Goal: Task Accomplishment & Management: Manage account settings

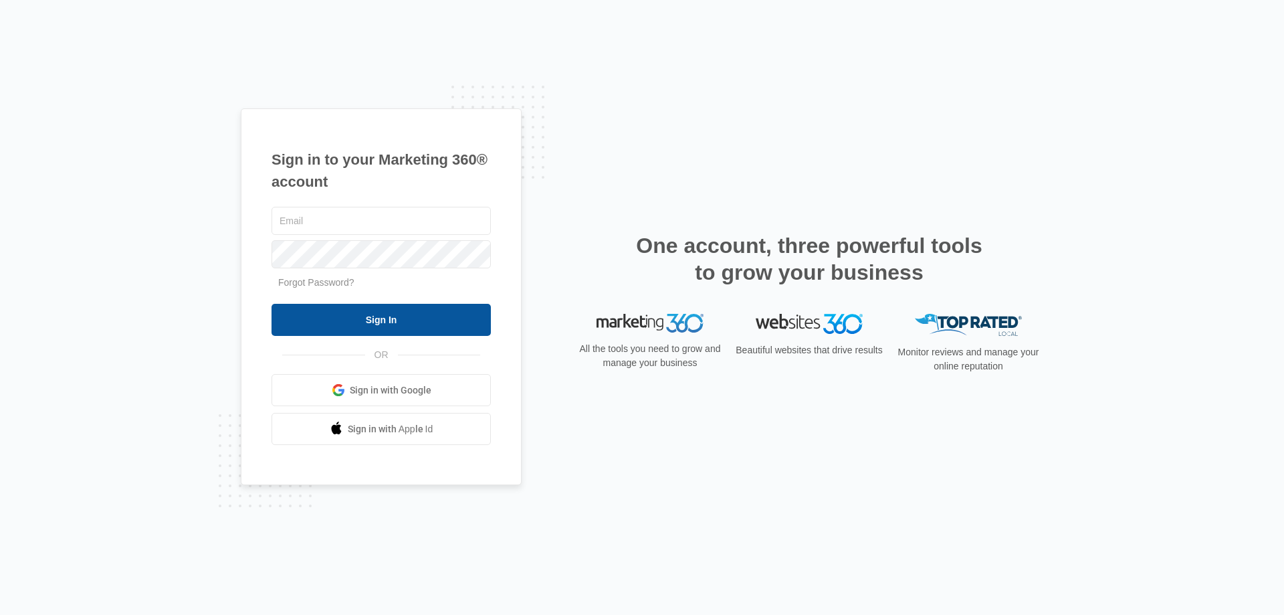
type input "[EMAIL_ADDRESS][DOMAIN_NAME]"
click at [358, 324] on input "Sign In" at bounding box center [381, 320] width 219 height 32
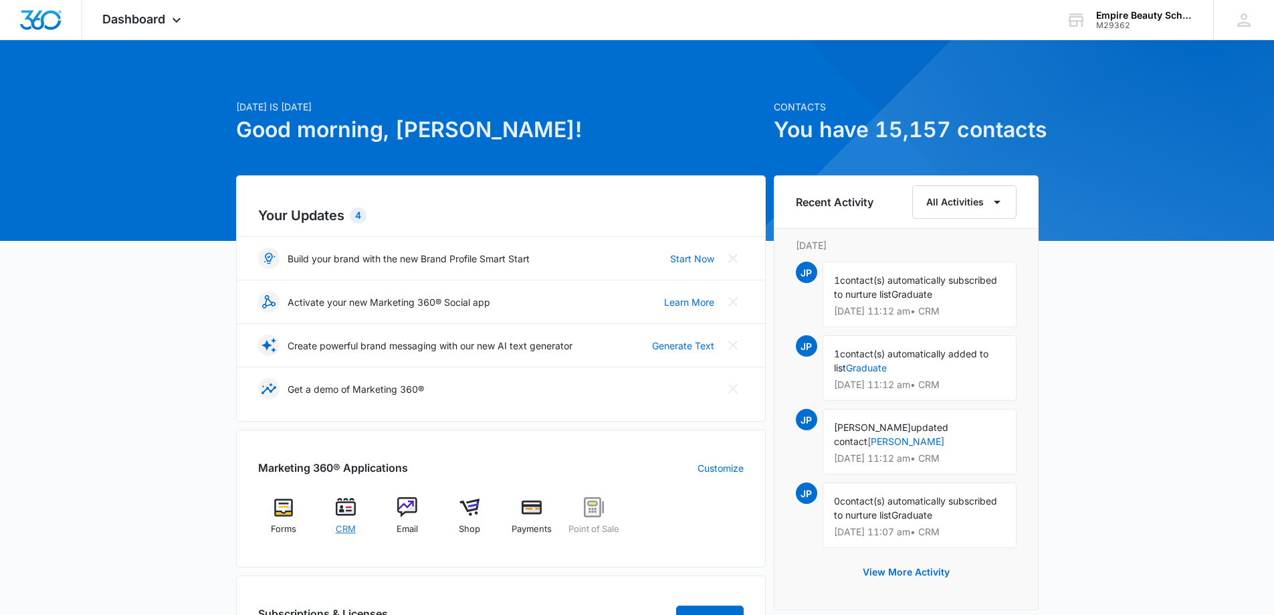
click at [358, 516] on div "CRM" at bounding box center [345, 520] width 51 height 47
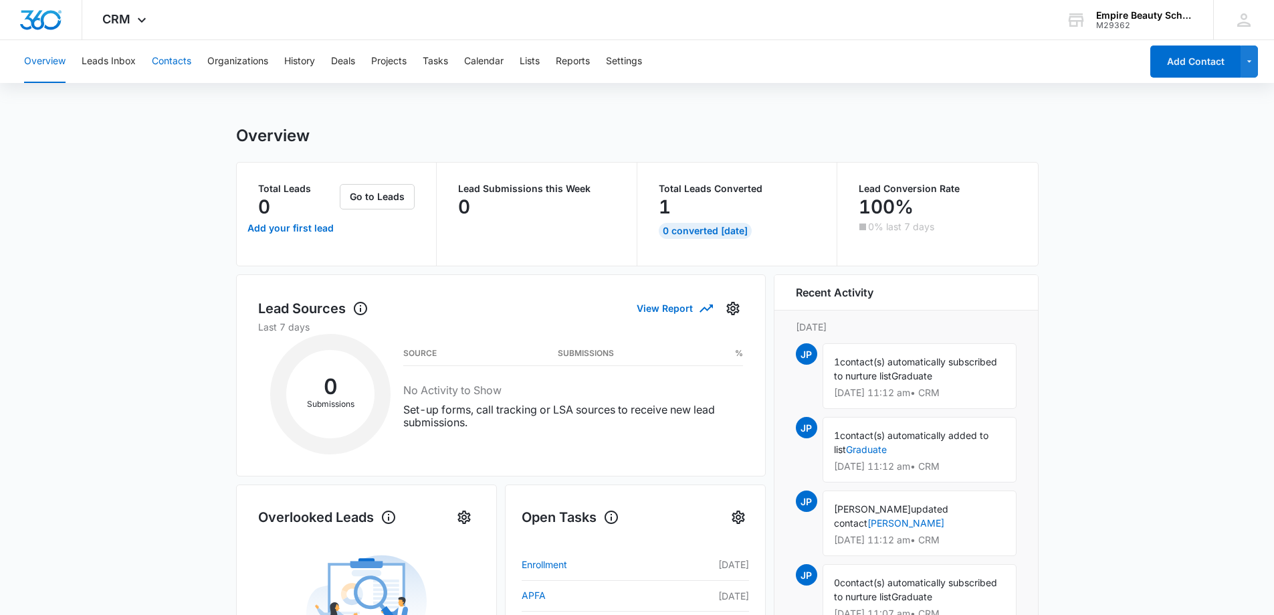
click at [152, 55] on button "Contacts" at bounding box center [171, 61] width 39 height 43
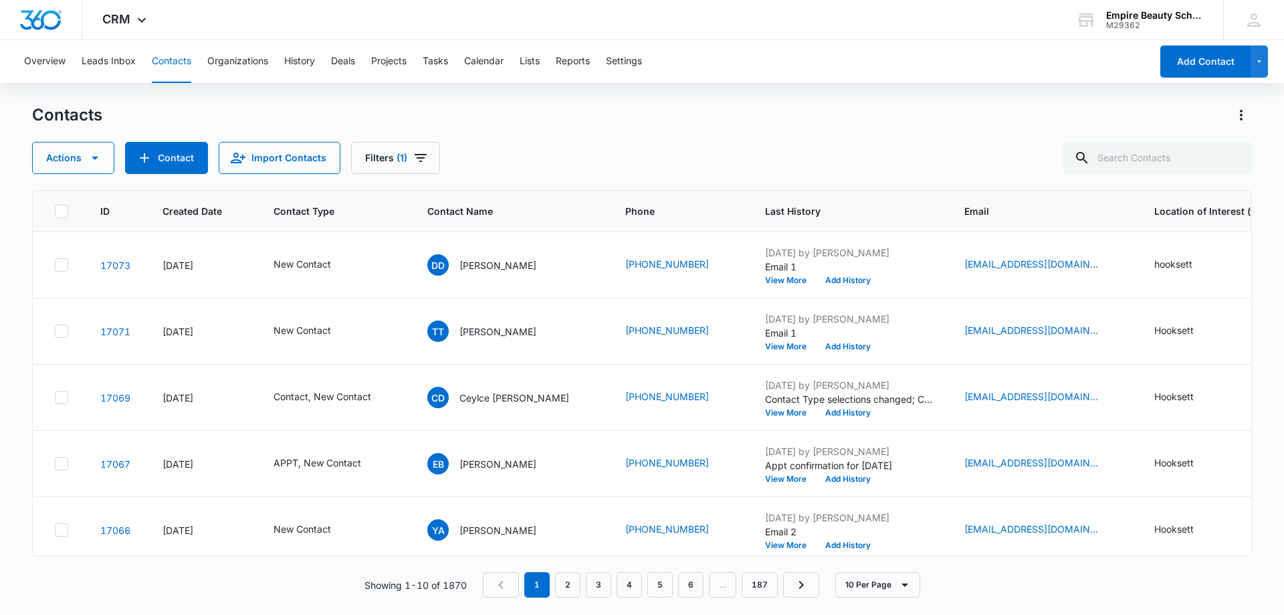
click at [554, 171] on div "Actions Contact Import Contacts Filters (1)" at bounding box center [642, 158] width 1220 height 32
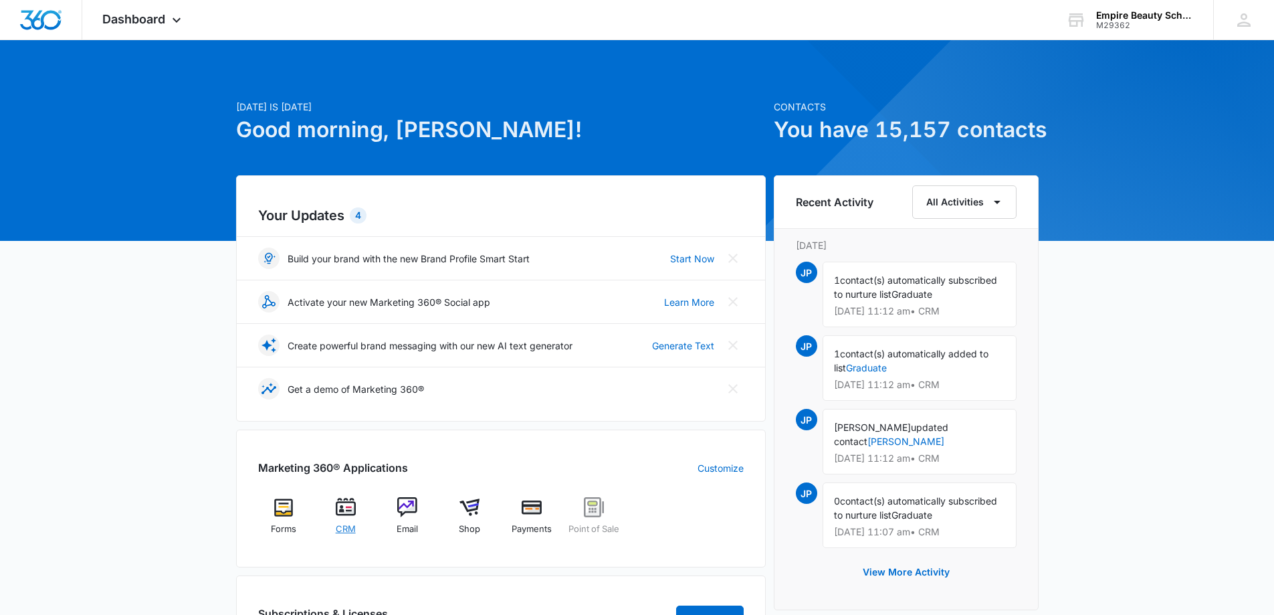
click at [344, 518] on div "CRM" at bounding box center [345, 520] width 51 height 47
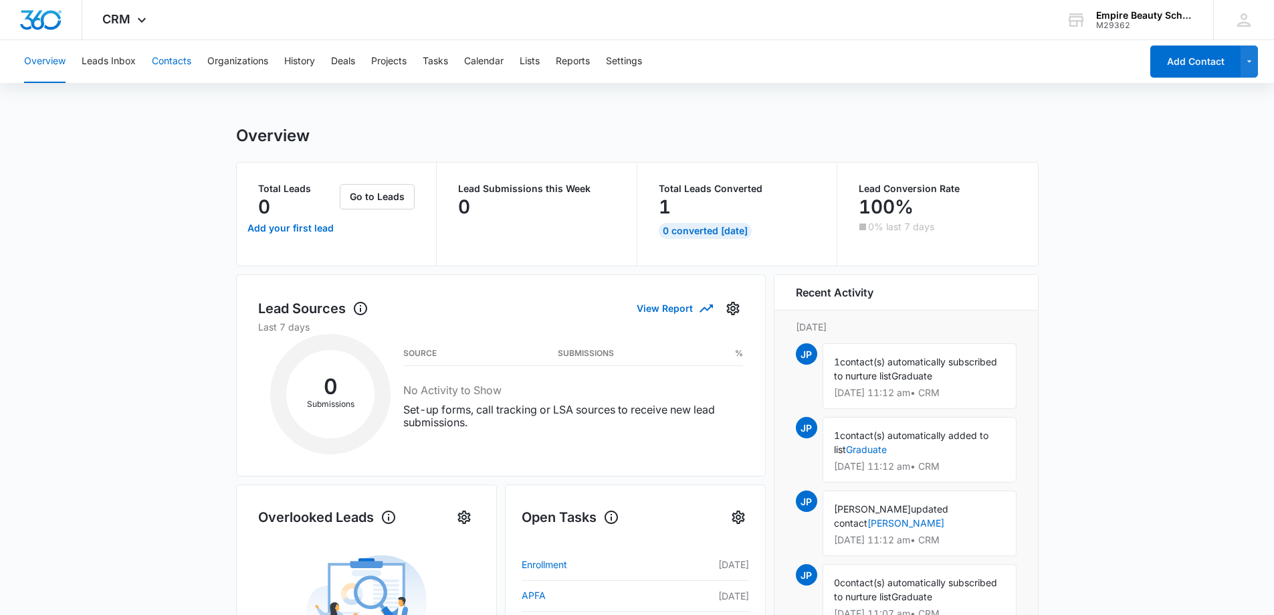
click at [152, 59] on button "Contacts" at bounding box center [171, 61] width 39 height 43
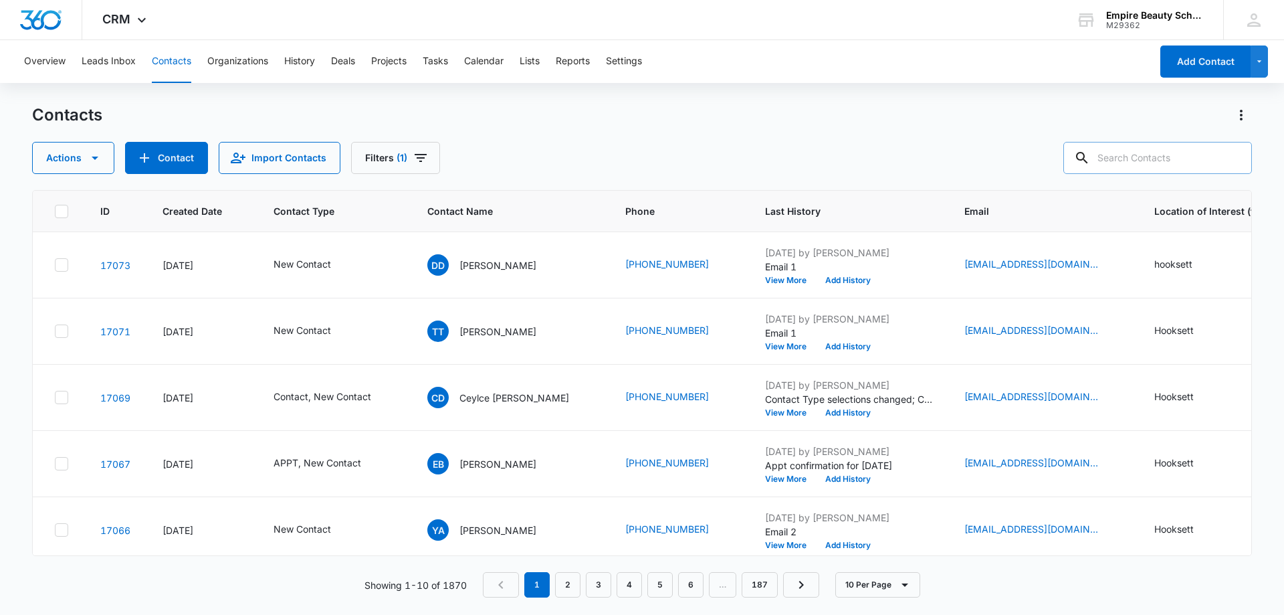
click at [1164, 156] on input "text" at bounding box center [1157, 158] width 189 height 32
type input "[PERSON_NAME]"
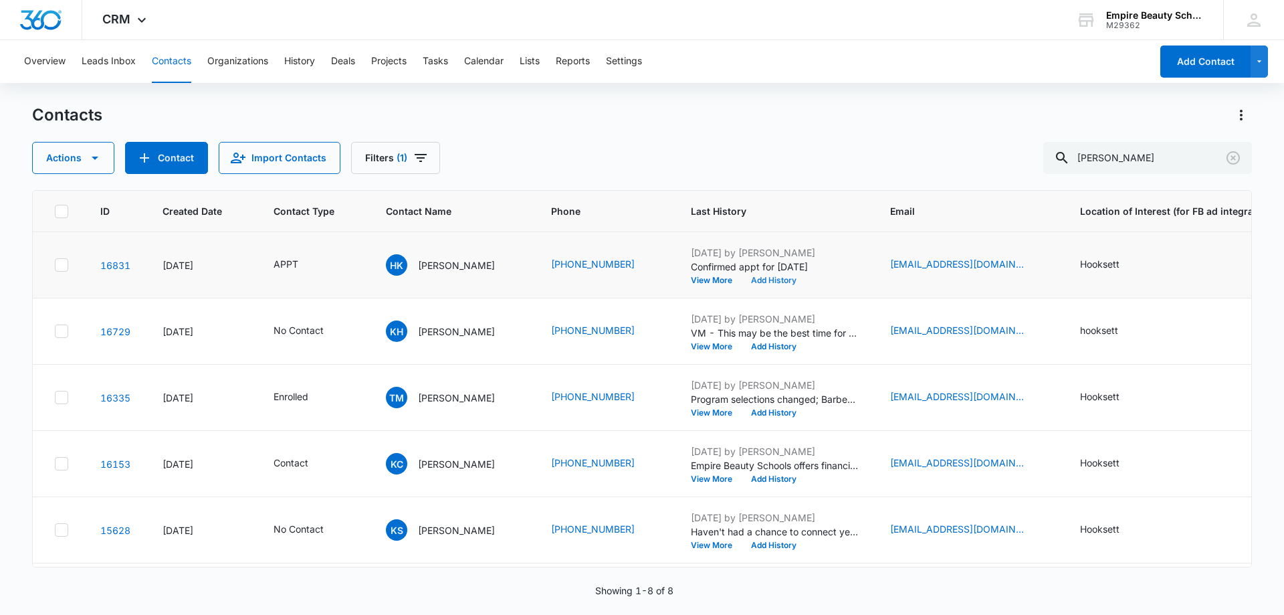
click at [763, 281] on button "Add History" at bounding box center [774, 280] width 64 height 8
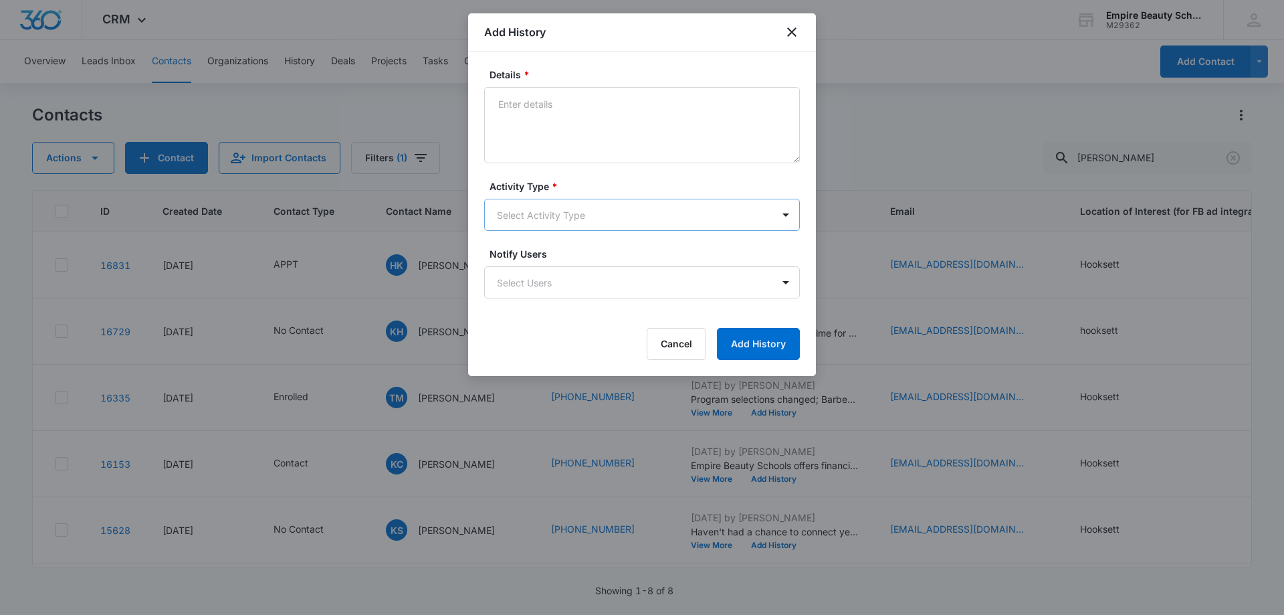
drag, startPoint x: 541, startPoint y: 193, endPoint x: 540, endPoint y: 203, distance: 10.1
click at [541, 195] on div "Activity Type * Select Activity Type" at bounding box center [642, 204] width 316 height 51
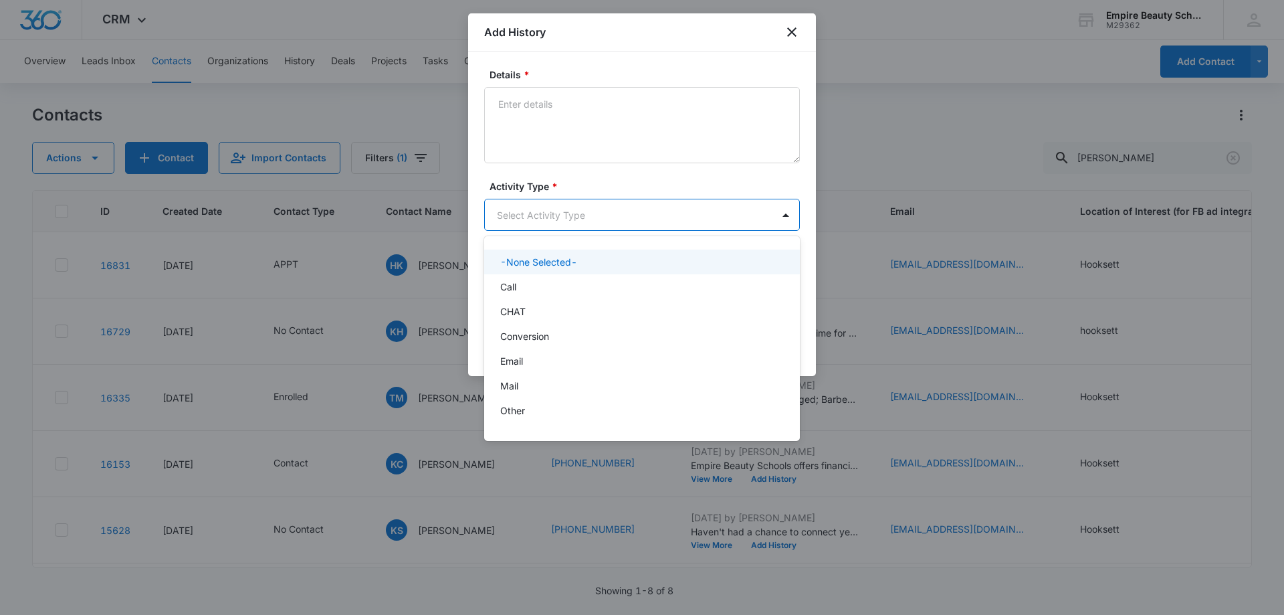
click at [540, 203] on body "CRM Apps Forms CRM Email Shop Payments POS Files Brand Settings AI Assistant Em…" at bounding box center [642, 307] width 1284 height 615
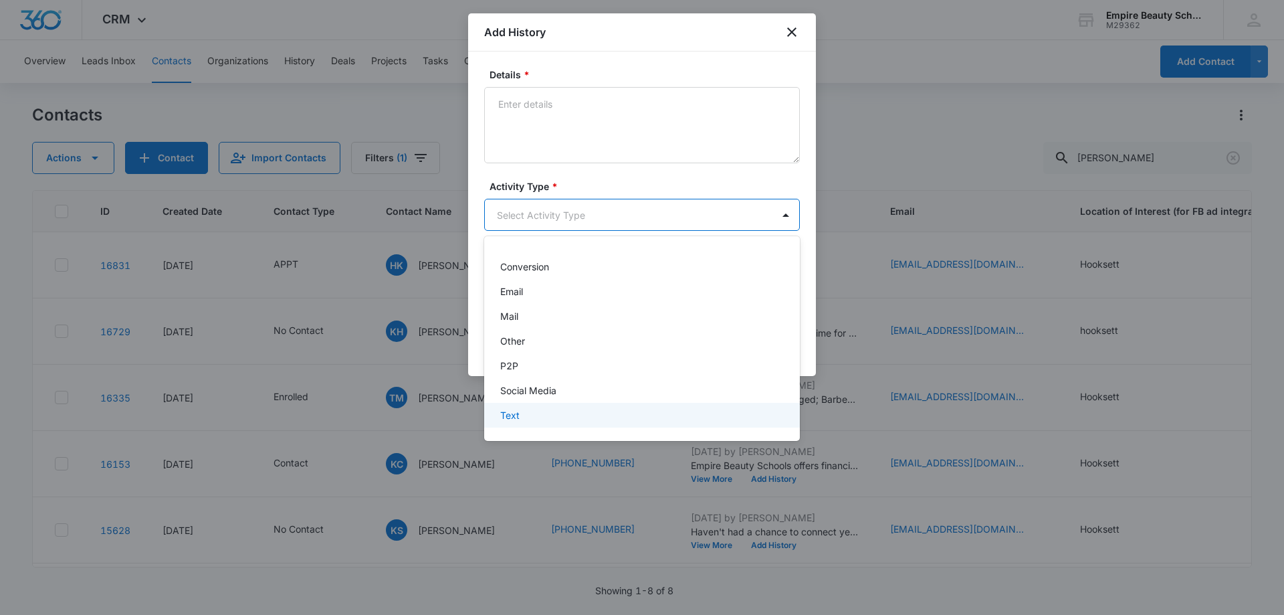
click at [543, 415] on div "Text" at bounding box center [640, 415] width 281 height 14
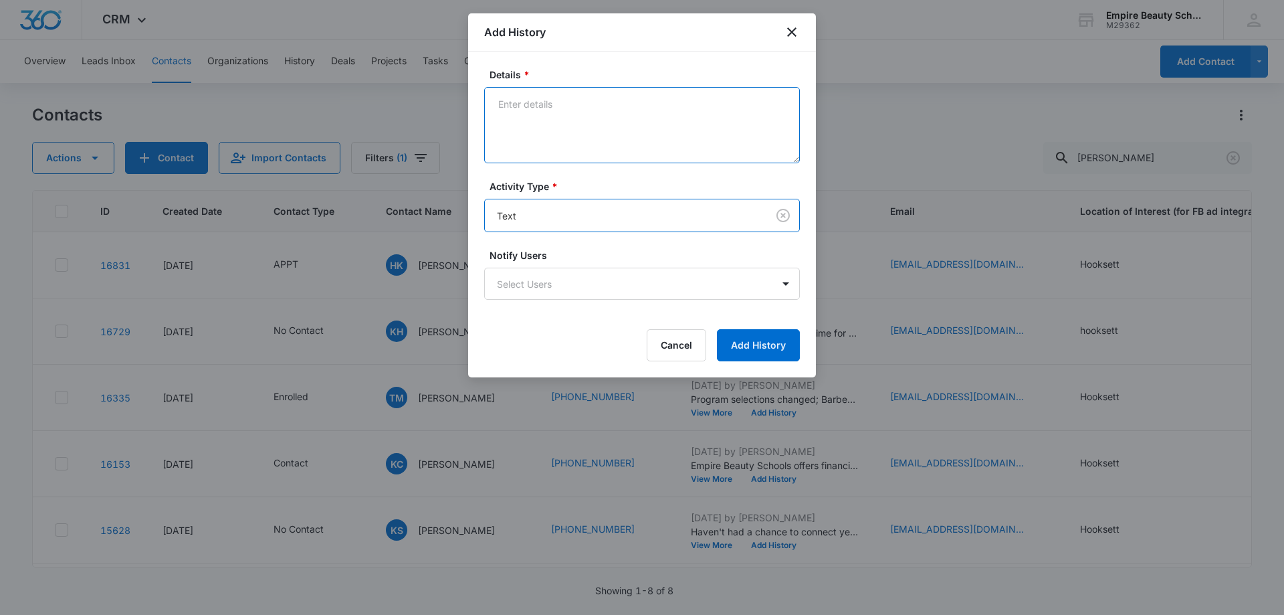
drag, startPoint x: 577, startPoint y: 113, endPoint x: 581, endPoint y: 105, distance: 9.3
click at [577, 112] on textarea "Details *" at bounding box center [642, 125] width 316 height 76
type textarea "Looking forward to seeing you"
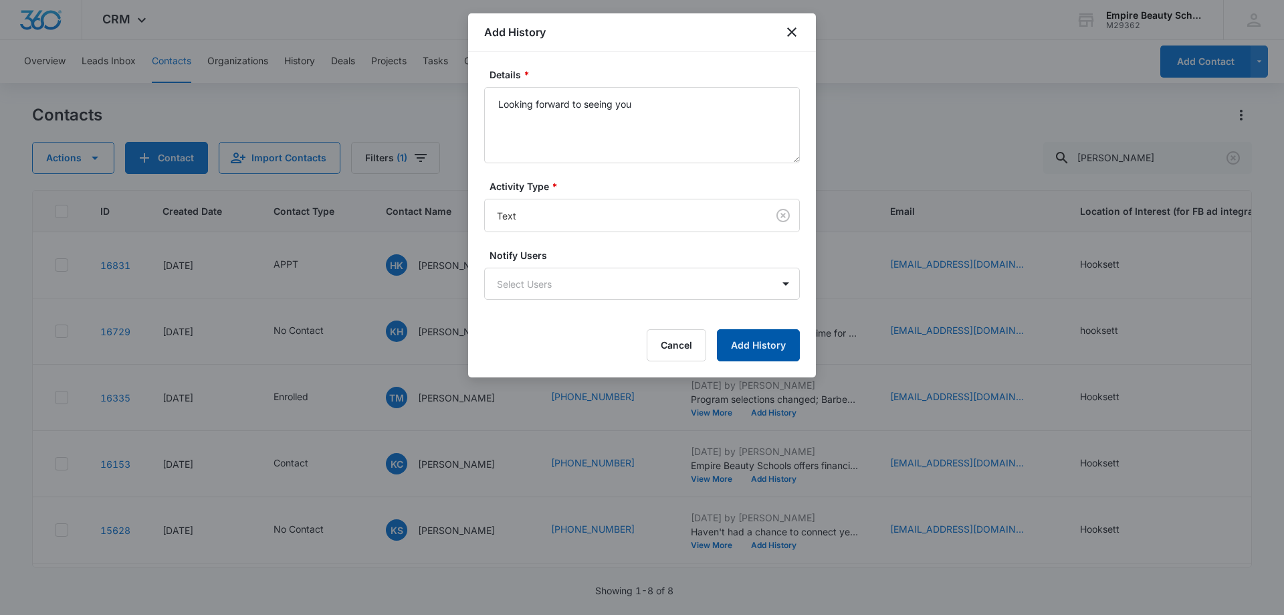
click at [768, 348] on button "Add History" at bounding box center [758, 345] width 83 height 32
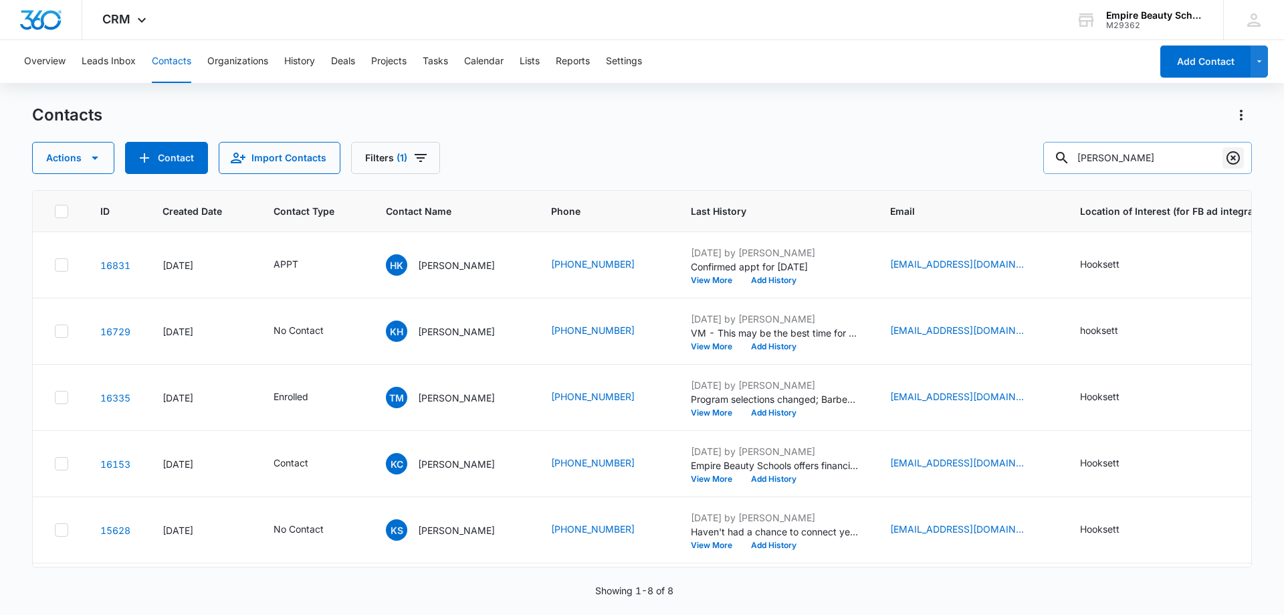
click at [1229, 154] on icon "Clear" at bounding box center [1233, 157] width 13 height 13
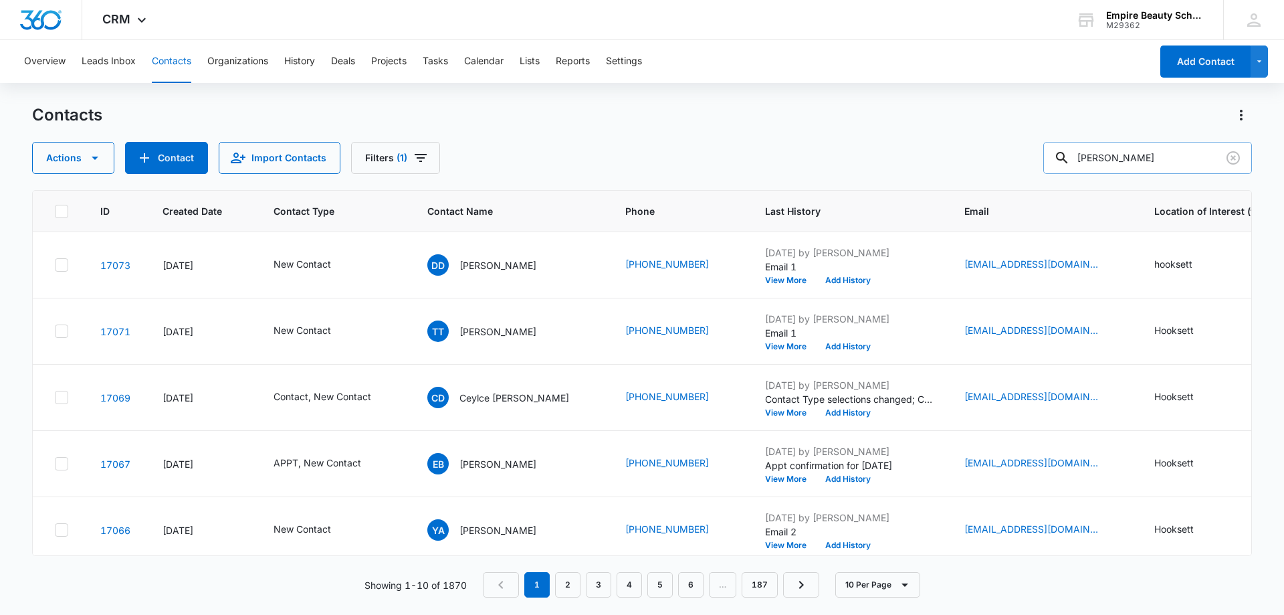
type input "[PERSON_NAME]"
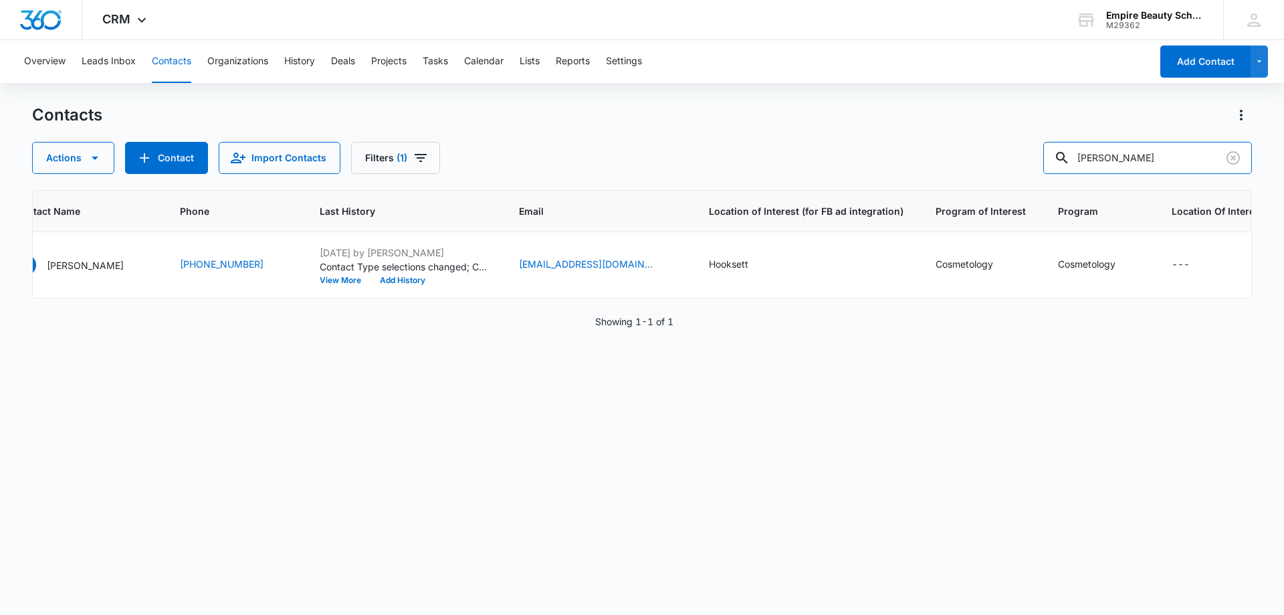
scroll to position [0, 0]
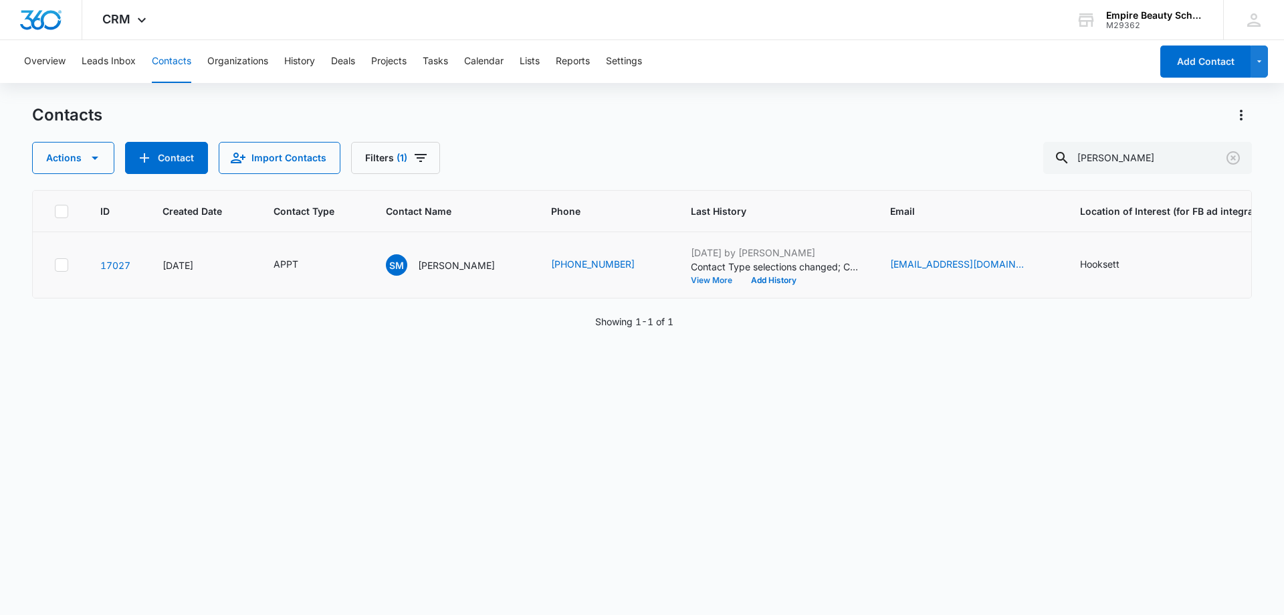
click at [691, 283] on button "View More" at bounding box center [716, 280] width 51 height 8
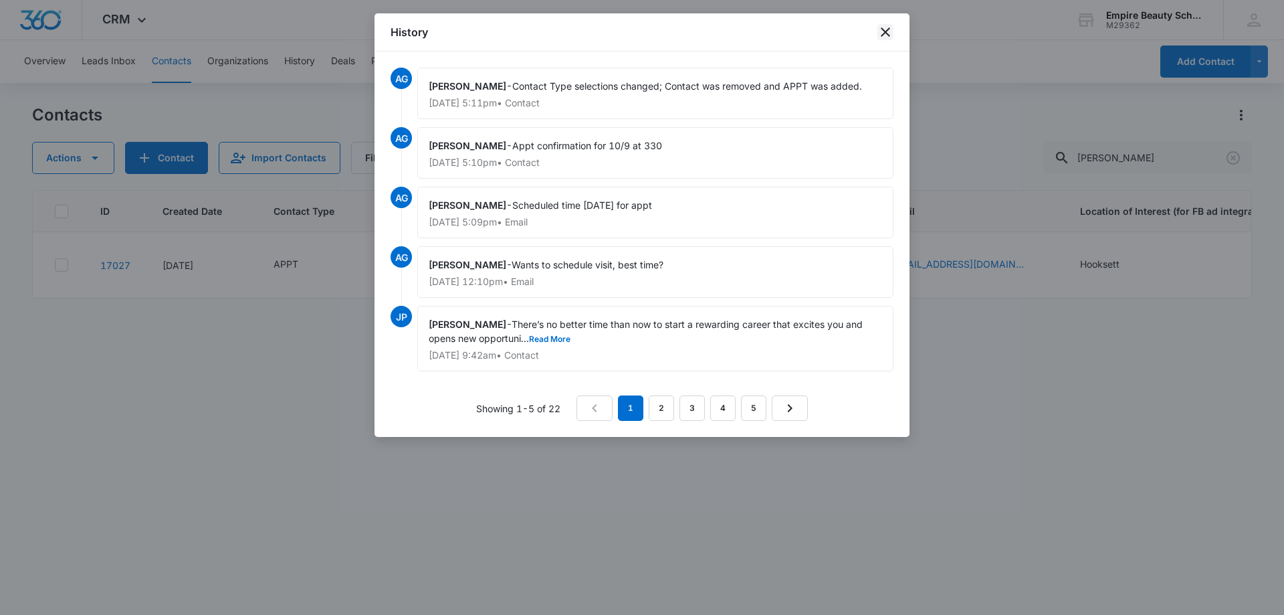
click at [886, 32] on icon "close" at bounding box center [885, 31] width 9 height 9
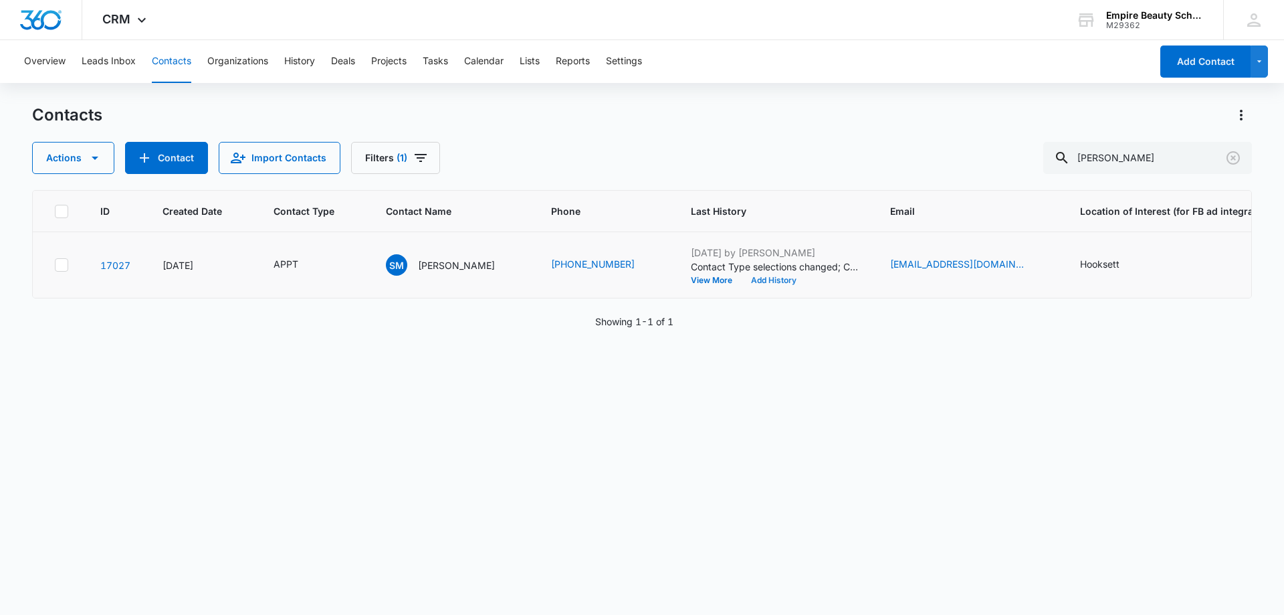
click at [760, 279] on button "Add History" at bounding box center [774, 280] width 64 height 8
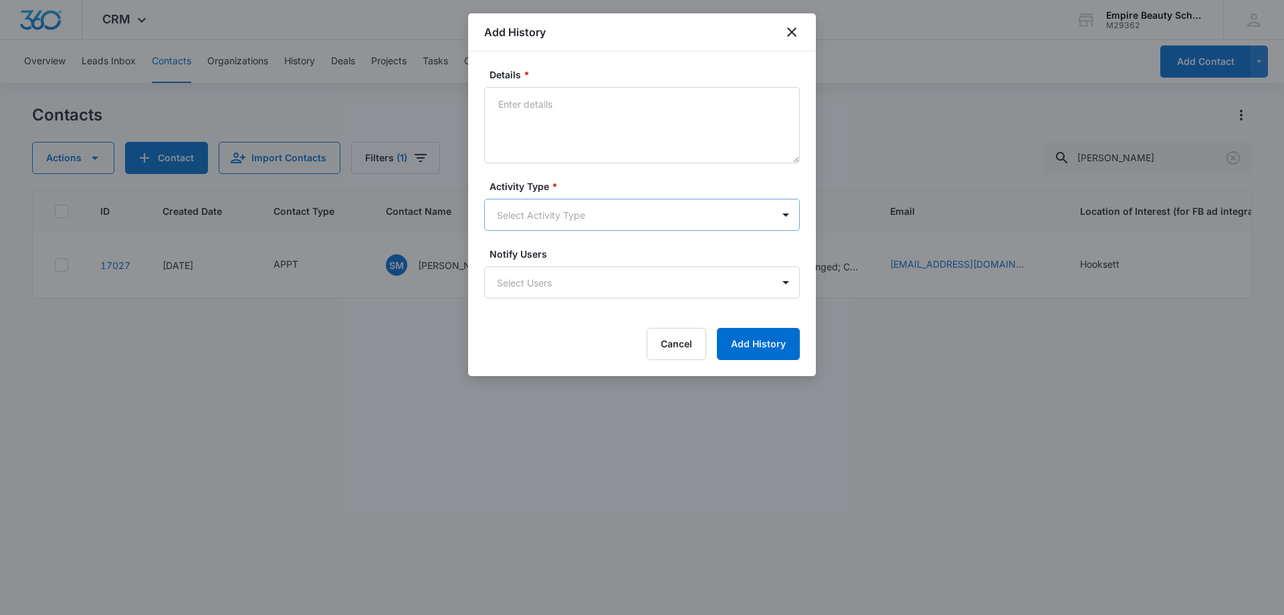
click at [543, 209] on body "CRM Apps Forms CRM Email Shop Payments POS Files Brand Settings AI Assistant Em…" at bounding box center [642, 307] width 1284 height 615
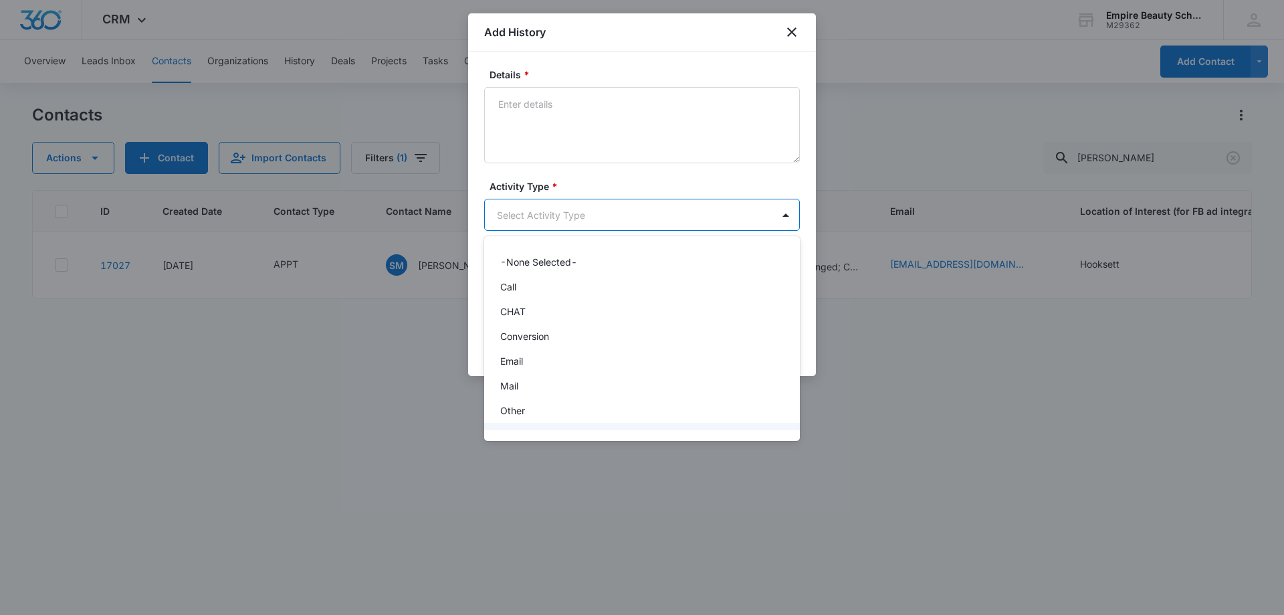
scroll to position [70, 0]
click at [528, 410] on div "Text" at bounding box center [640, 415] width 281 height 14
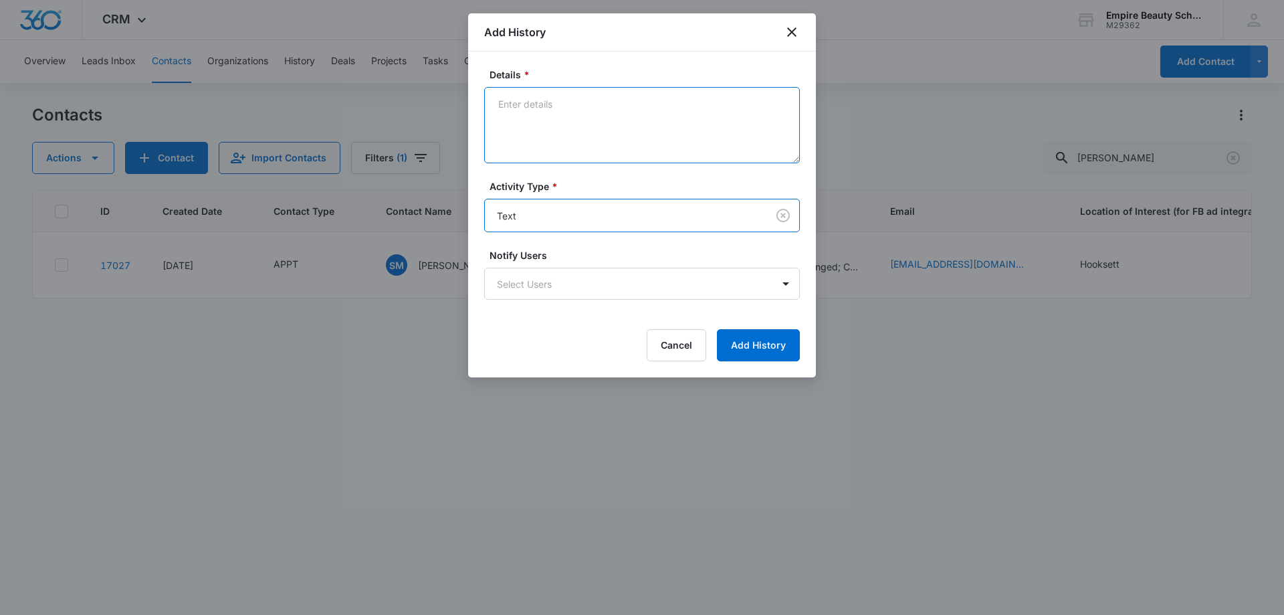
click at [510, 112] on textarea "Details *" at bounding box center [642, 125] width 316 height 76
type textarea "Looking forward to seeing you"
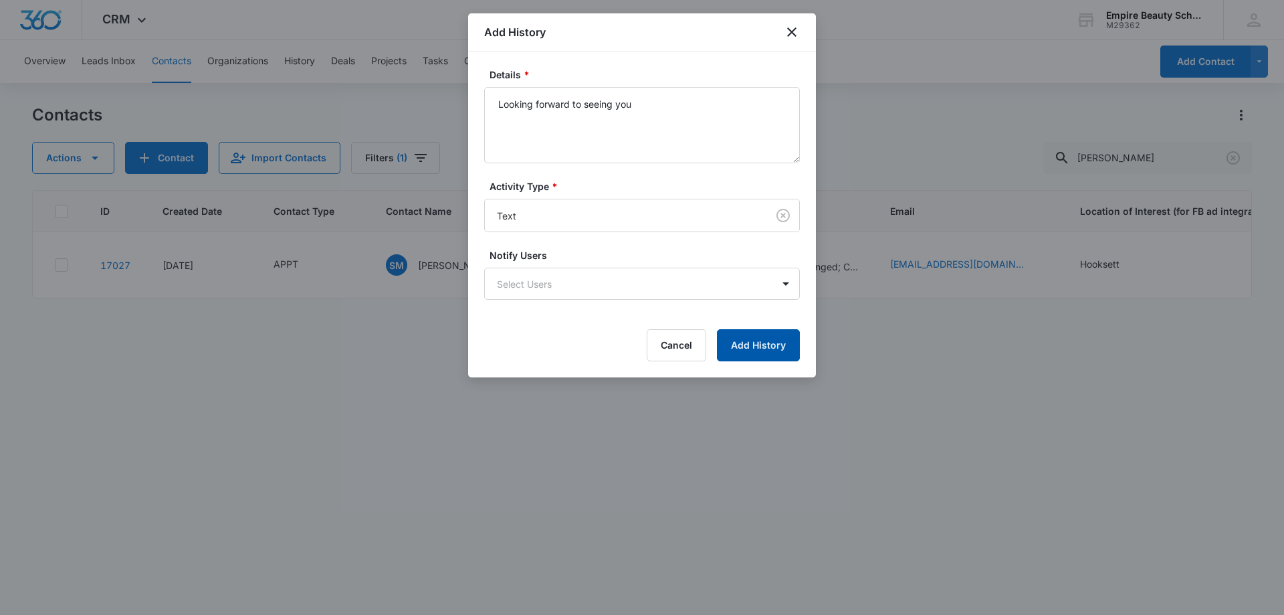
click at [735, 344] on button "Add History" at bounding box center [758, 345] width 83 height 32
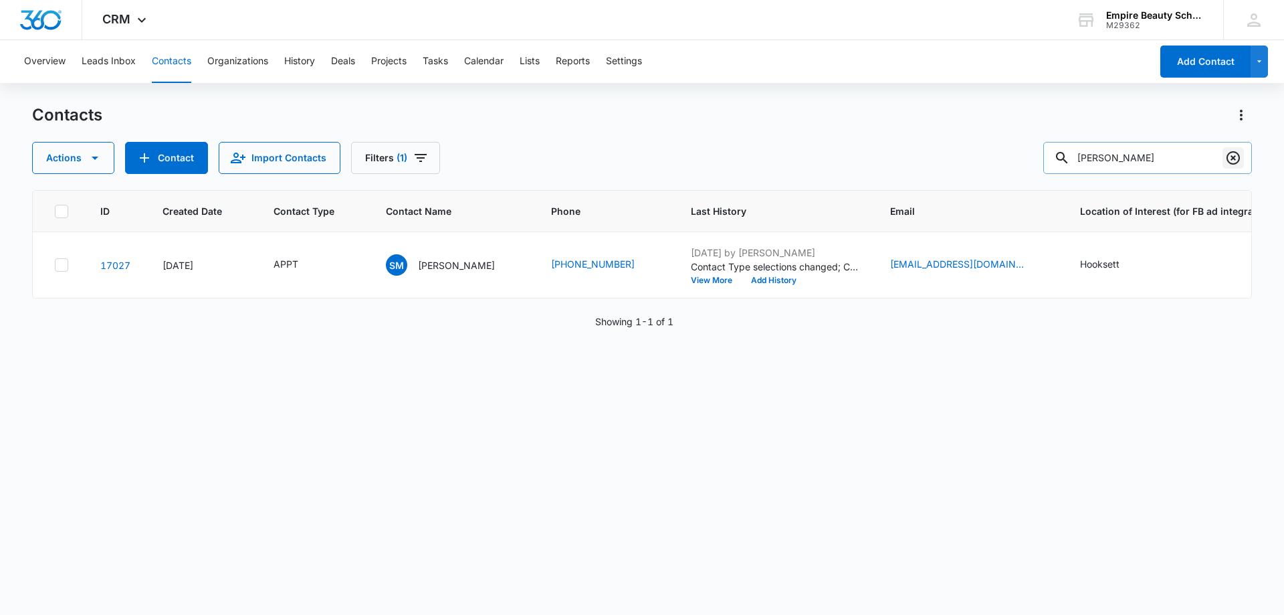
click at [1240, 156] on icon "Clear" at bounding box center [1233, 158] width 16 height 16
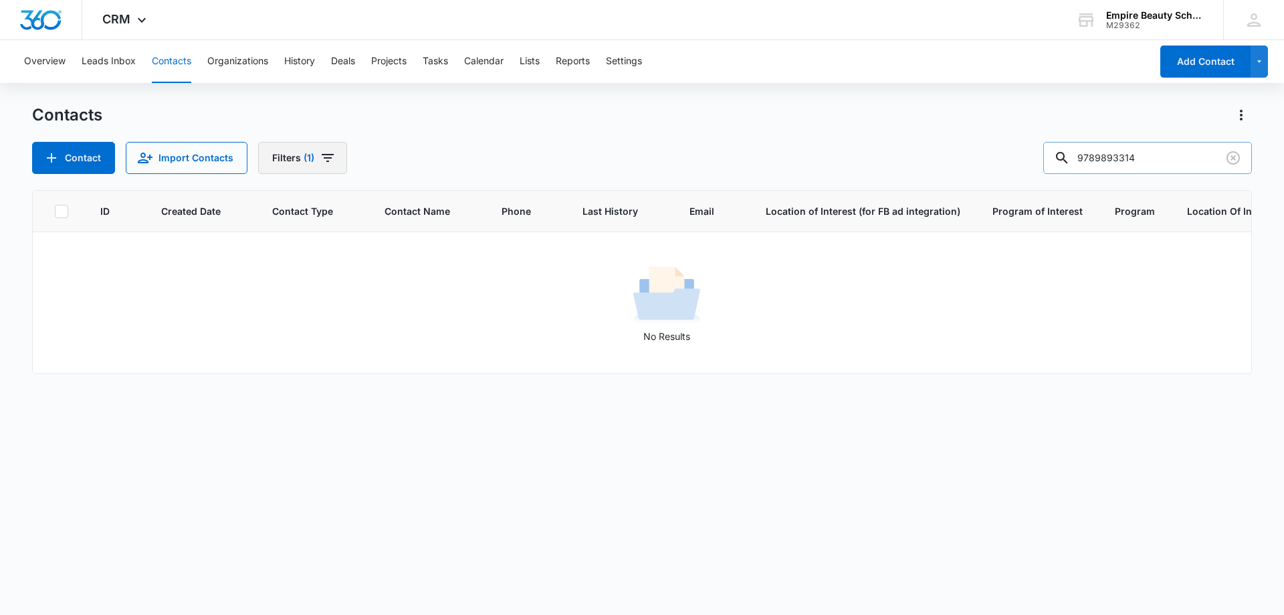
click at [292, 154] on button "Filters (1)" at bounding box center [302, 158] width 89 height 32
click at [360, 426] on button "Clear All" at bounding box center [350, 428] width 154 height 25
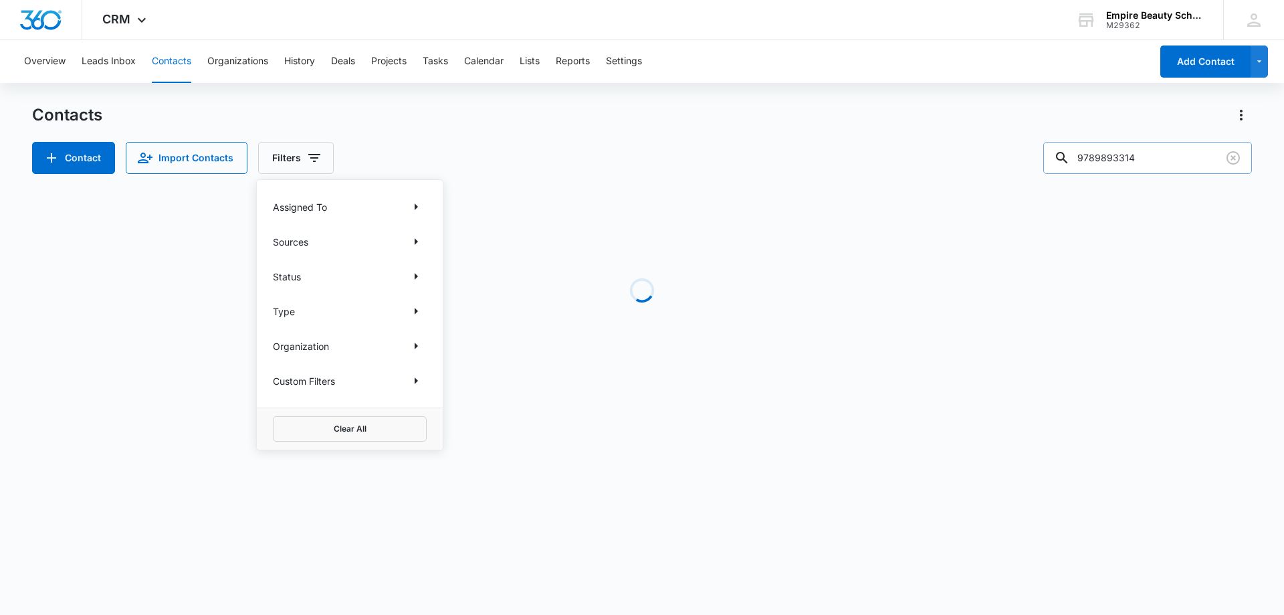
click at [499, 139] on div "Contacts Contact Import Contacts Filters Assigned To Sources Status Type Organi…" at bounding box center [642, 139] width 1220 height 70
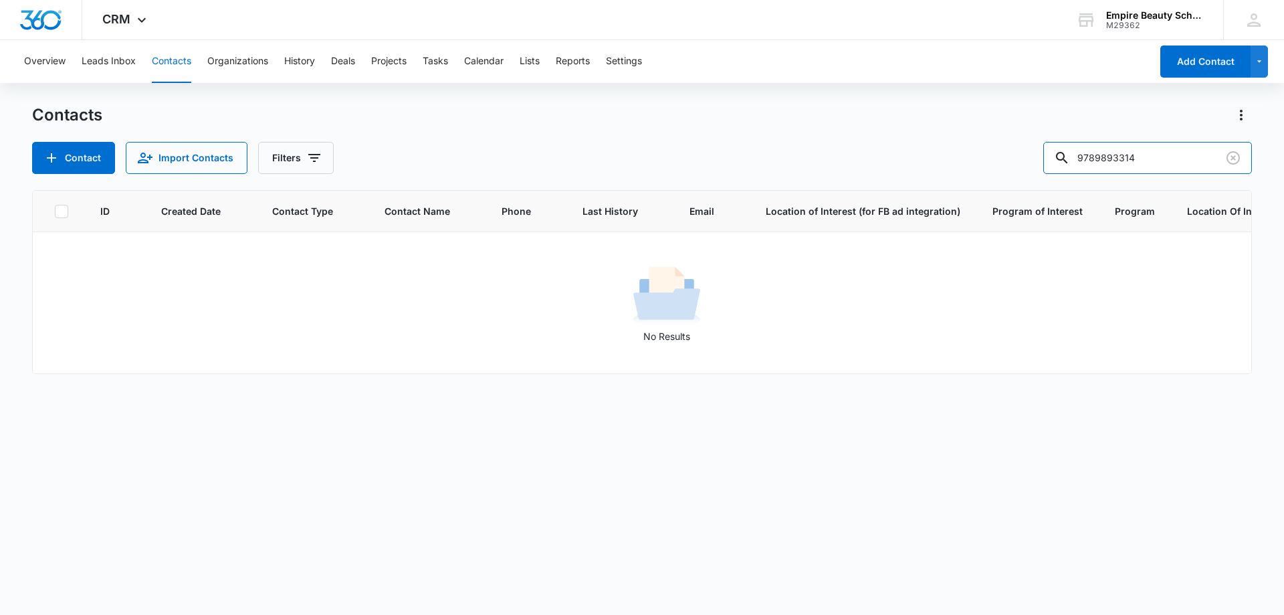
drag, startPoint x: 1124, startPoint y: 155, endPoint x: 892, endPoint y: 159, distance: 232.1
click at [892, 159] on div "Contact Import Contacts Filters 9789893314" at bounding box center [642, 158] width 1220 height 32
type input "3314"
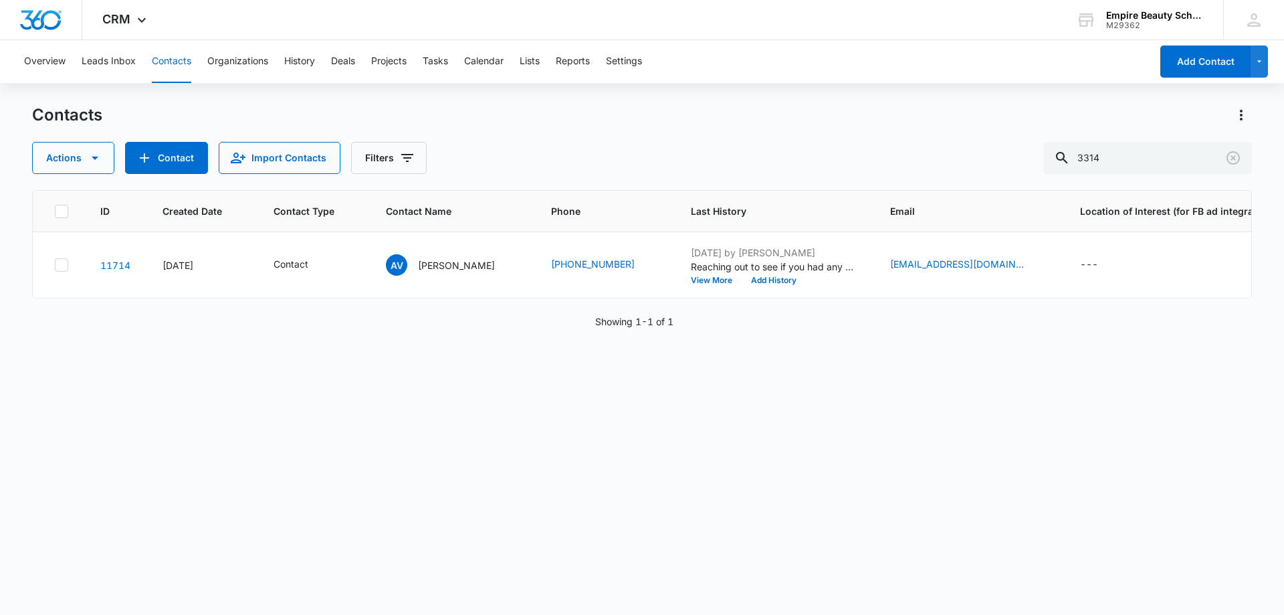
click at [536, 415] on div "ID Created Date Contact Type Contact Name Phone Last History Email Location of …" at bounding box center [642, 393] width 1220 height 407
click at [1232, 156] on icon "Clear" at bounding box center [1233, 157] width 13 height 13
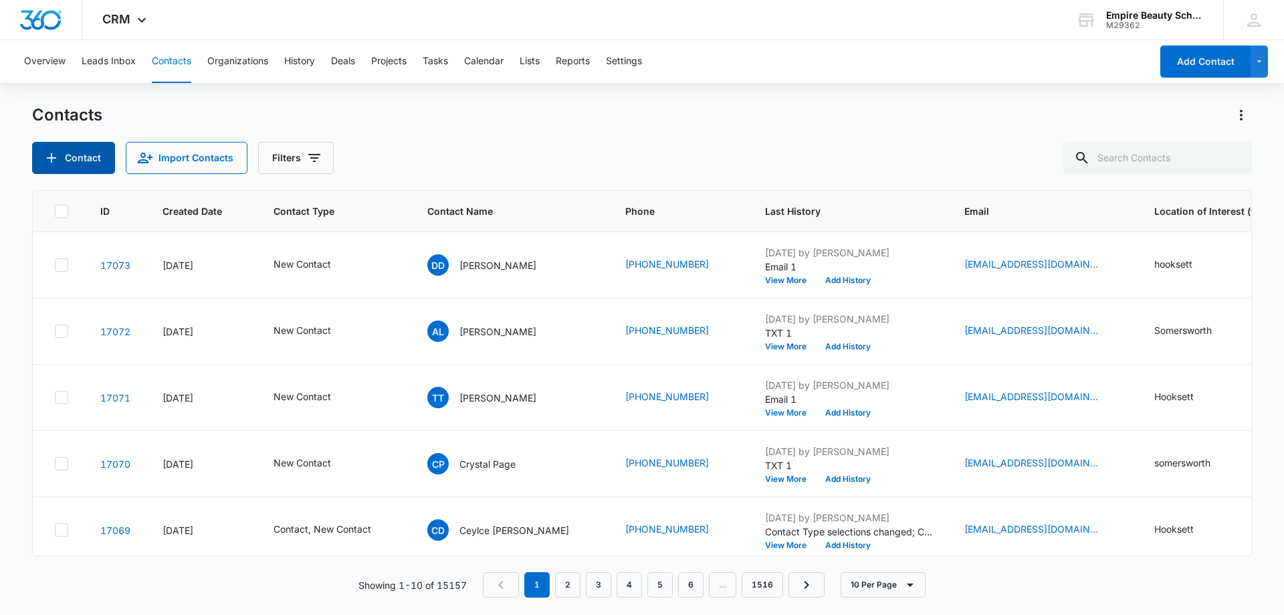
click at [72, 156] on button "Contact" at bounding box center [73, 158] width 83 height 32
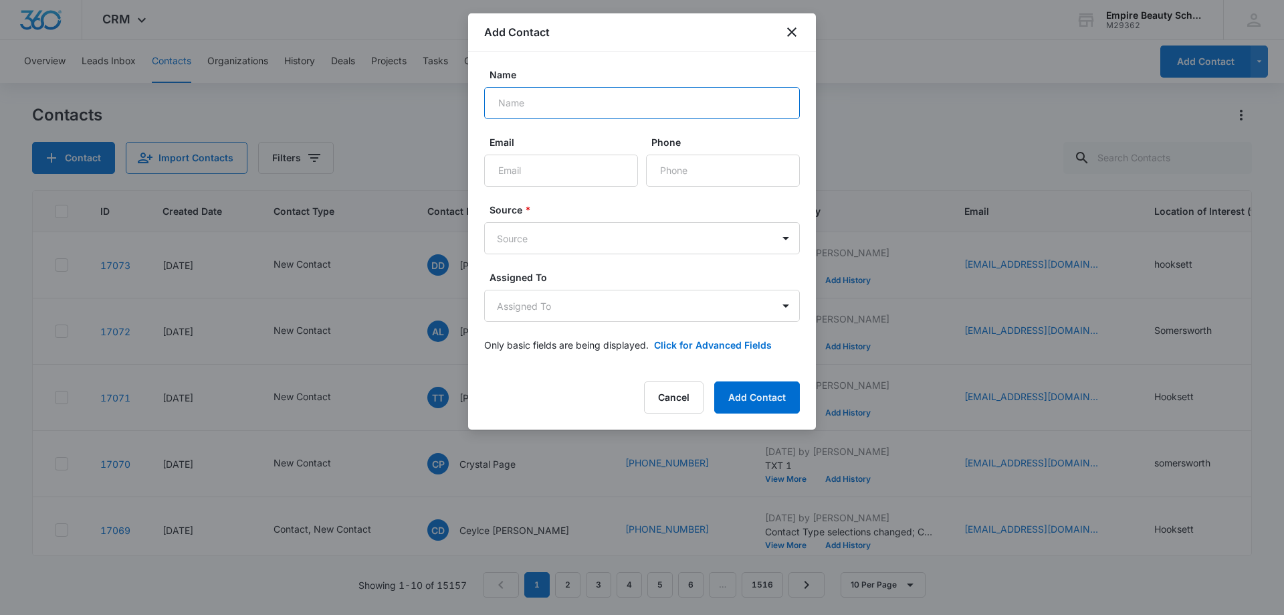
click at [555, 98] on input "Name" at bounding box center [642, 103] width 316 height 32
type input "l"
type input "[PERSON_NAME]"
click at [677, 159] on input "Phone" at bounding box center [723, 170] width 154 height 32
type input "[PHONE_NUMBER]"
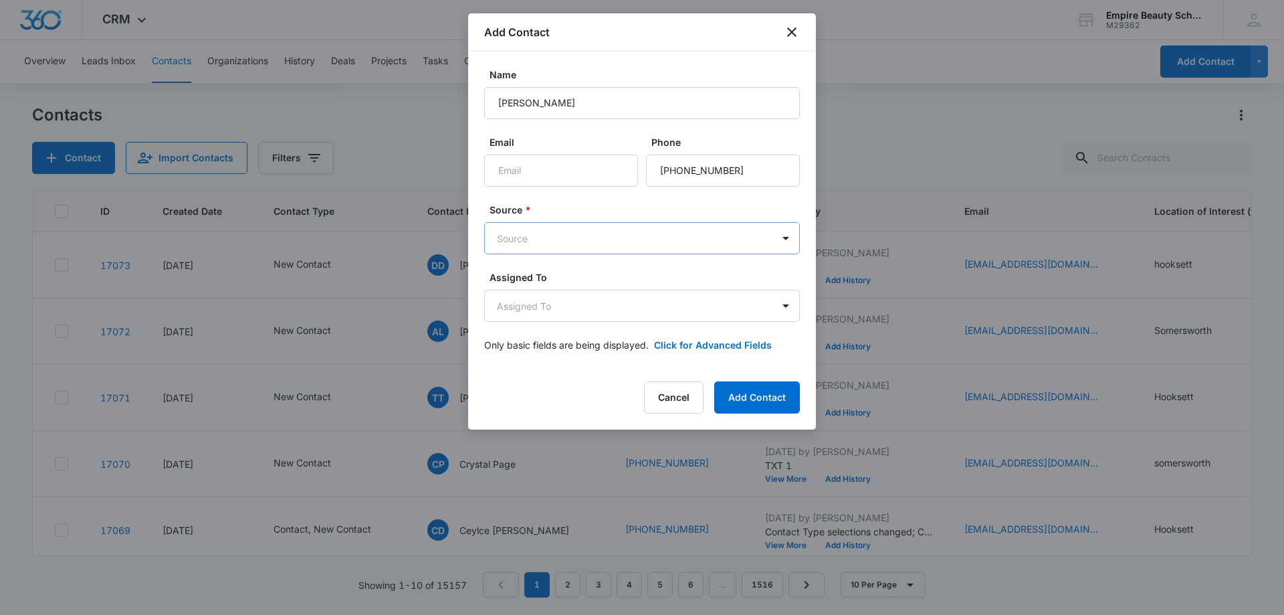
click at [524, 233] on body "CRM Apps Forms CRM Email Shop Payments POS Files Brand Settings AI Assistant Em…" at bounding box center [642, 307] width 1284 height 615
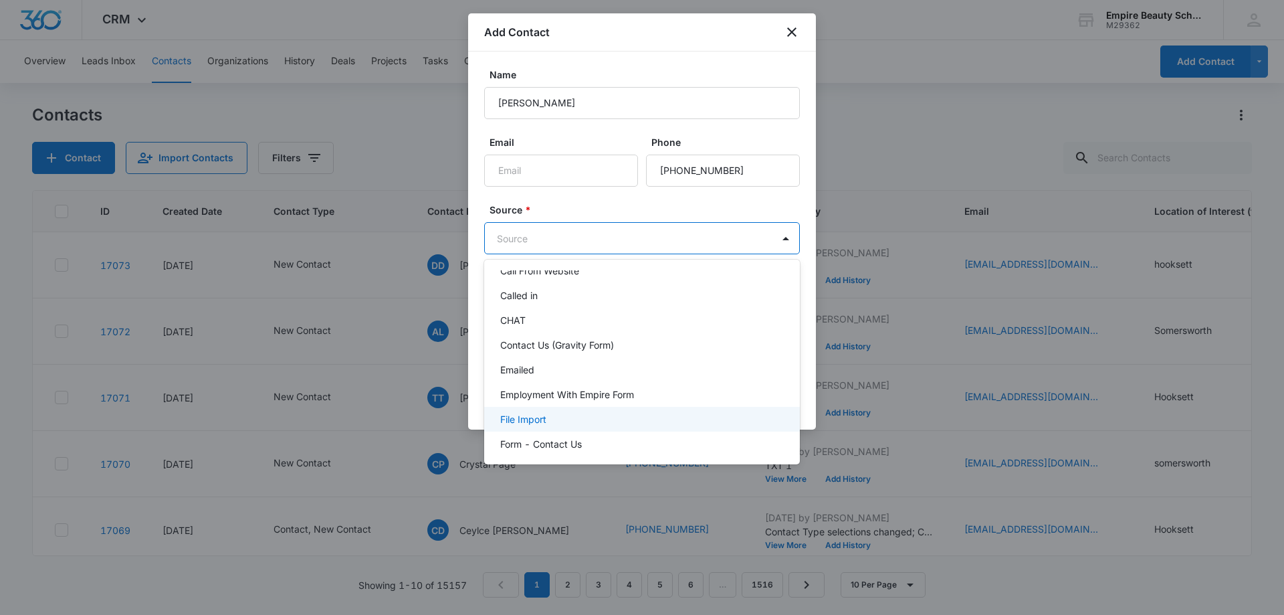
scroll to position [0, 0]
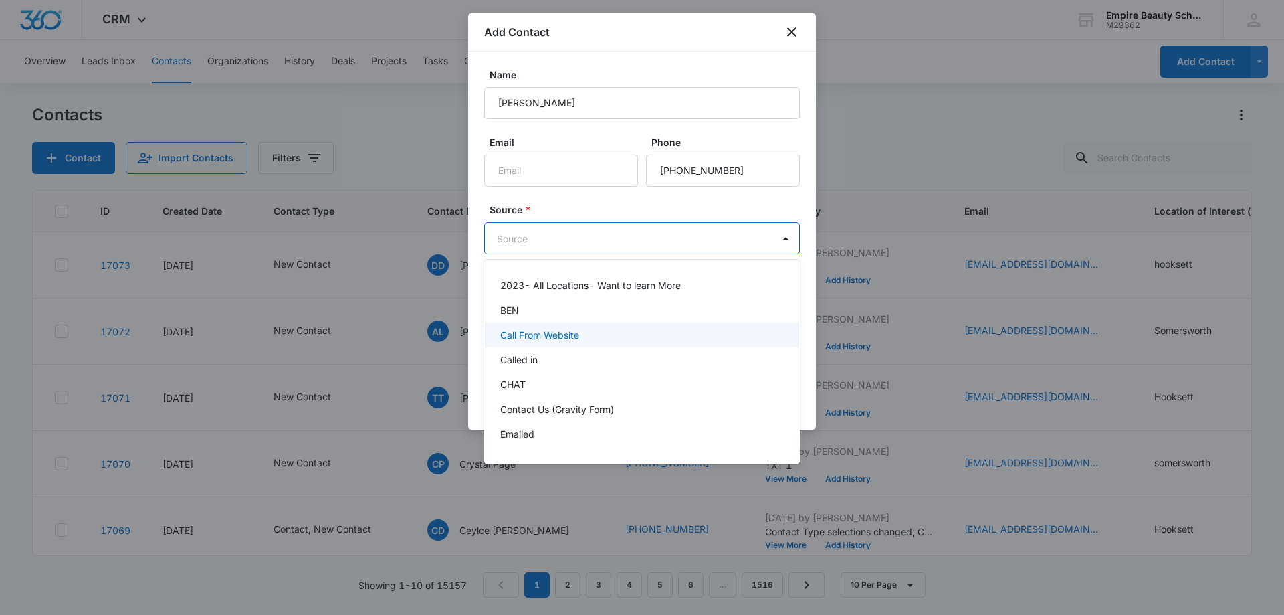
click at [553, 358] on div "Called in" at bounding box center [640, 359] width 281 height 14
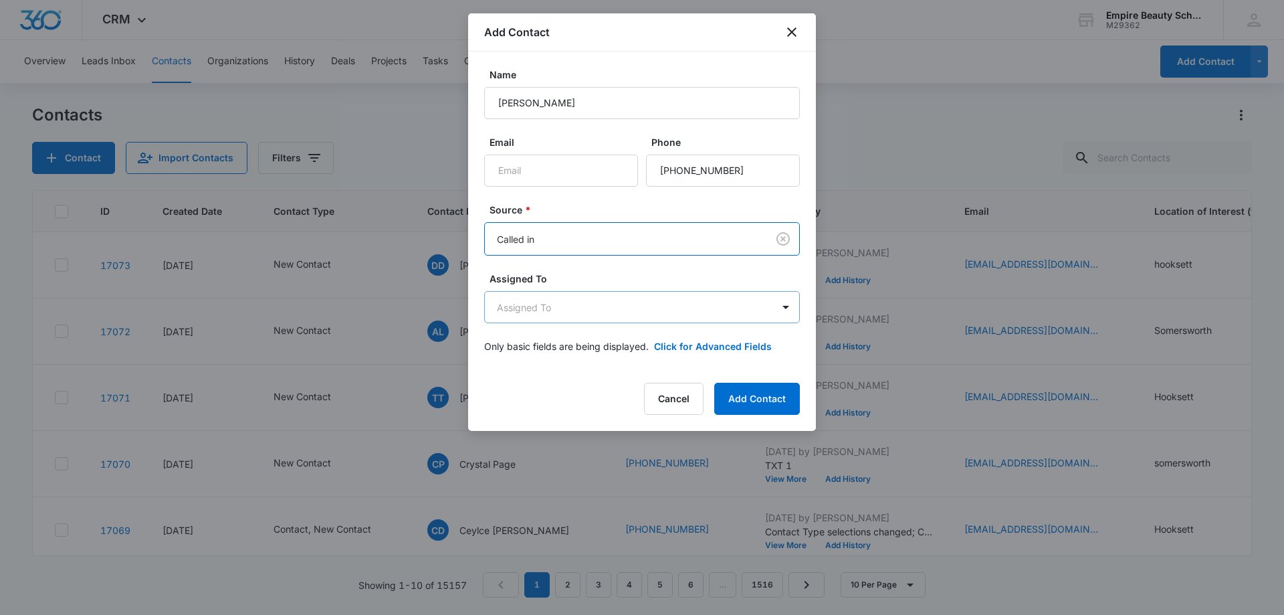
click at [568, 316] on body "CRM Apps Forms CRM Email Shop Payments POS Files Brand Settings AI Assistant Em…" at bounding box center [642, 307] width 1284 height 615
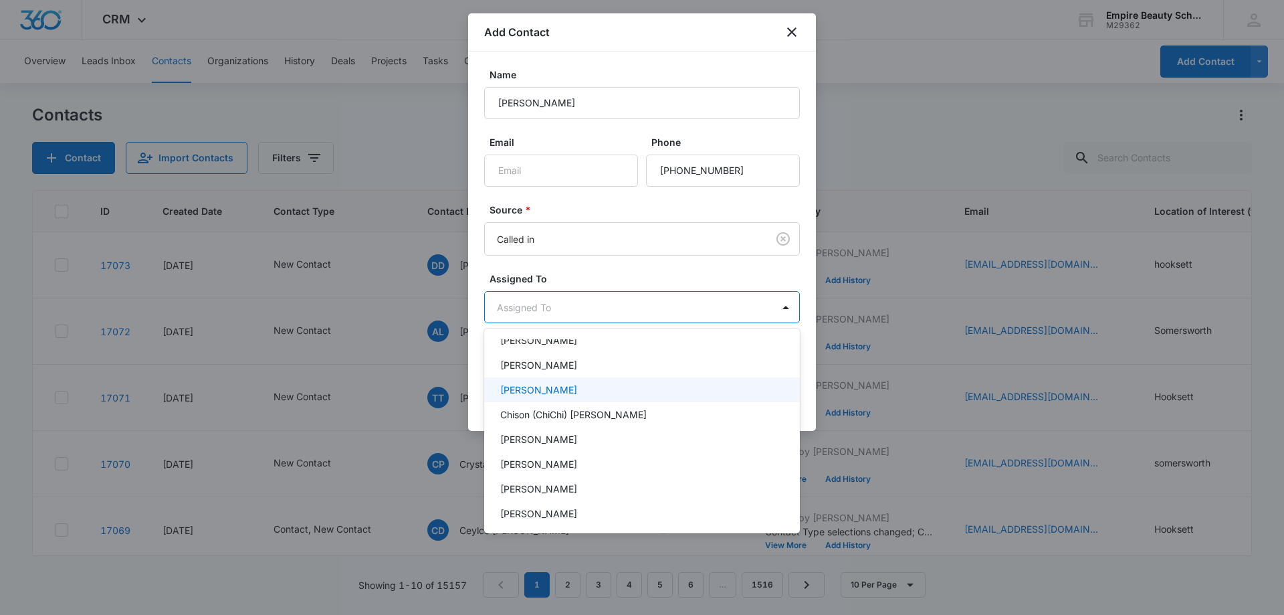
scroll to position [193, 0]
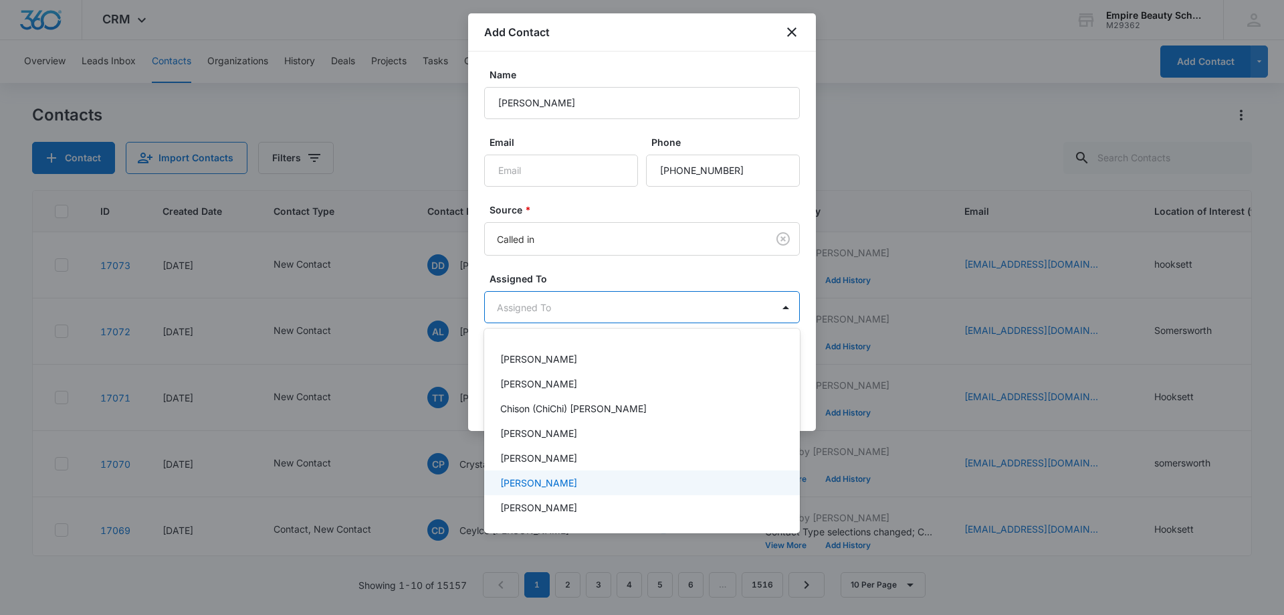
click at [582, 481] on div "[PERSON_NAME]" at bounding box center [640, 483] width 281 height 14
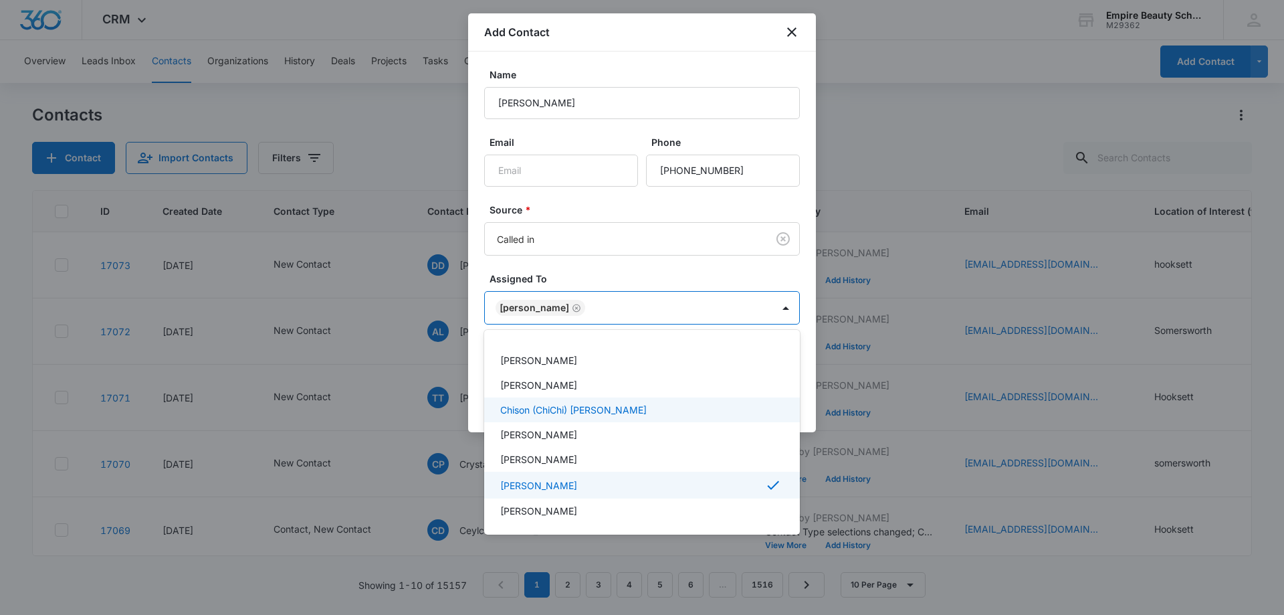
click at [583, 394] on div "[PERSON_NAME]" at bounding box center [642, 385] width 316 height 25
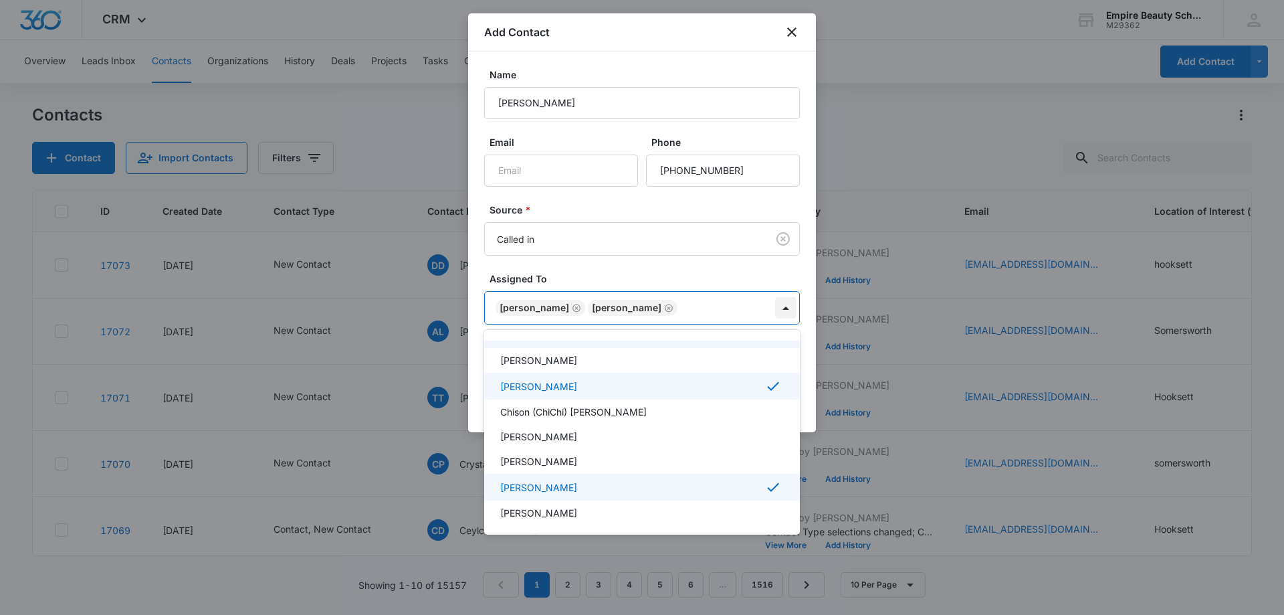
click at [782, 306] on div at bounding box center [642, 307] width 1284 height 615
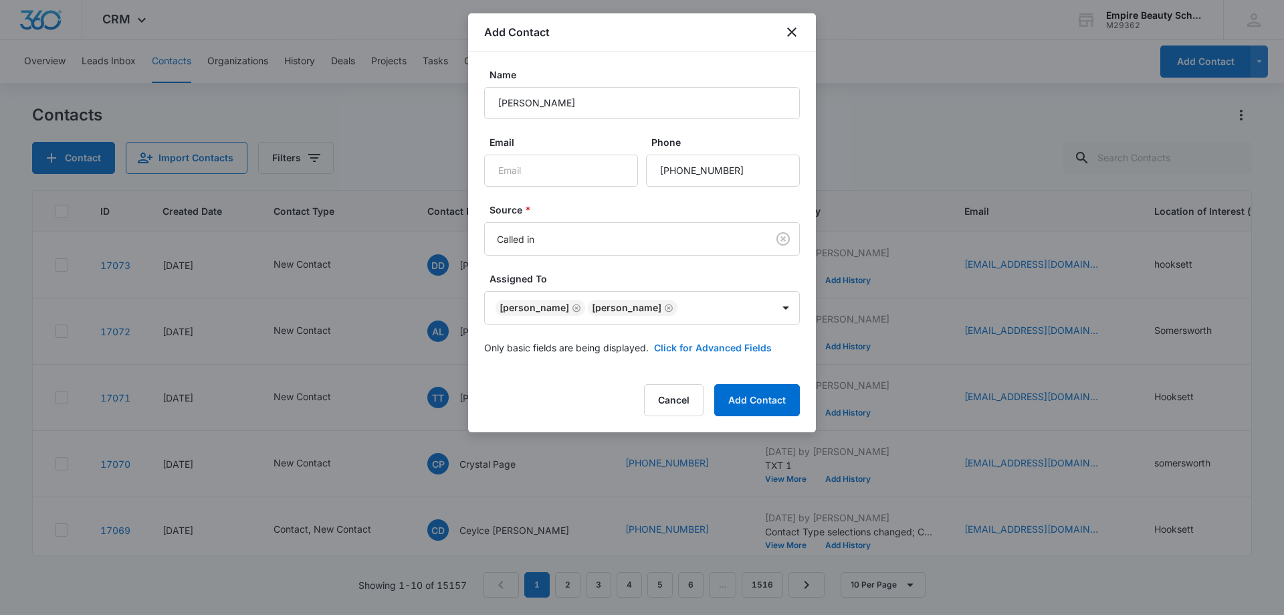
click at [710, 345] on button "Click for Advanced Fields" at bounding box center [713, 347] width 118 height 14
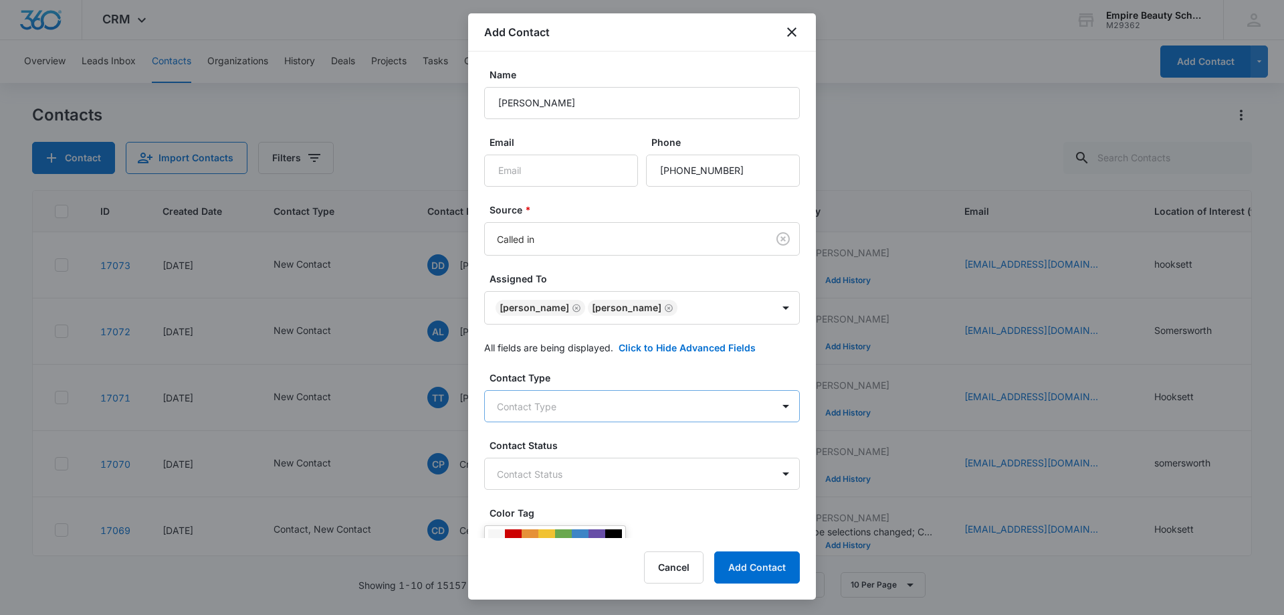
click at [570, 410] on body "CRM Apps Forms CRM Email Shop Payments POS Files Brand Settings AI Assistant Em…" at bounding box center [642, 307] width 1284 height 615
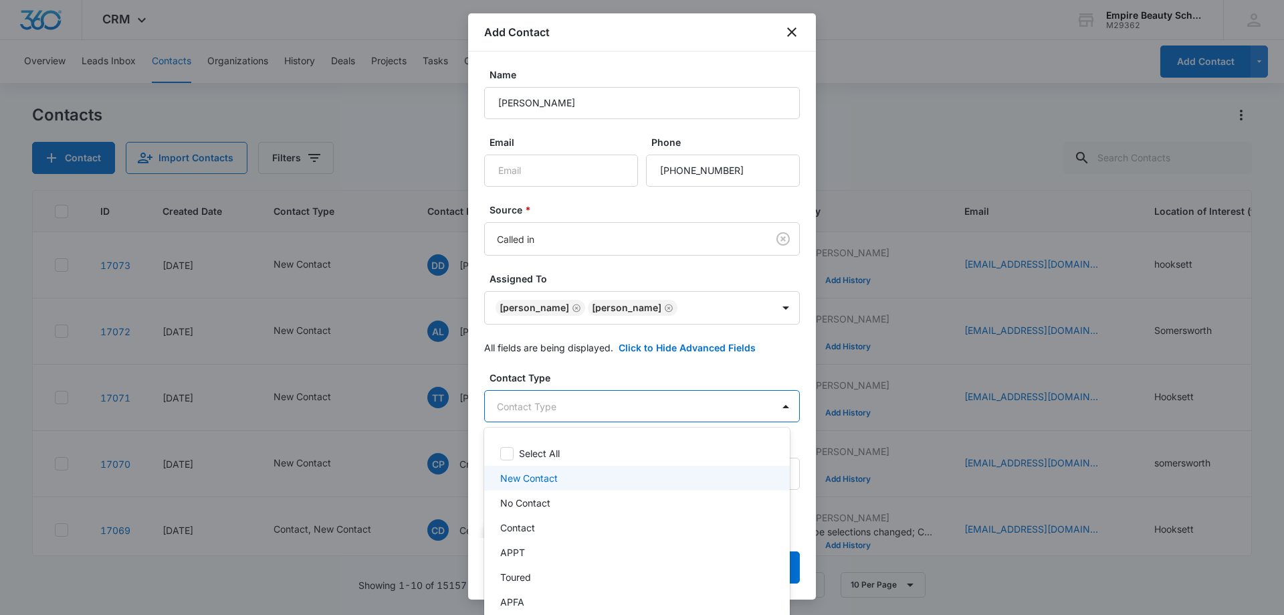
click at [527, 479] on p "New Contact" at bounding box center [529, 478] width 58 height 14
click at [526, 531] on p "Contact" at bounding box center [517, 531] width 35 height 14
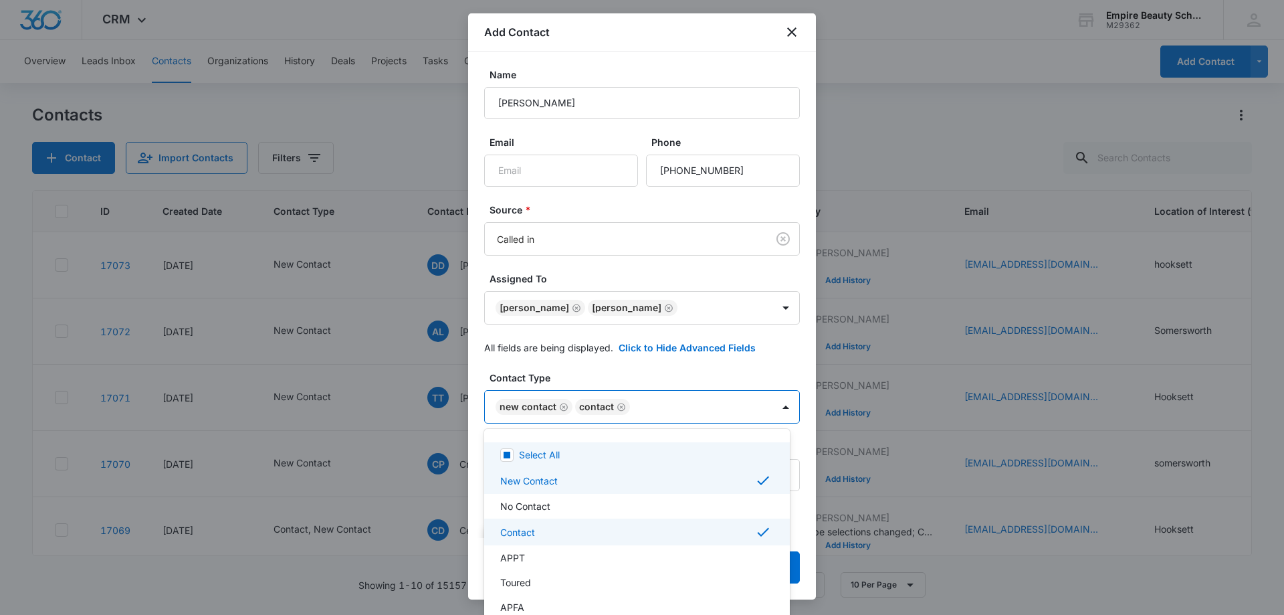
click at [776, 404] on div at bounding box center [642, 307] width 1284 height 615
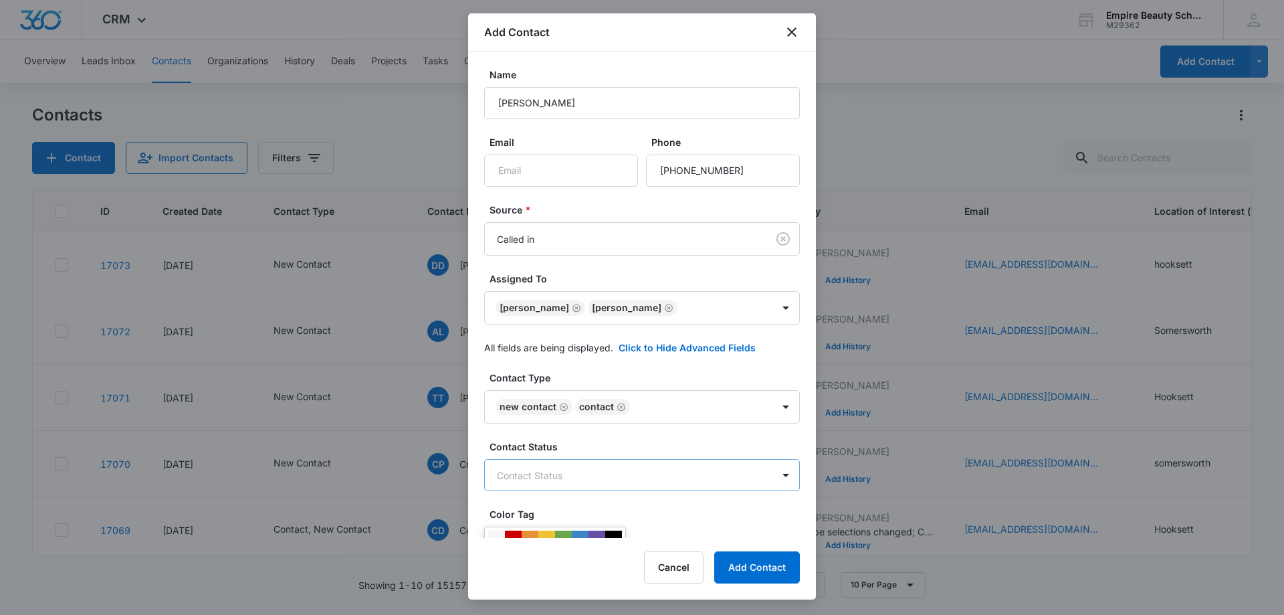
click at [577, 473] on body "CRM Apps Forms CRM Email Shop Payments POS Files Brand Settings AI Assistant Em…" at bounding box center [642, 307] width 1284 height 615
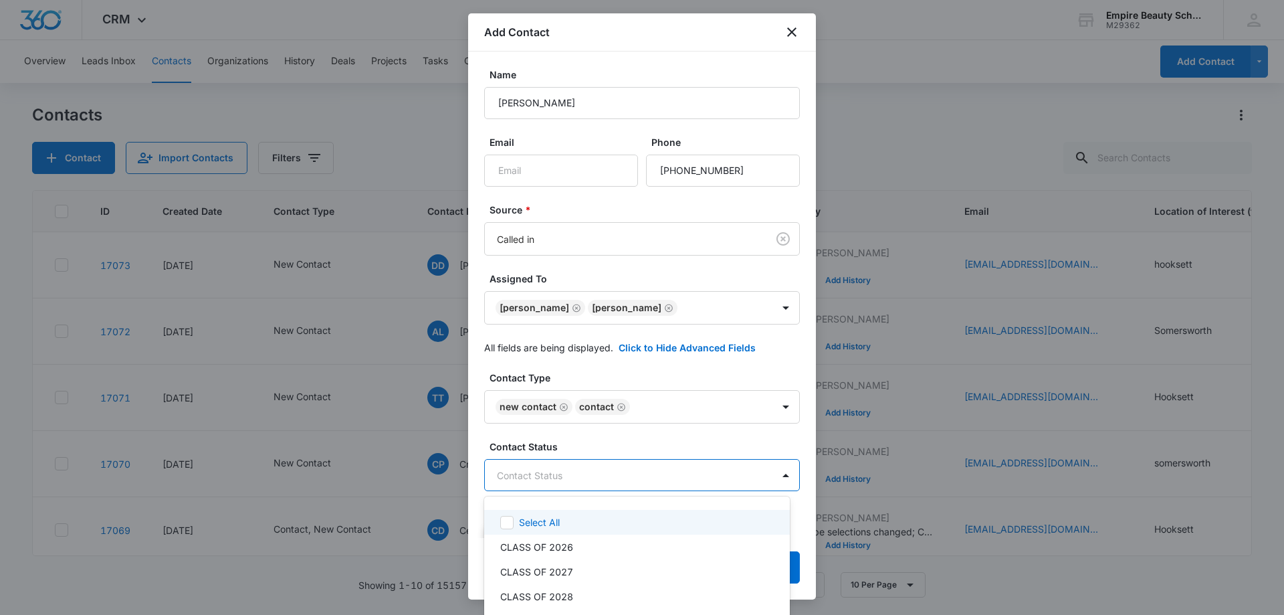
click at [780, 476] on div at bounding box center [642, 307] width 1284 height 615
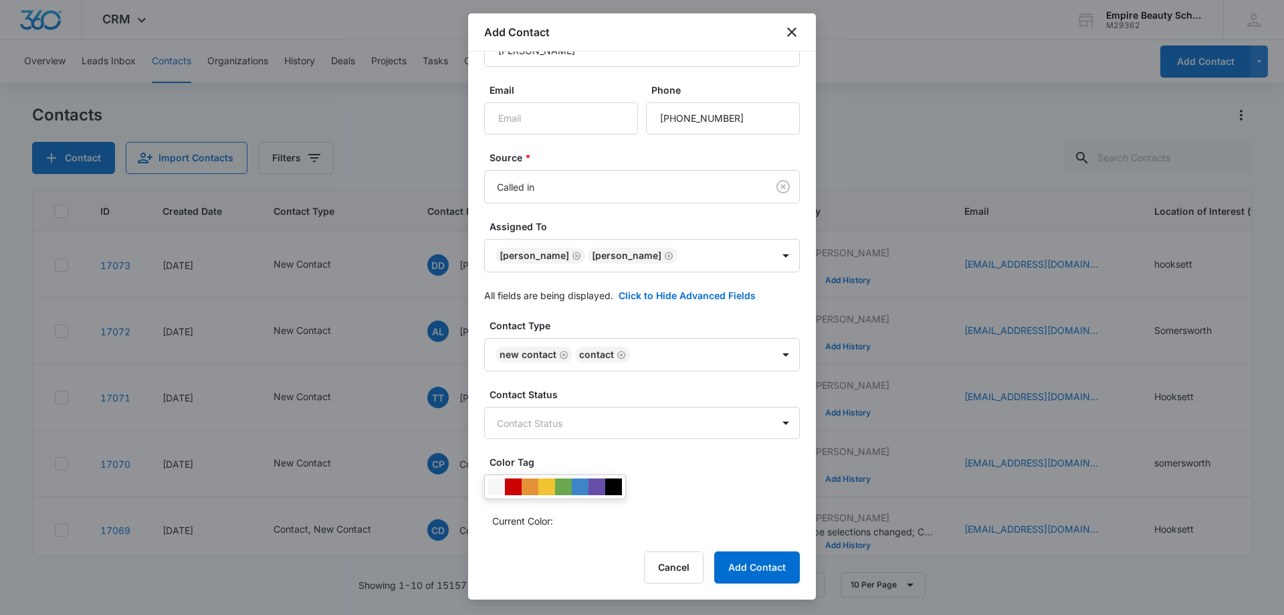
scroll to position [191, 0]
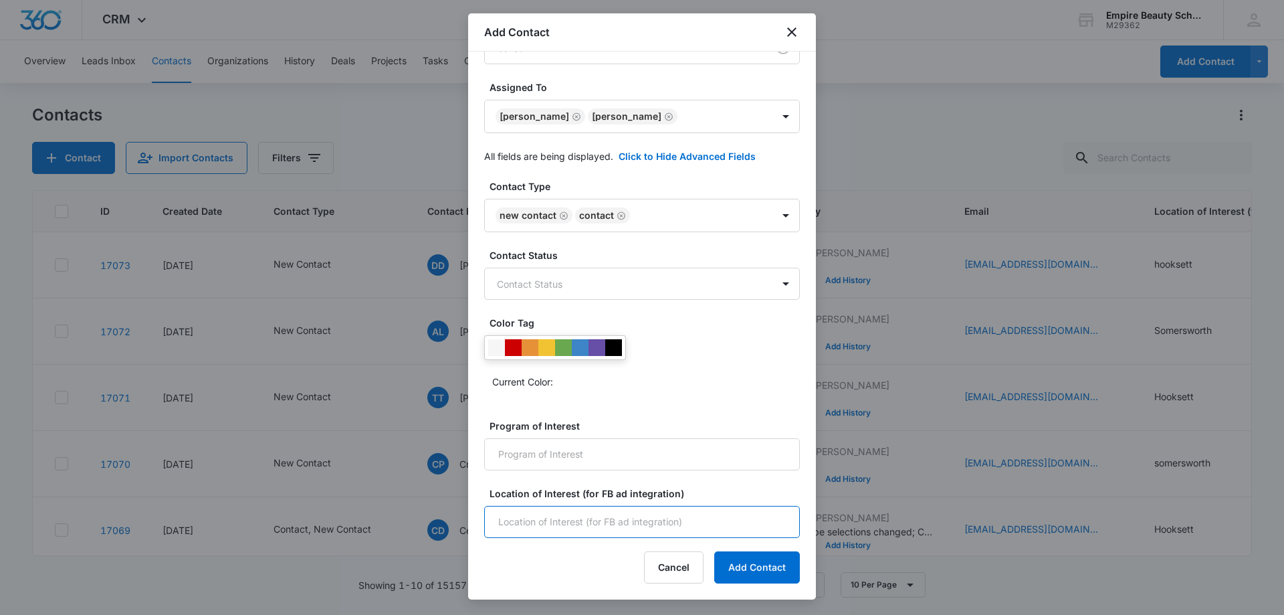
click at [532, 522] on input "Location of Interest (for FB ad integration)" at bounding box center [642, 522] width 316 height 32
type input "Hooksett"
click at [768, 572] on button "Add Contact" at bounding box center [757, 567] width 86 height 32
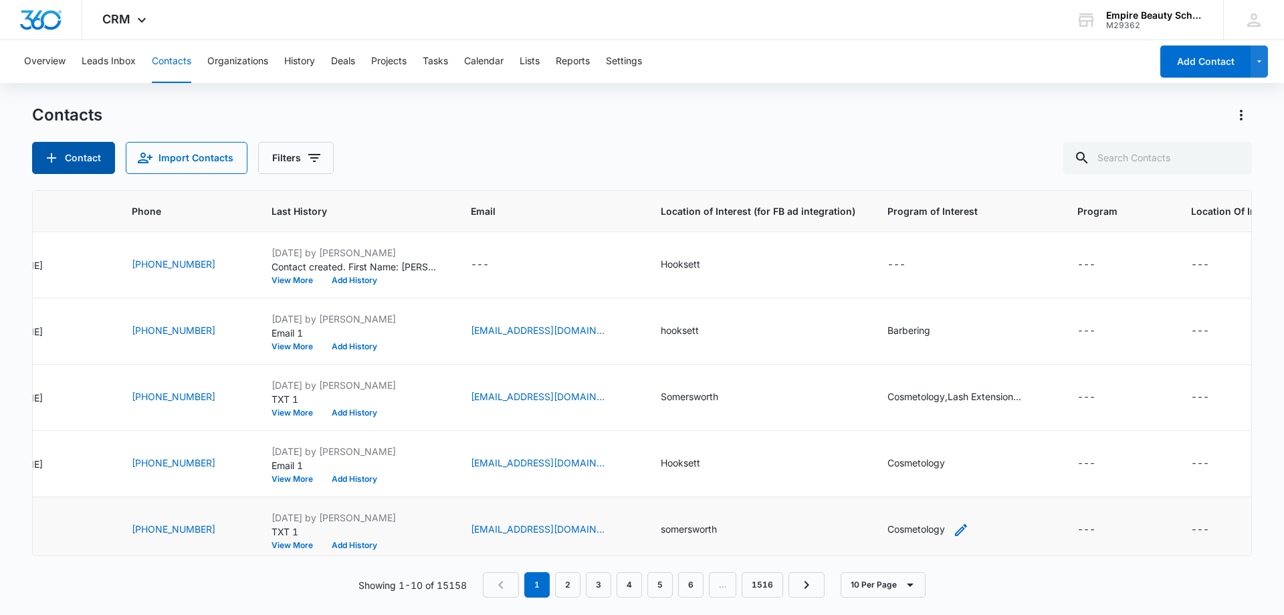
scroll to position [0, 494]
click at [322, 280] on button "Add History" at bounding box center [354, 280] width 64 height 8
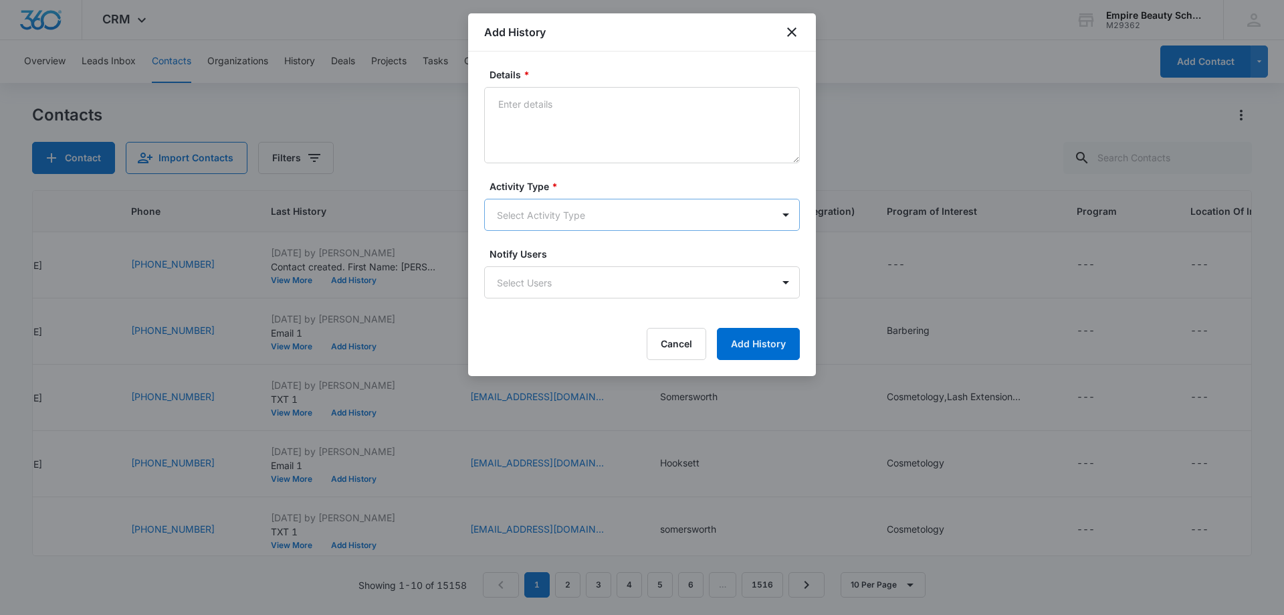
click at [546, 226] on body "CRM Apps Forms CRM Email Shop Payments POS Files Brand Settings AI Assistant Em…" at bounding box center [642, 307] width 1284 height 615
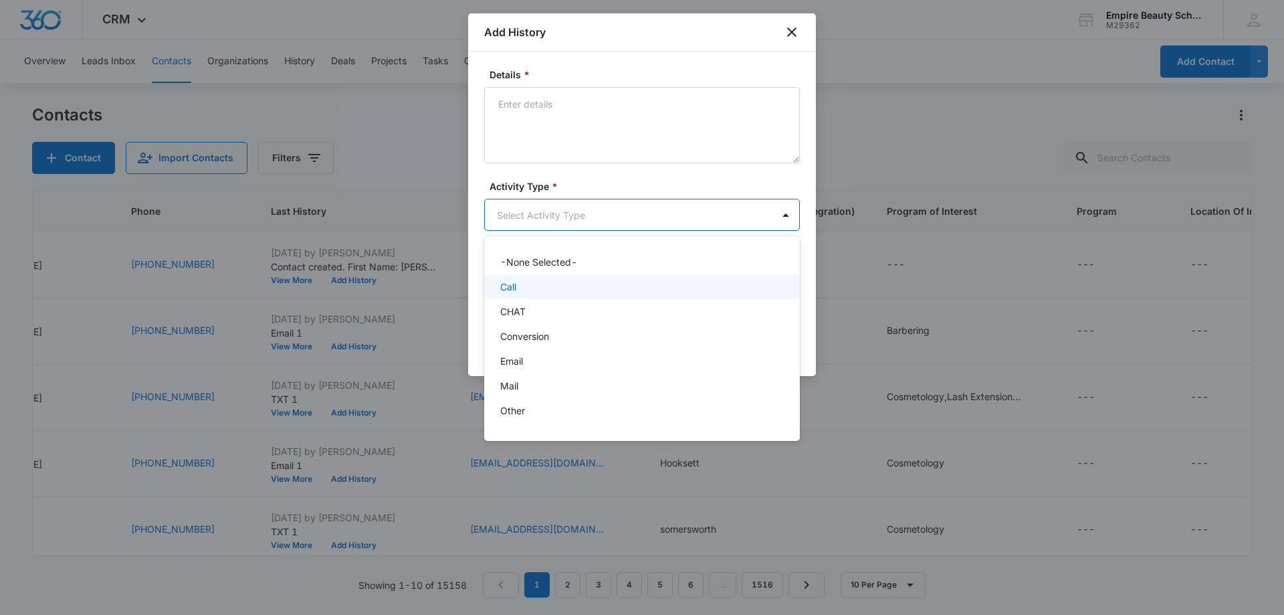
click at [516, 292] on p "Call" at bounding box center [508, 287] width 16 height 14
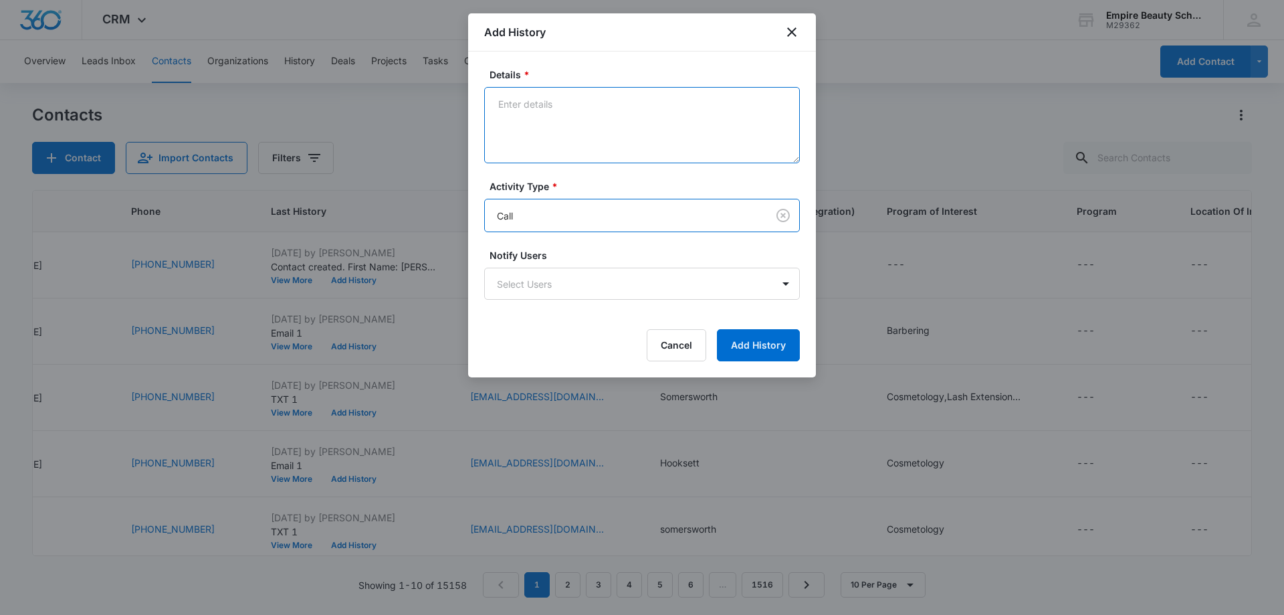
click at [563, 143] on textarea "Details *" at bounding box center [642, 125] width 316 height 76
click at [566, 98] on textarea "Left vm on Taras phone" at bounding box center [642, 125] width 316 height 76
click at [630, 103] on textarea "Left vm on [PERSON_NAME]'s phone" at bounding box center [642, 125] width 316 height 76
click at [632, 108] on textarea "Left vm on [PERSON_NAME]'s phone" at bounding box center [642, 125] width 316 height 76
click at [729, 102] on textarea "Left vm on [PERSON_NAME]'s phone wants more informatio. VM1" at bounding box center [642, 125] width 316 height 76
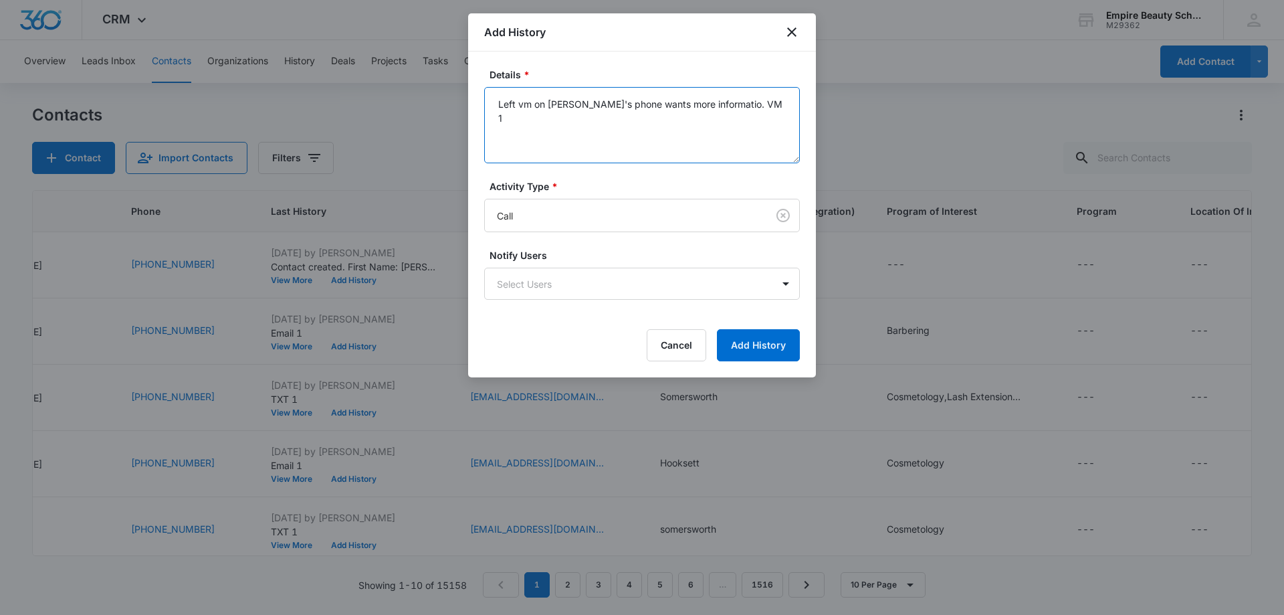
click at [742, 122] on textarea "Left vm on [PERSON_NAME]'s phone wants more informatio. VM 1" at bounding box center [642, 125] width 316 height 76
type textarea "Left vm on [PERSON_NAME]'s phone wants more informatio. VM 1"
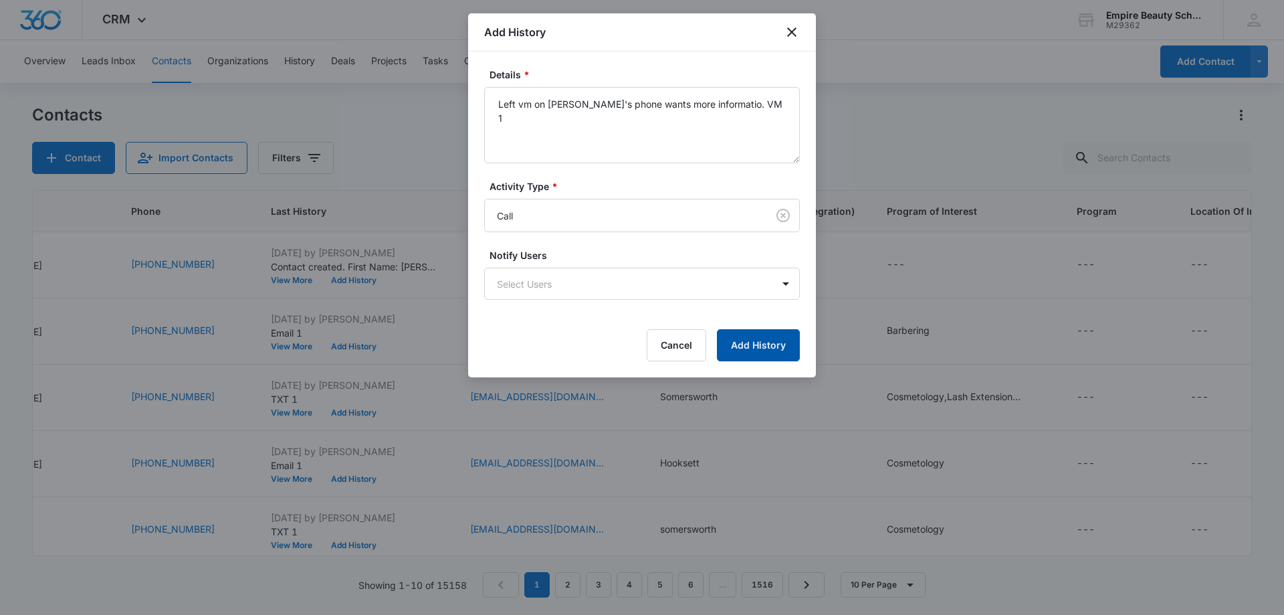
click at [734, 339] on button "Add History" at bounding box center [758, 345] width 83 height 32
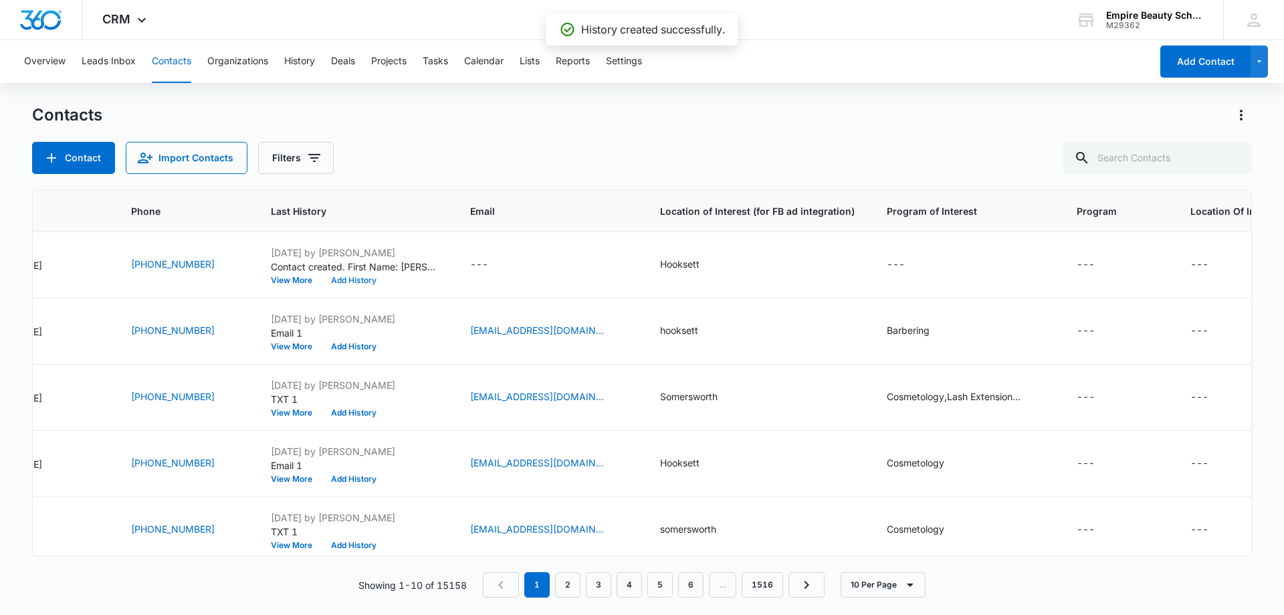
scroll to position [0, 0]
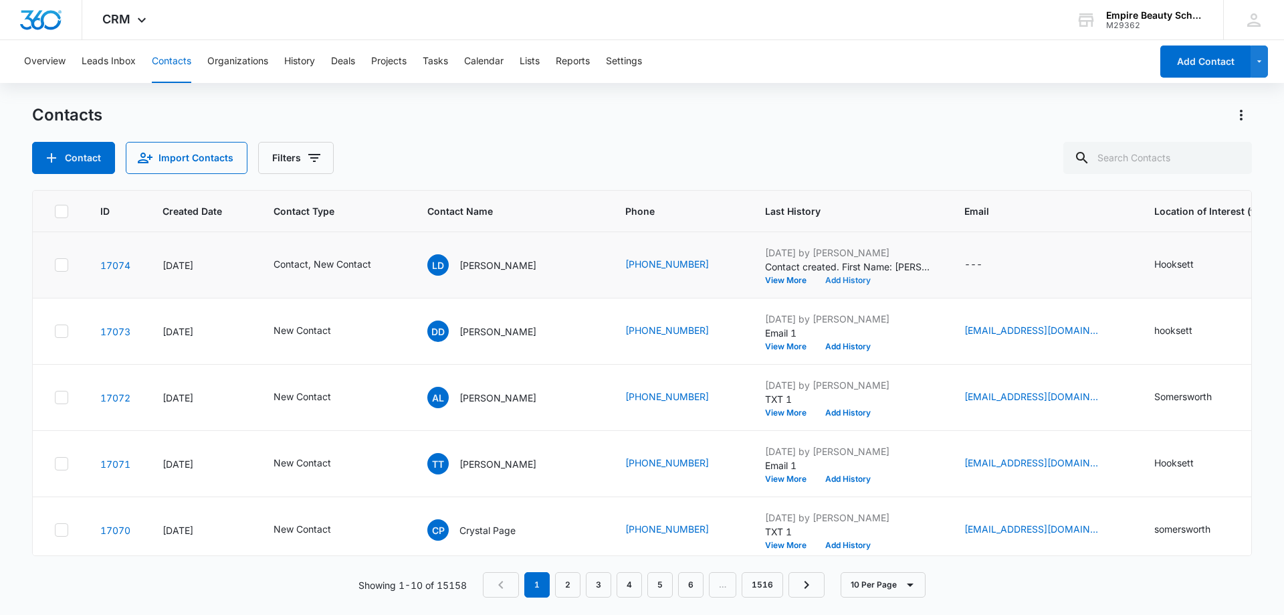
click at [837, 281] on button "Add History" at bounding box center [848, 280] width 64 height 8
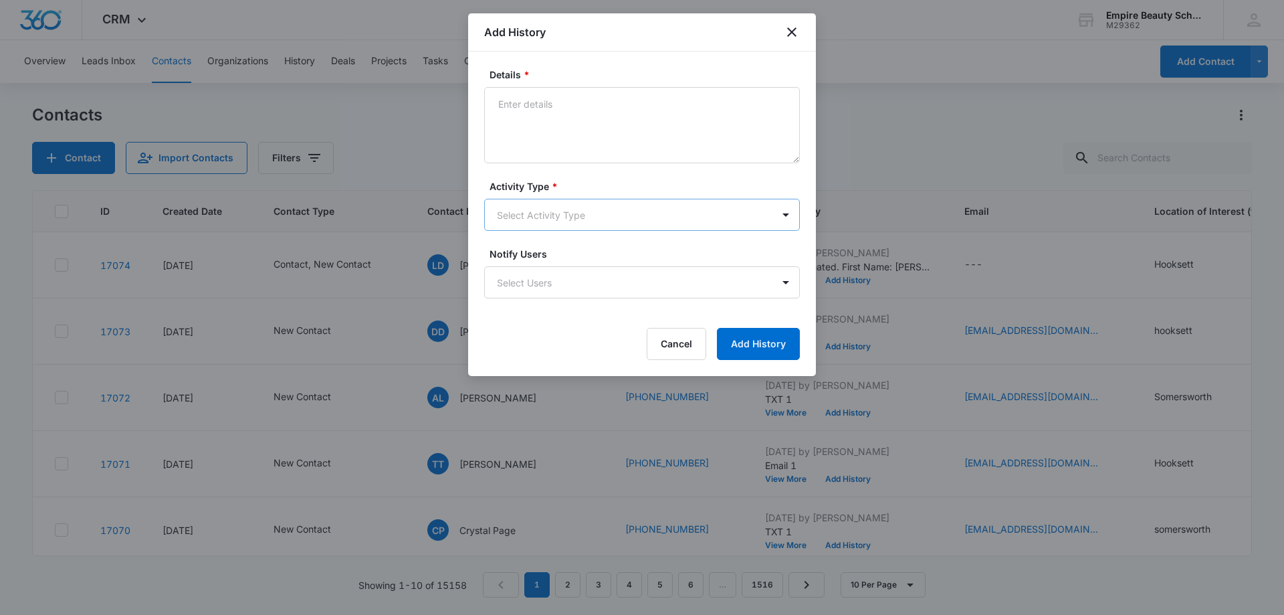
click at [530, 209] on body "CRM Apps Forms CRM Email Shop Payments POS Files Brand Settings AI Assistant Em…" at bounding box center [642, 307] width 1284 height 615
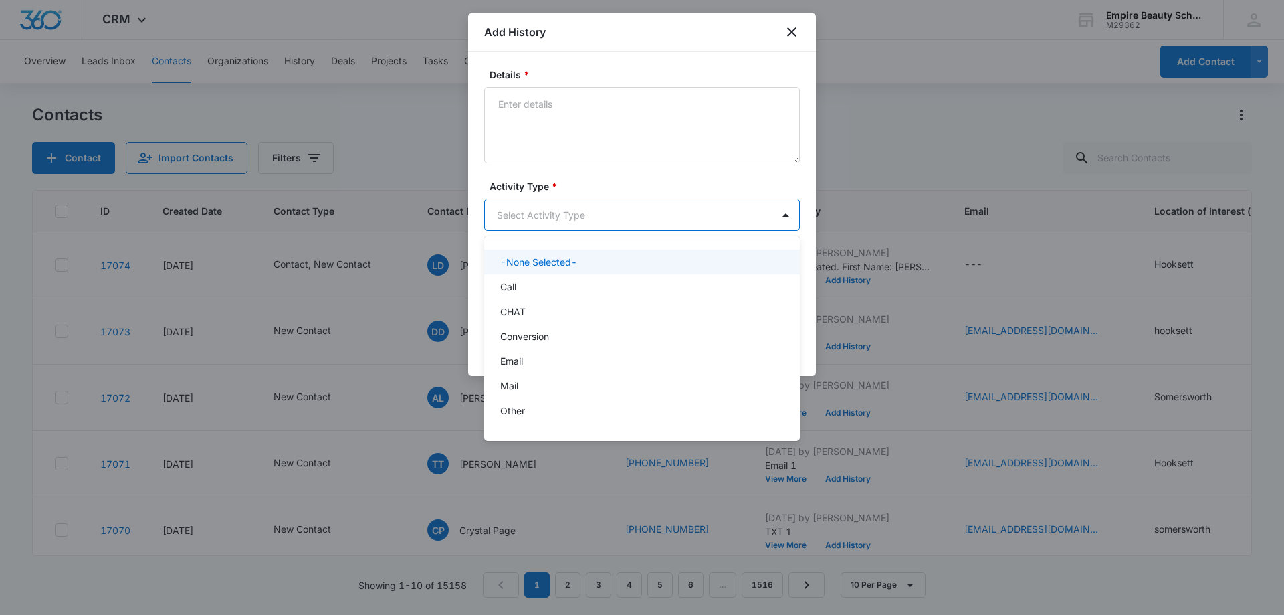
scroll to position [70, 0]
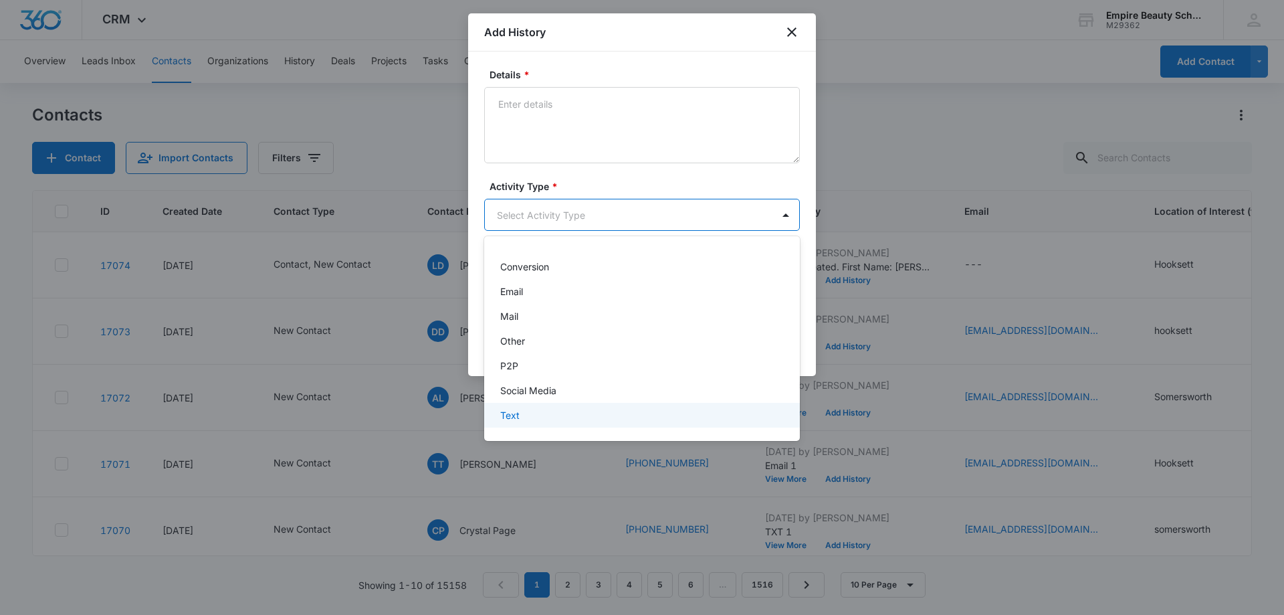
click at [522, 412] on div "Text" at bounding box center [640, 415] width 281 height 14
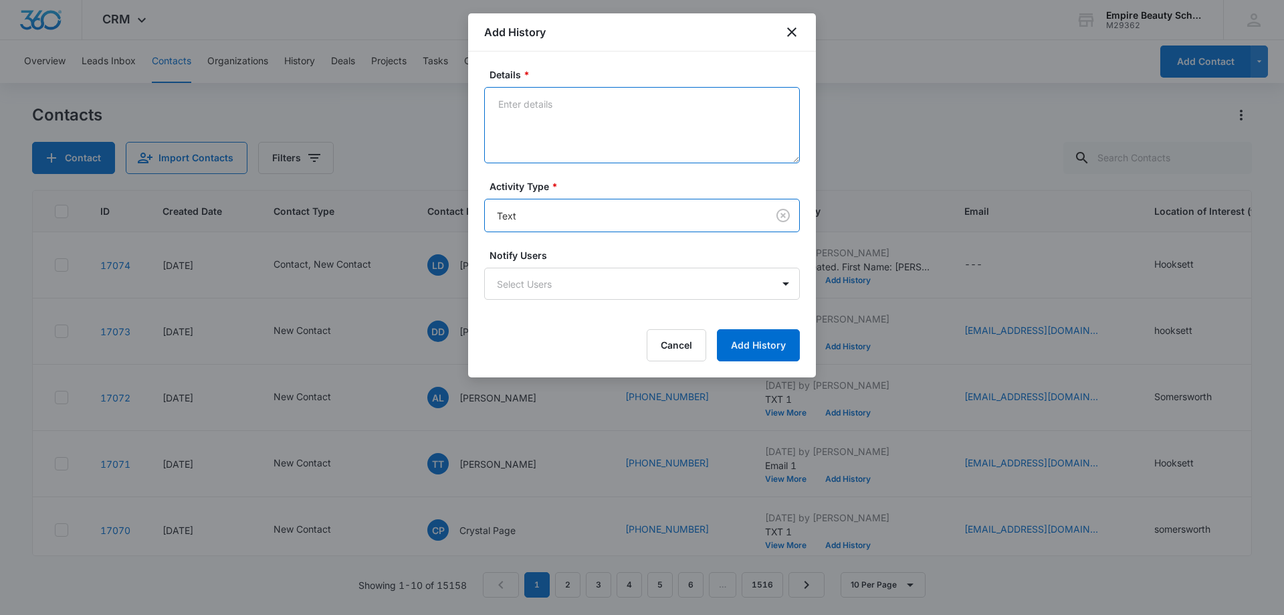
click at [566, 147] on textarea "Details *" at bounding box center [642, 125] width 316 height 76
type textarea "text 1"
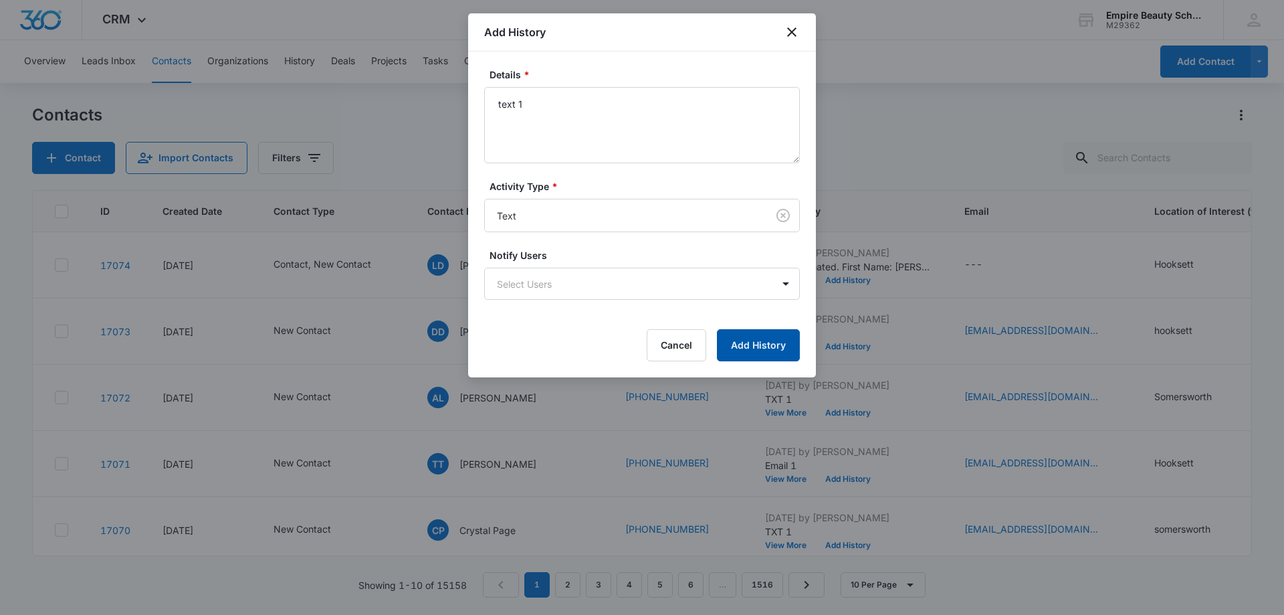
click at [784, 343] on button "Add History" at bounding box center [758, 345] width 83 height 32
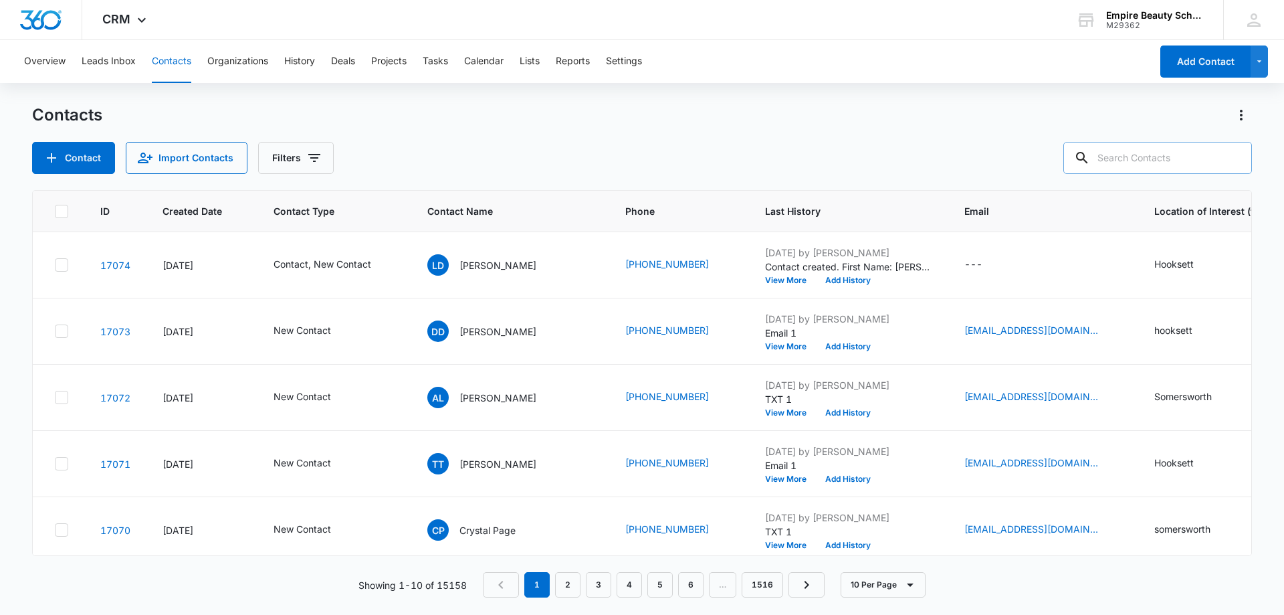
click at [1179, 154] on input "text" at bounding box center [1157, 158] width 189 height 32
type input "dow"
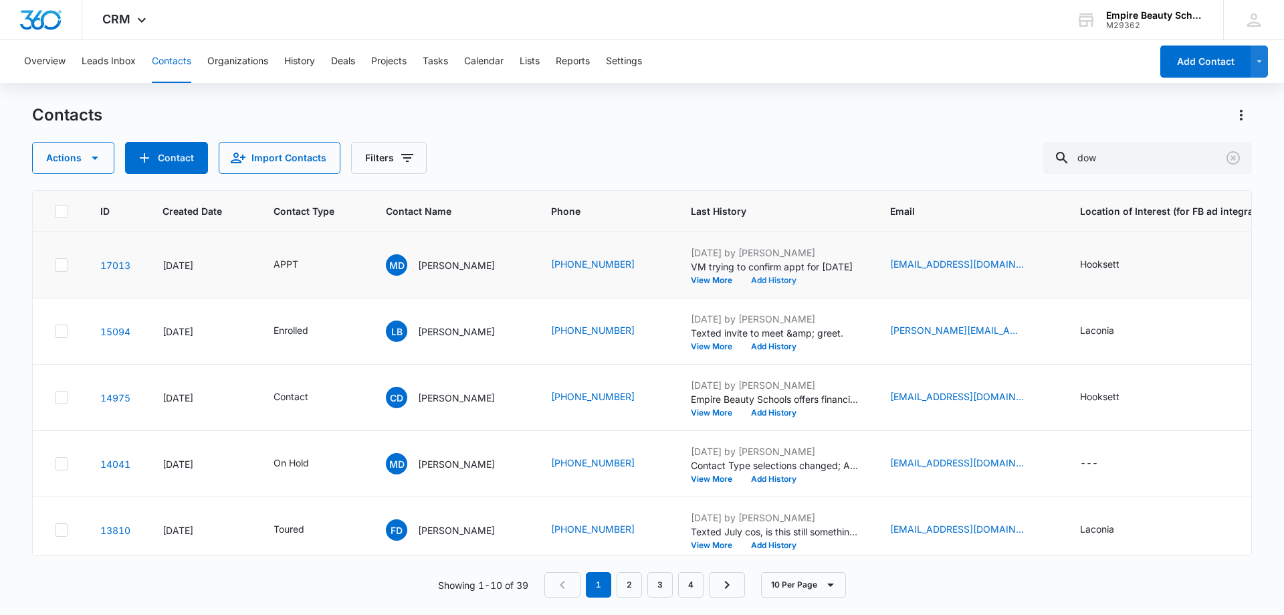
click at [757, 280] on button "Add History" at bounding box center [774, 280] width 64 height 8
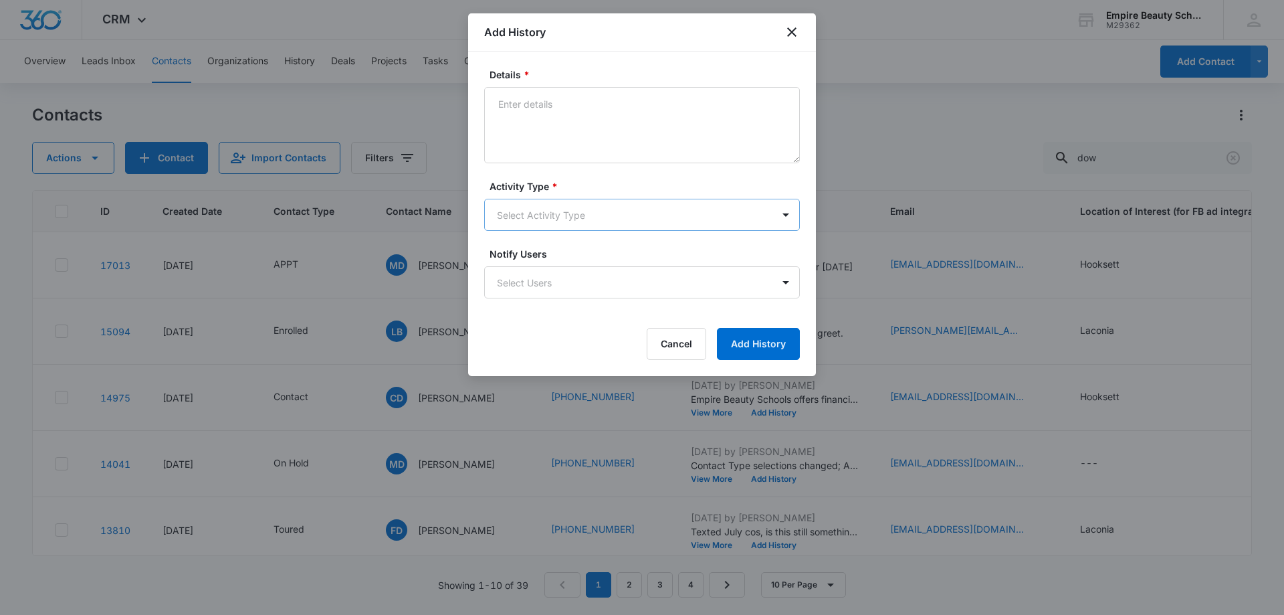
click at [524, 223] on body "CRM Apps Forms CRM Email Shop Payments POS Files Brand Settings AI Assistant Em…" at bounding box center [642, 307] width 1284 height 615
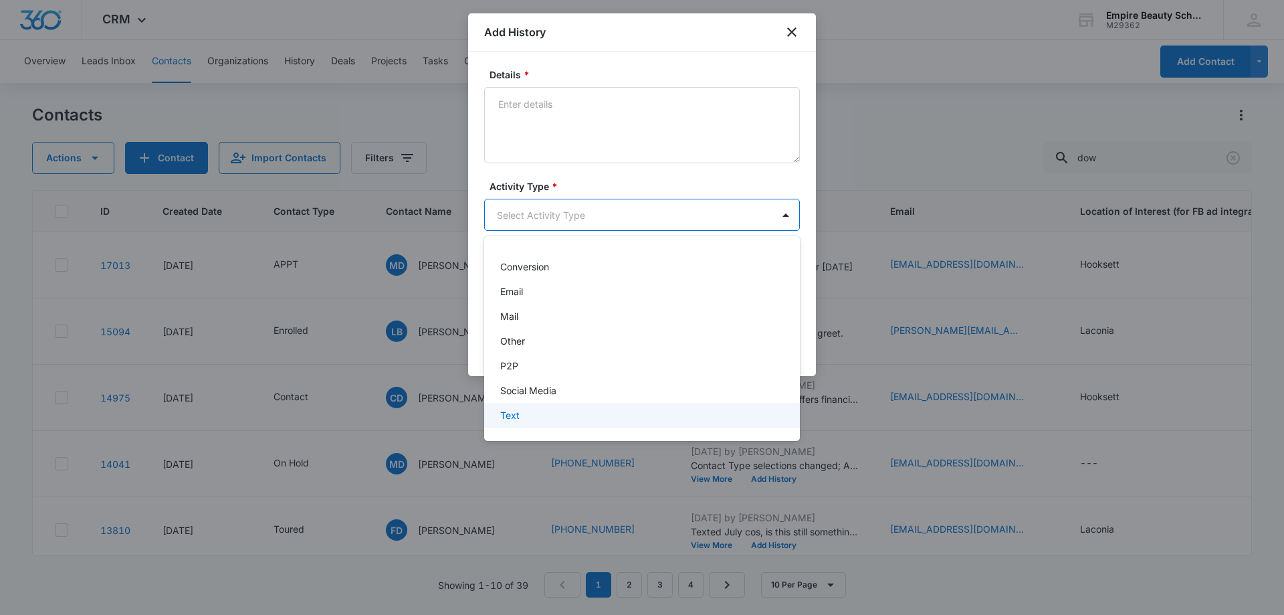
click at [520, 416] on div "Text" at bounding box center [640, 415] width 281 height 14
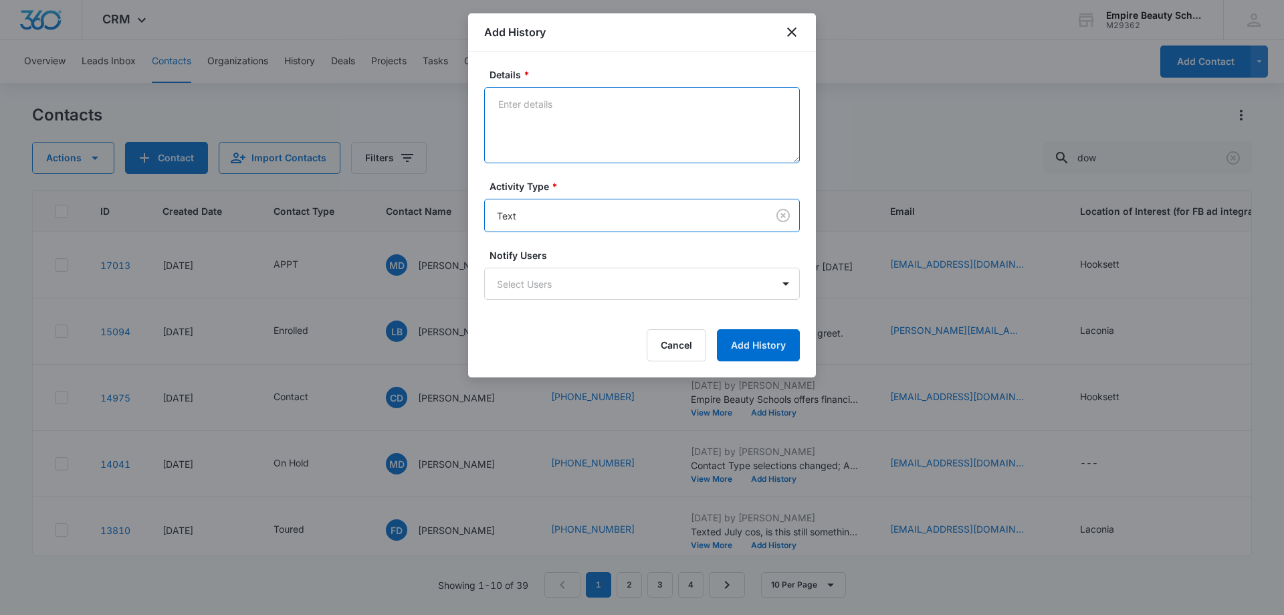
click at [558, 146] on textarea "Details *" at bounding box center [642, 125] width 316 height 76
type textarea "Looking forward to seeing you"
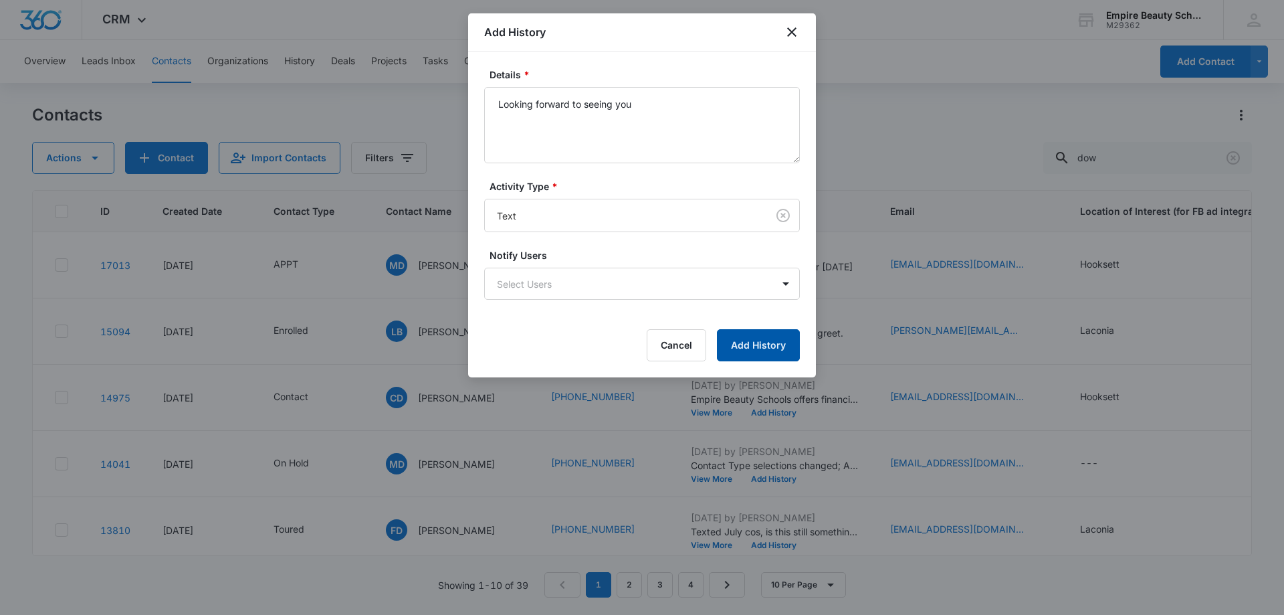
click at [743, 339] on button "Add History" at bounding box center [758, 345] width 83 height 32
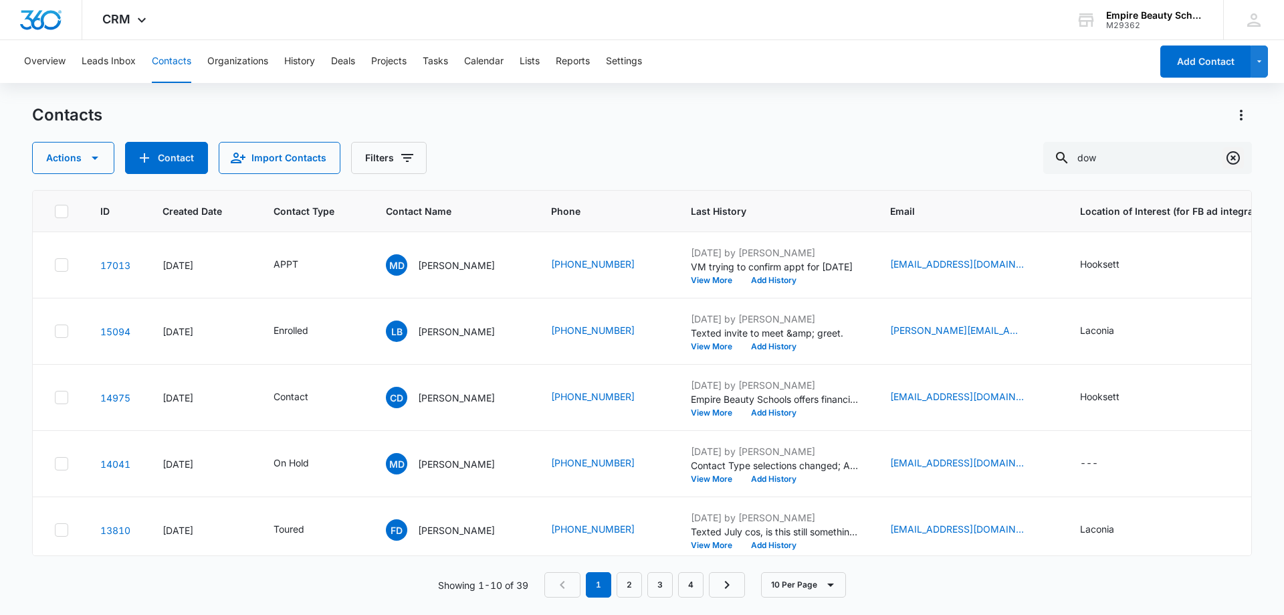
click at [1238, 162] on icon "Clear" at bounding box center [1233, 157] width 13 height 13
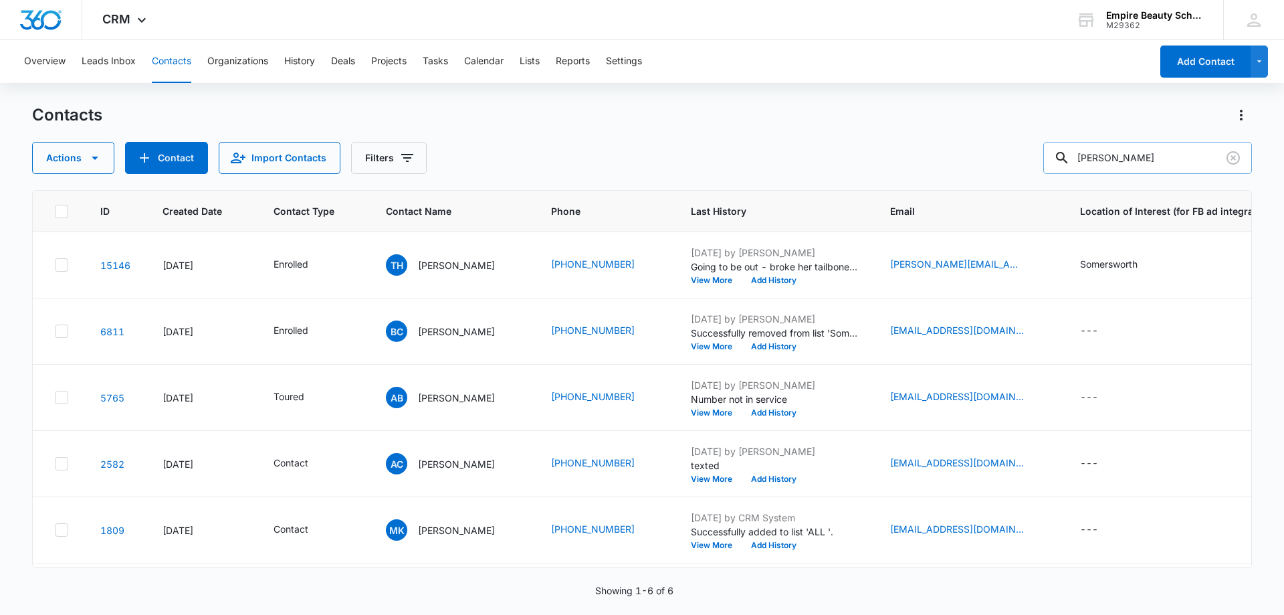
type input "[PERSON_NAME]"
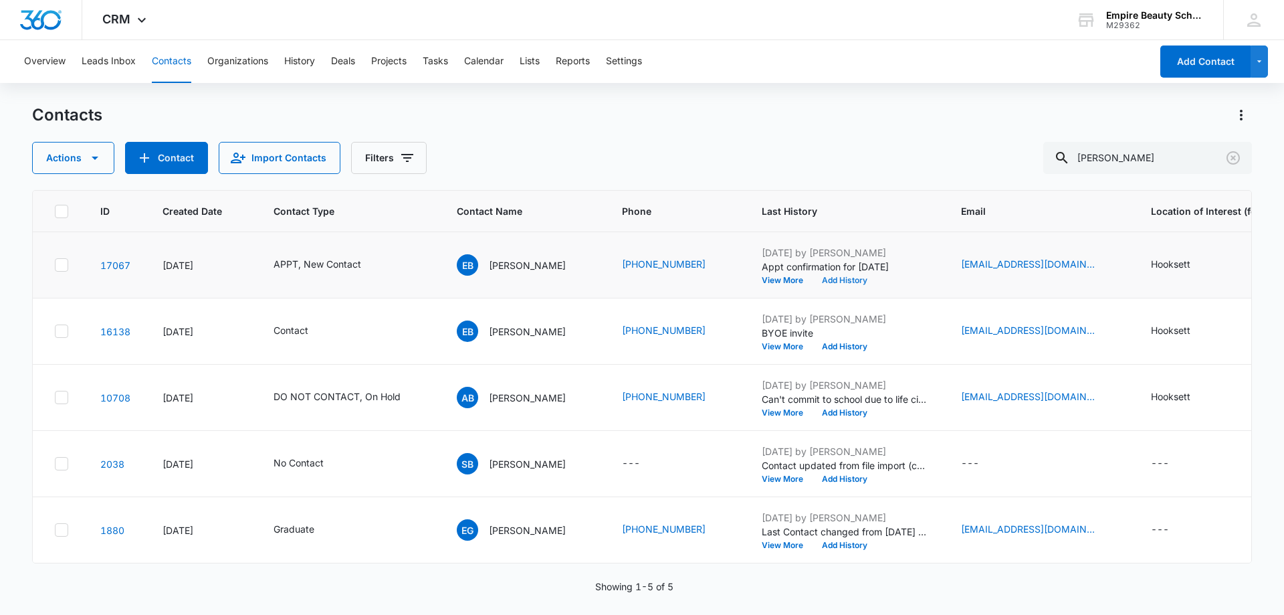
click at [843, 278] on button "Add History" at bounding box center [845, 280] width 64 height 8
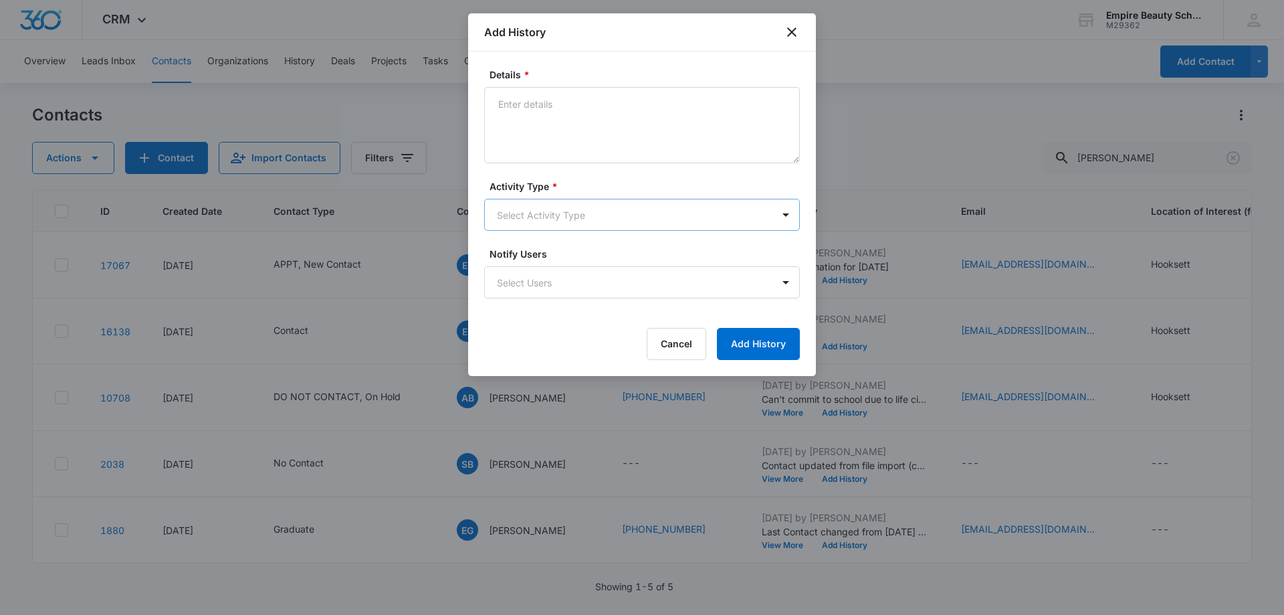
click at [594, 205] on body "CRM Apps Forms CRM Email Shop Payments POS Files Brand Settings AI Assistant Em…" at bounding box center [642, 307] width 1284 height 615
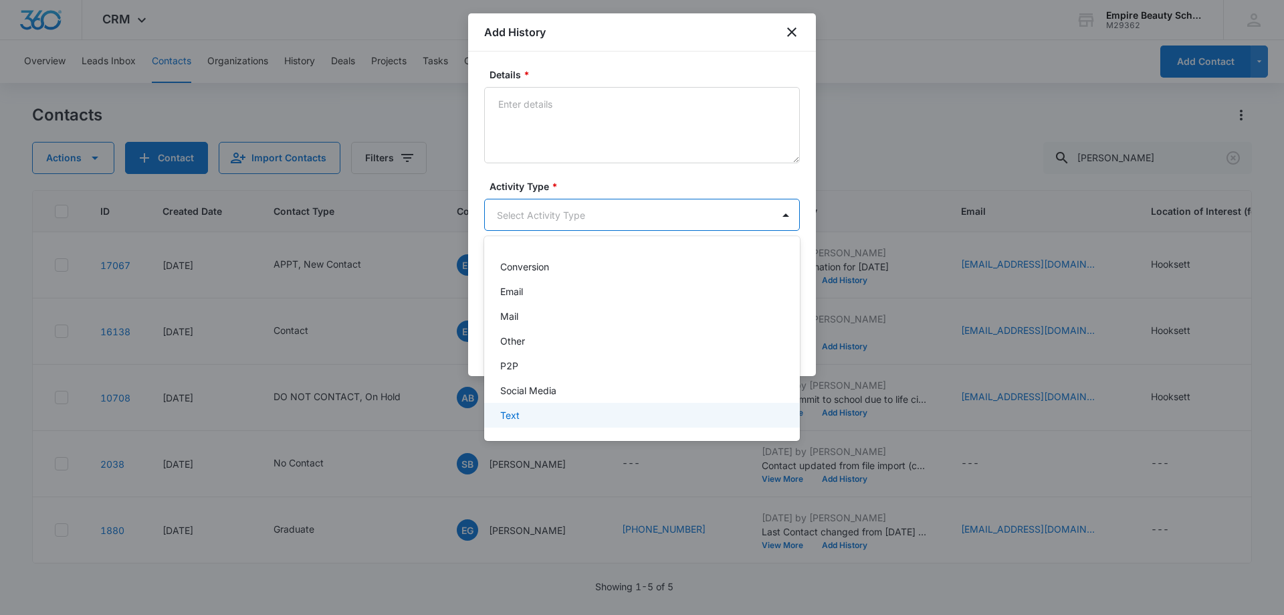
click at [538, 418] on div "Text" at bounding box center [640, 415] width 281 height 14
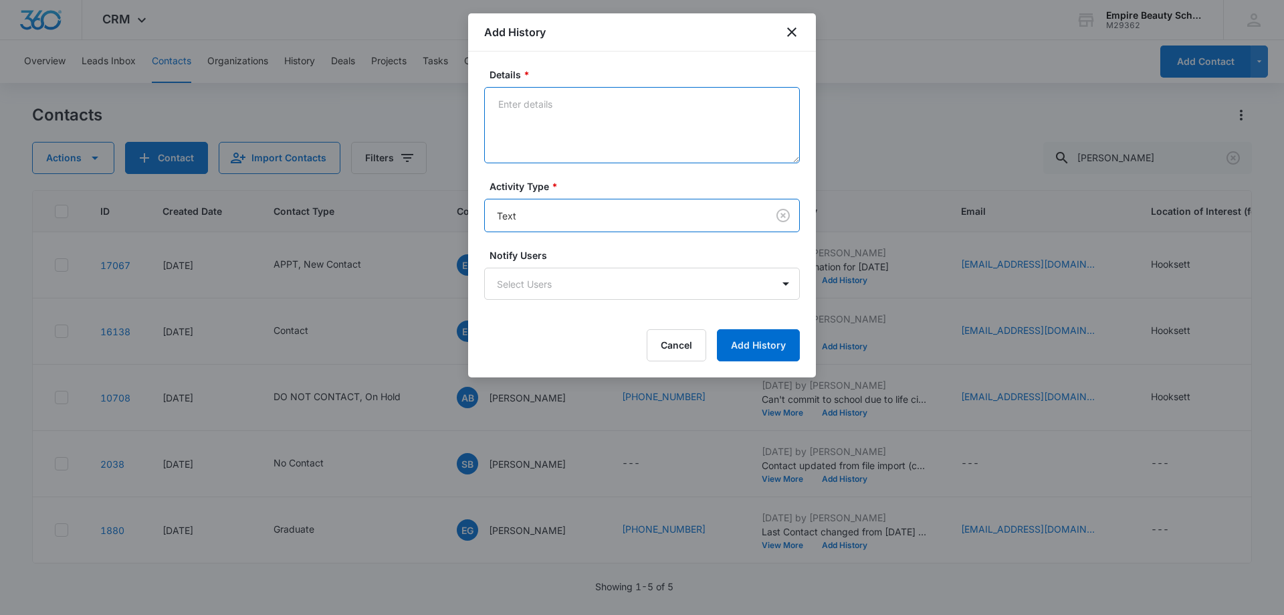
click at [559, 94] on textarea "Details *" at bounding box center [642, 125] width 316 height 76
type textarea "Looking forward to seeing you soon"
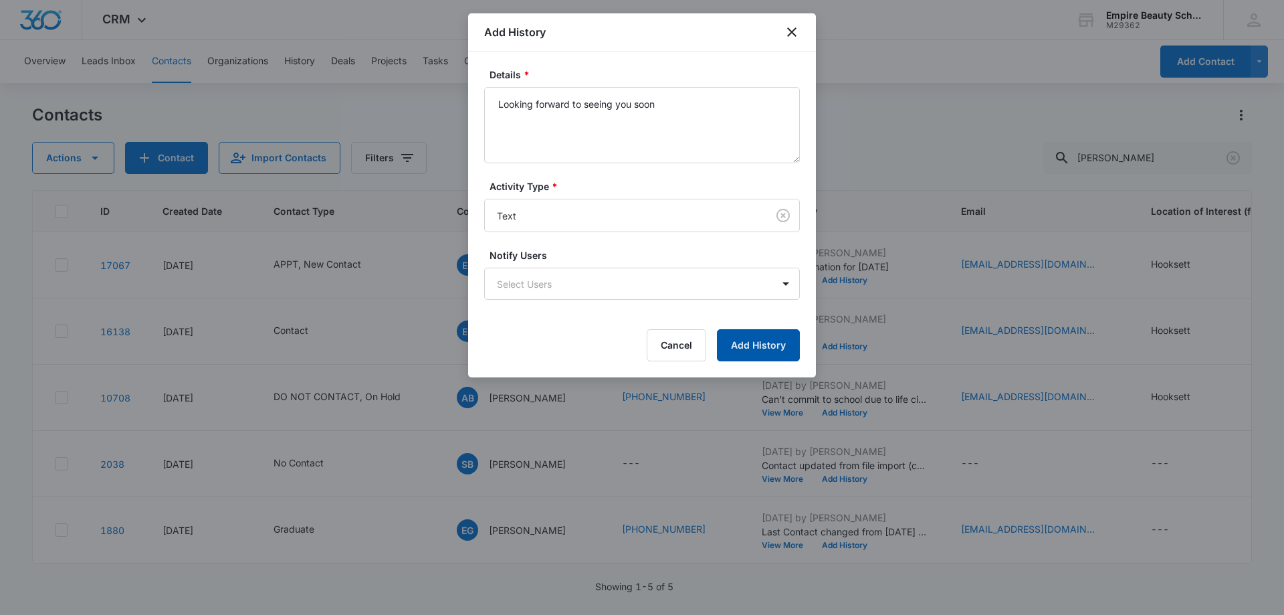
click at [752, 342] on button "Add History" at bounding box center [758, 345] width 83 height 32
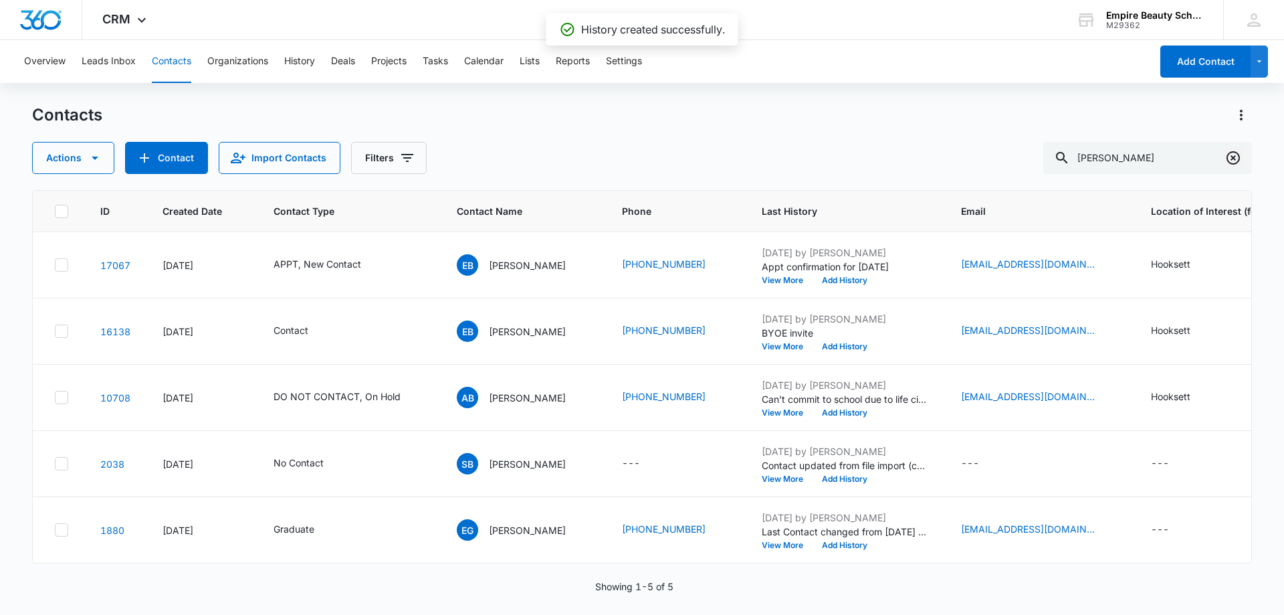
click at [1228, 164] on icon "Clear" at bounding box center [1233, 158] width 16 height 16
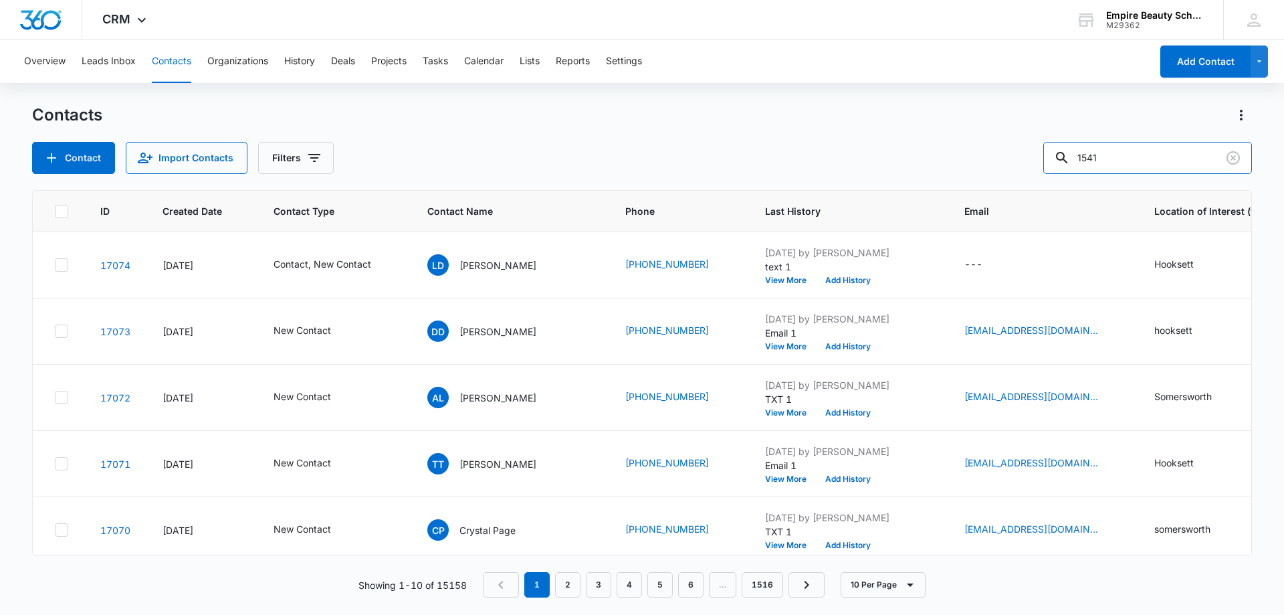
type input "1541"
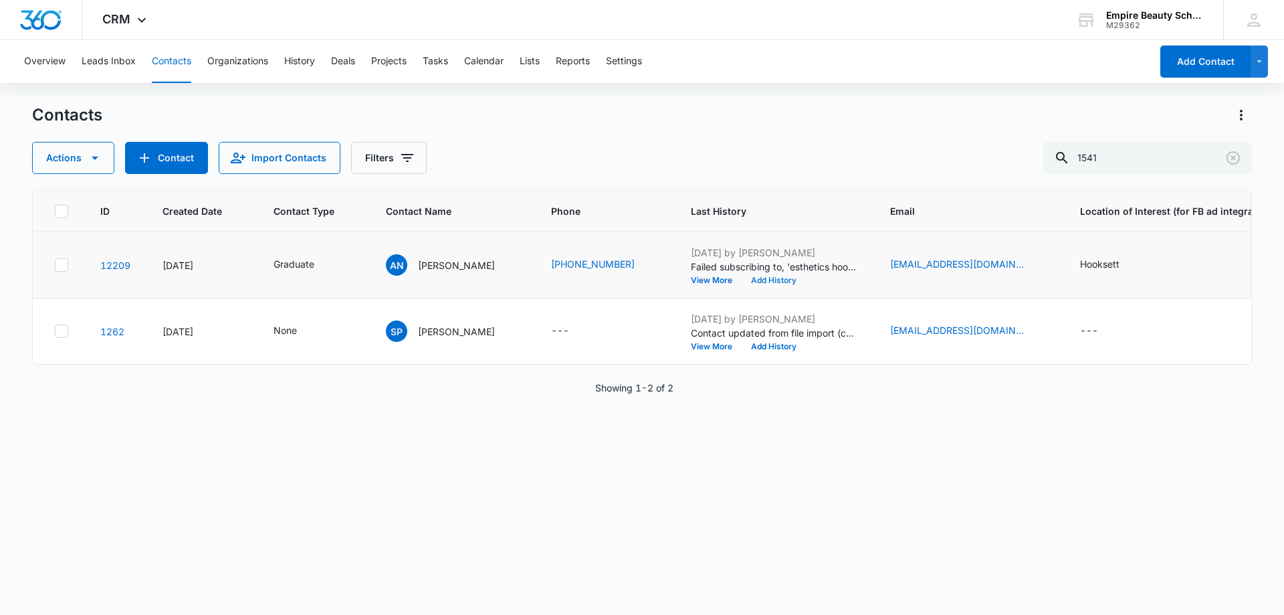
click at [759, 284] on button "Add History" at bounding box center [774, 280] width 64 height 8
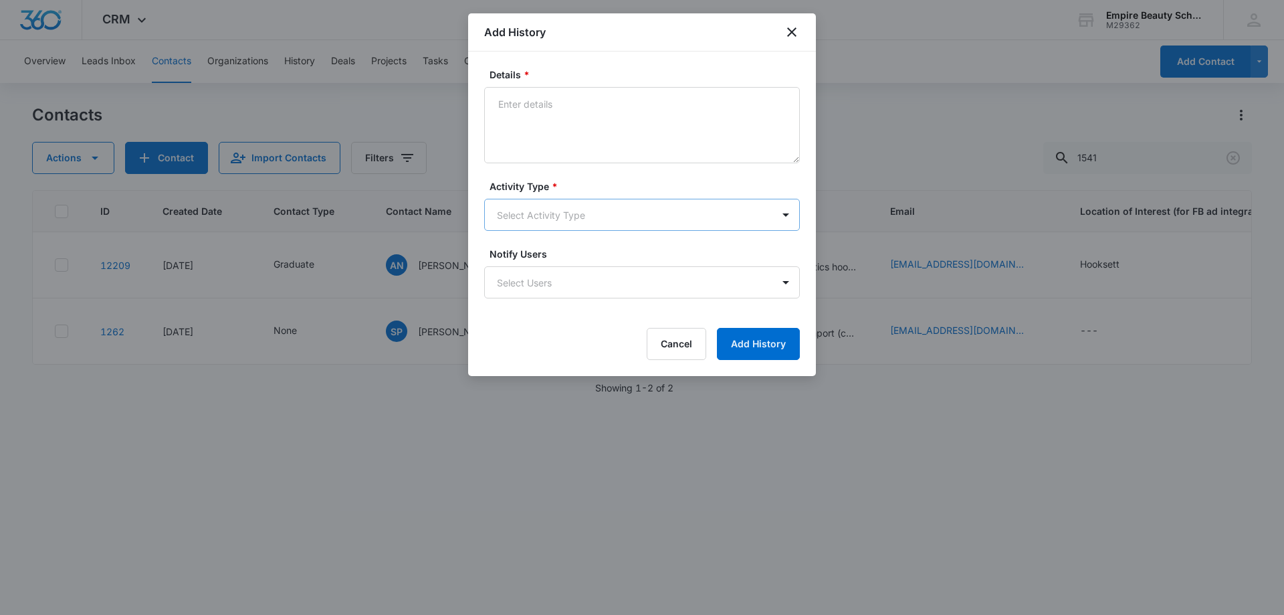
click at [516, 207] on body "CRM Apps Forms CRM Email Shop Payments POS Files Brand Settings AI Assistant Em…" at bounding box center [642, 307] width 1284 height 615
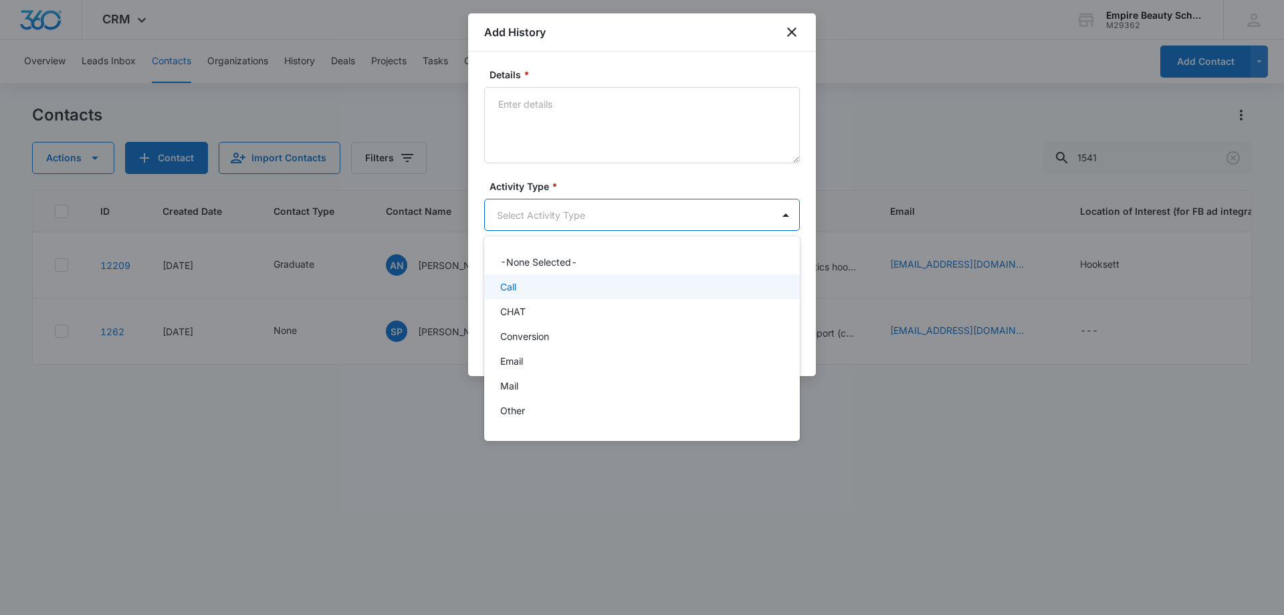
click at [516, 280] on p "Call" at bounding box center [508, 287] width 16 height 14
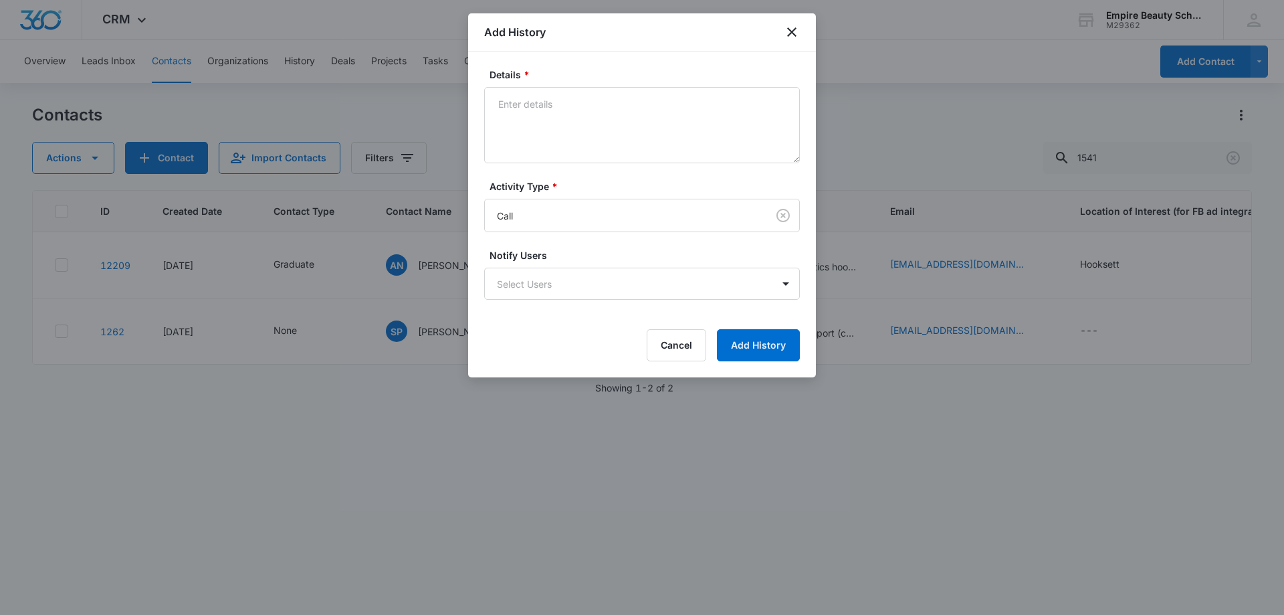
click at [565, 65] on div "Details * Activity Type * Call Notify Users Select Users Cancel Add History" at bounding box center [642, 214] width 348 height 326
click at [554, 132] on textarea "Details *" at bounding box center [642, 125] width 316 height 76
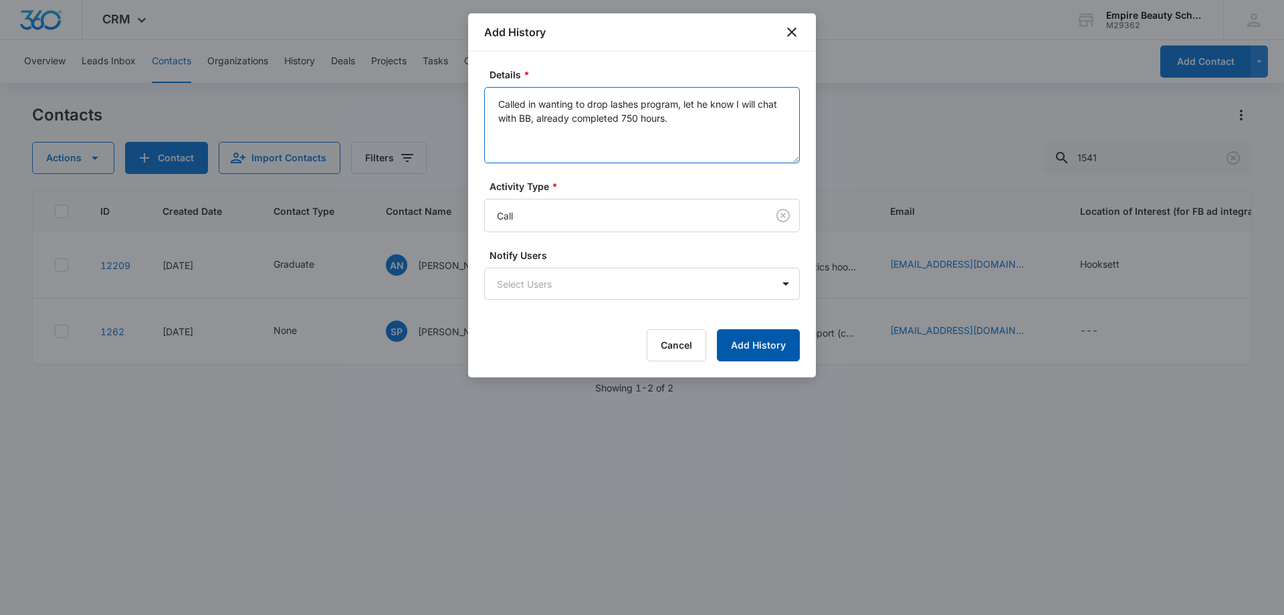
type textarea "Called in wanting to drop lashes program, let he know I will chat with BB, alre…"
click at [754, 345] on button "Add History" at bounding box center [758, 345] width 83 height 32
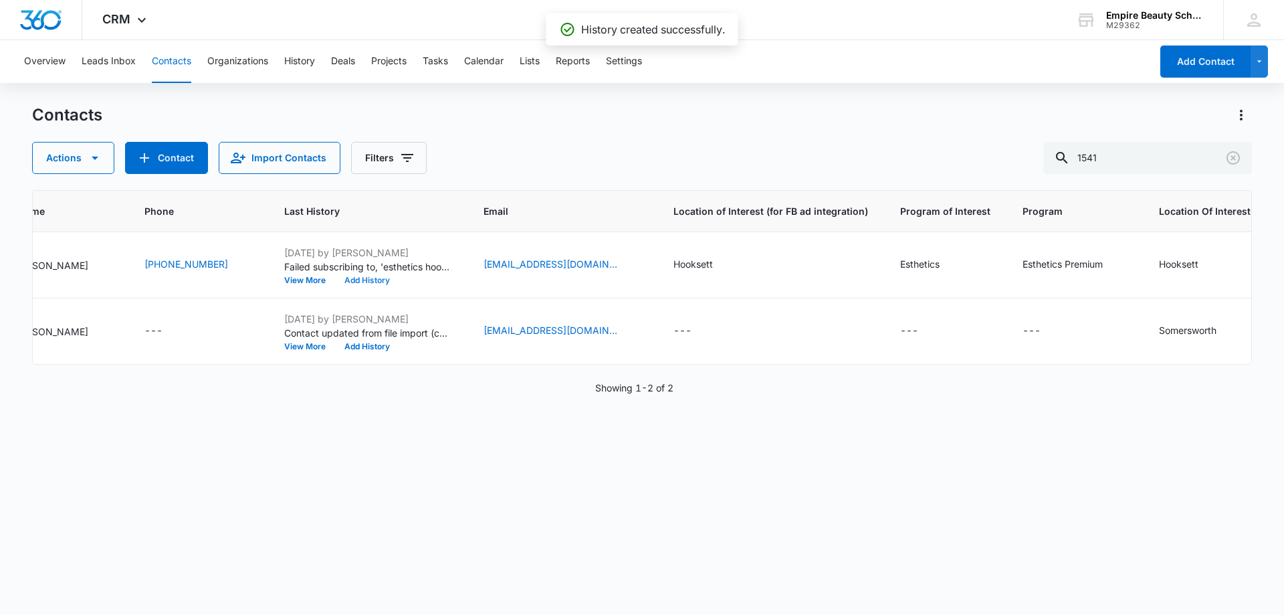
scroll to position [0, 0]
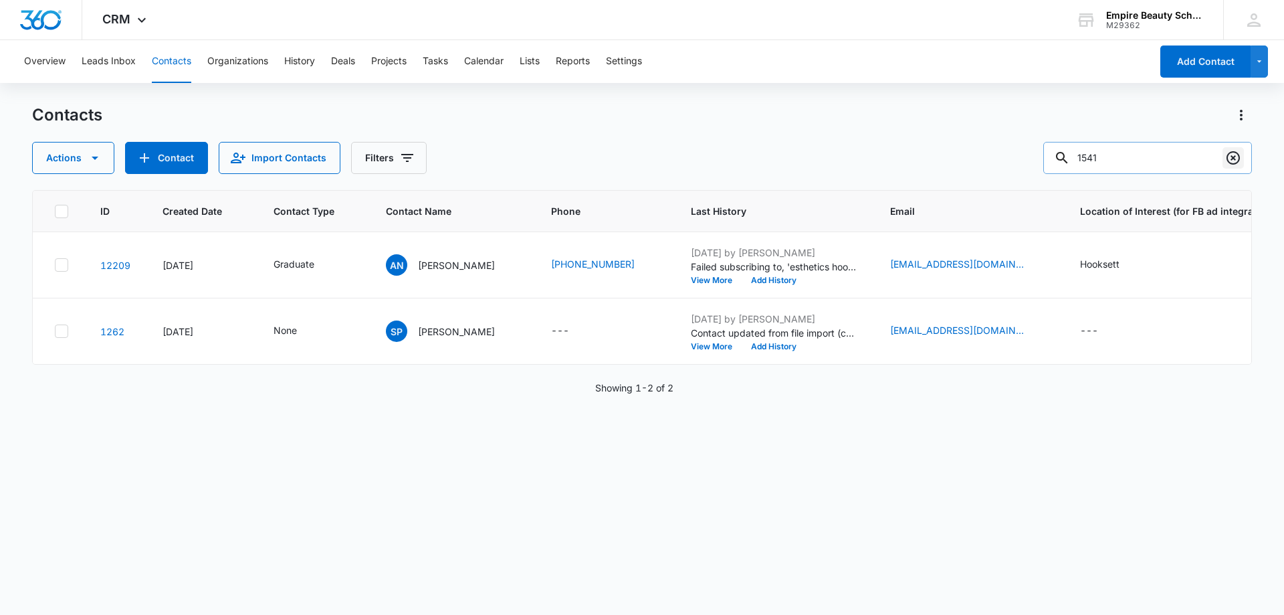
click at [1242, 160] on button "Clear" at bounding box center [1233, 157] width 21 height 21
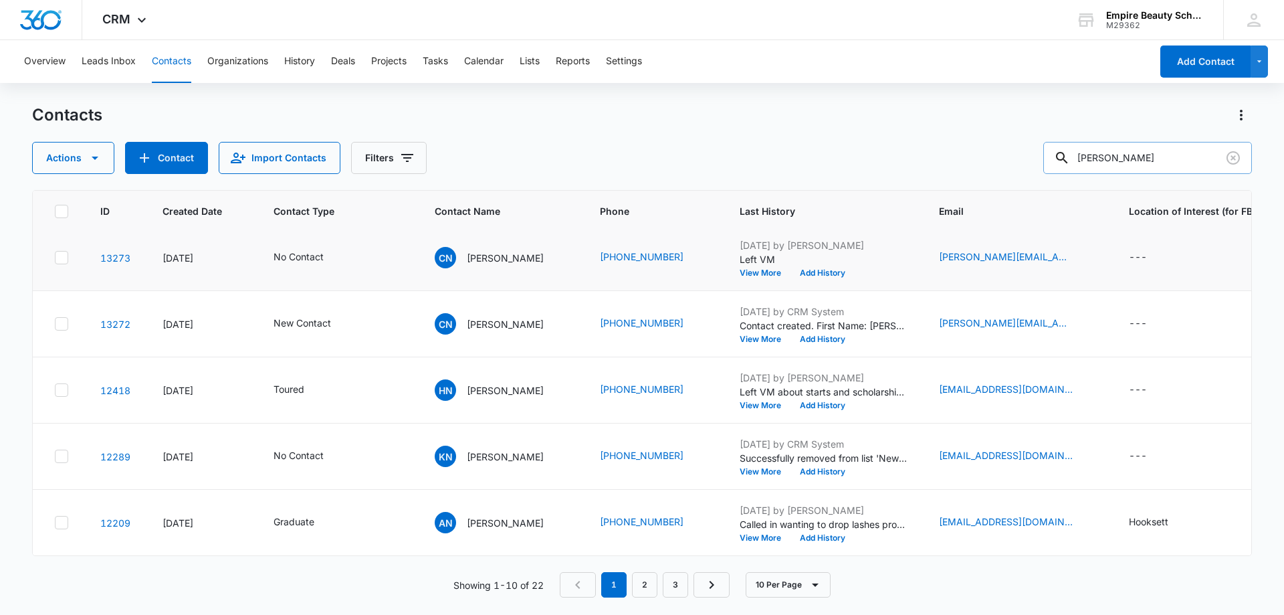
scroll to position [348, 0]
type input "n"
type input "[PERSON_NAME]"
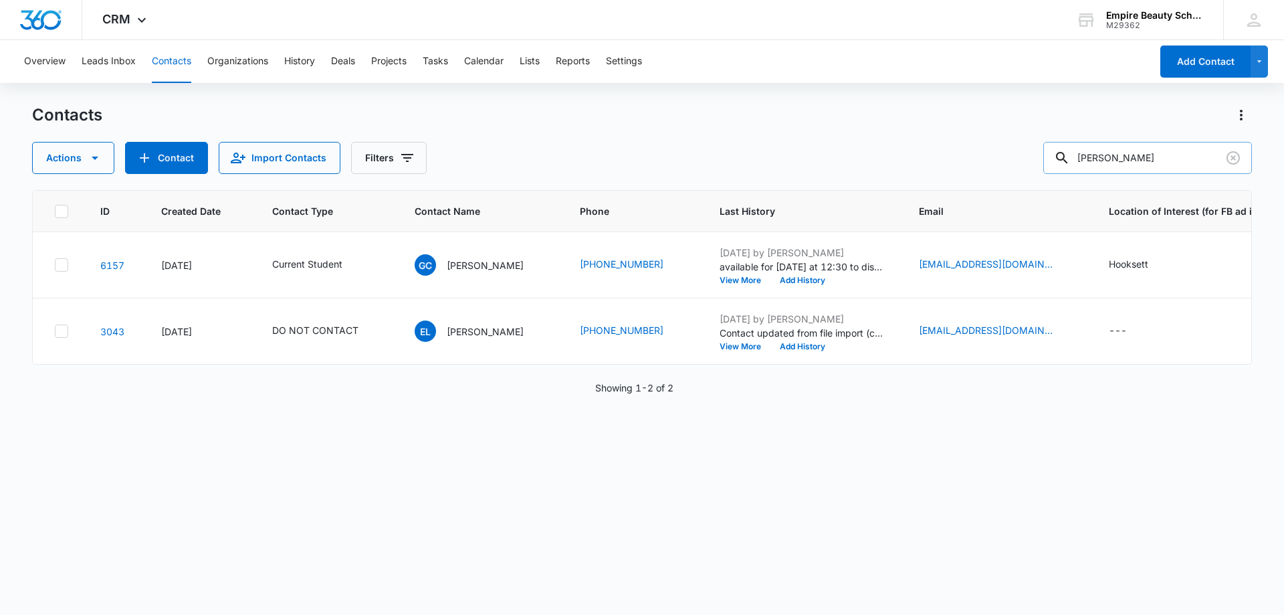
scroll to position [0, 0]
click at [1234, 162] on icon "Clear" at bounding box center [1233, 158] width 16 height 16
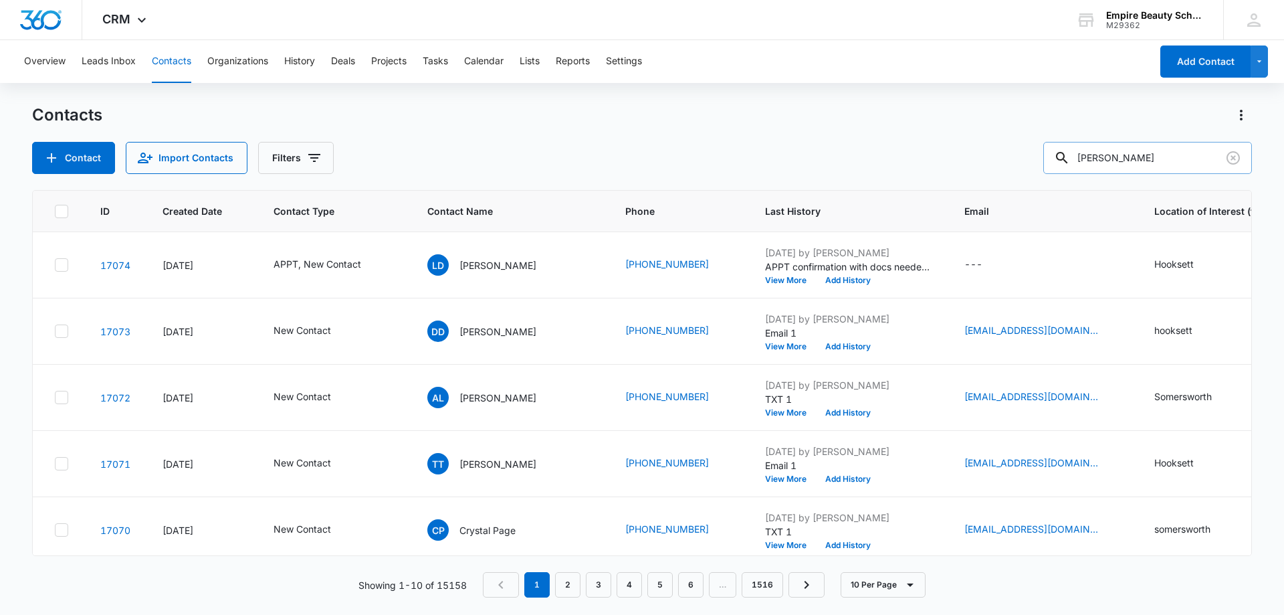
type input "[PERSON_NAME]"
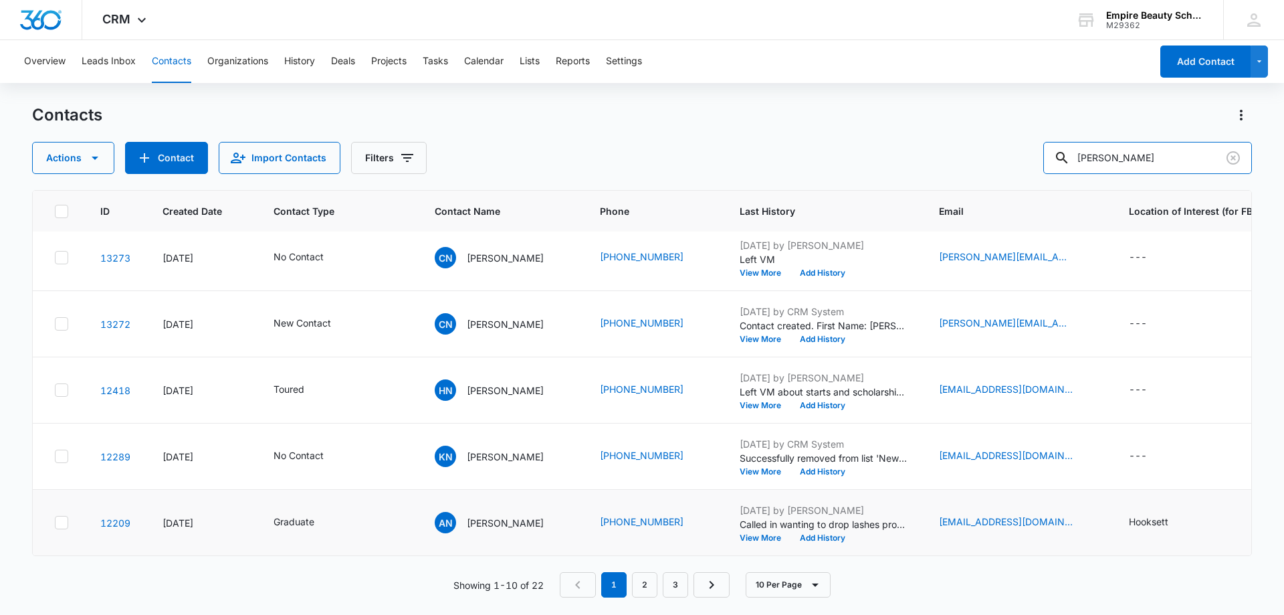
scroll to position [348, 0]
click at [1233, 159] on icon "Clear" at bounding box center [1233, 157] width 13 height 13
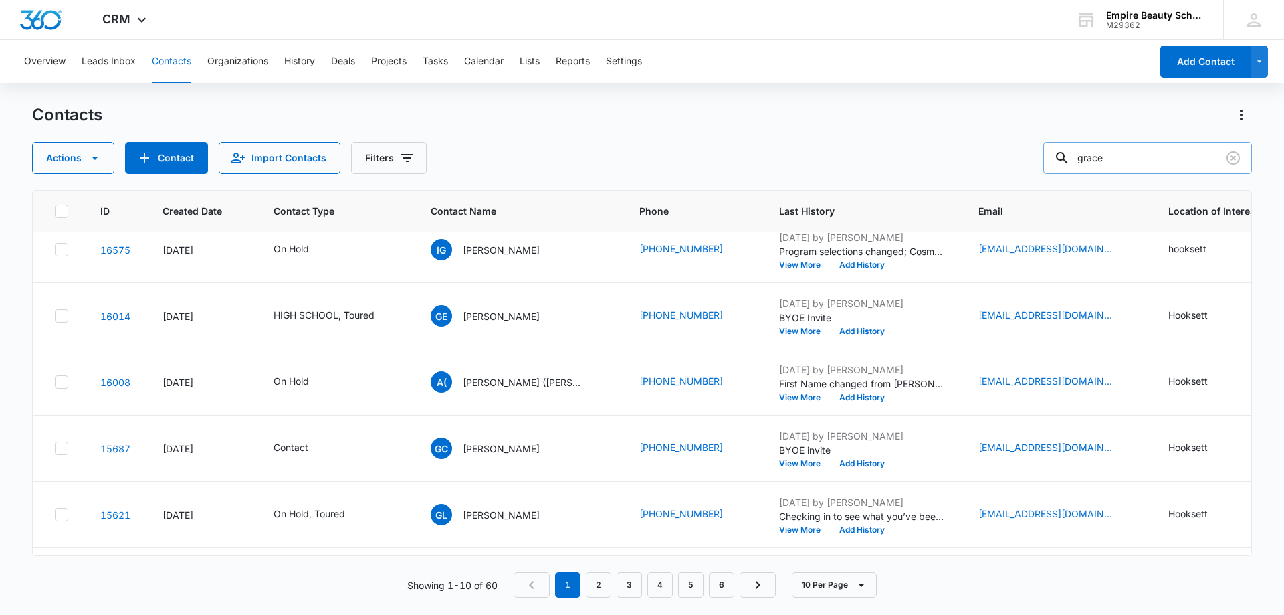
scroll to position [14, 0]
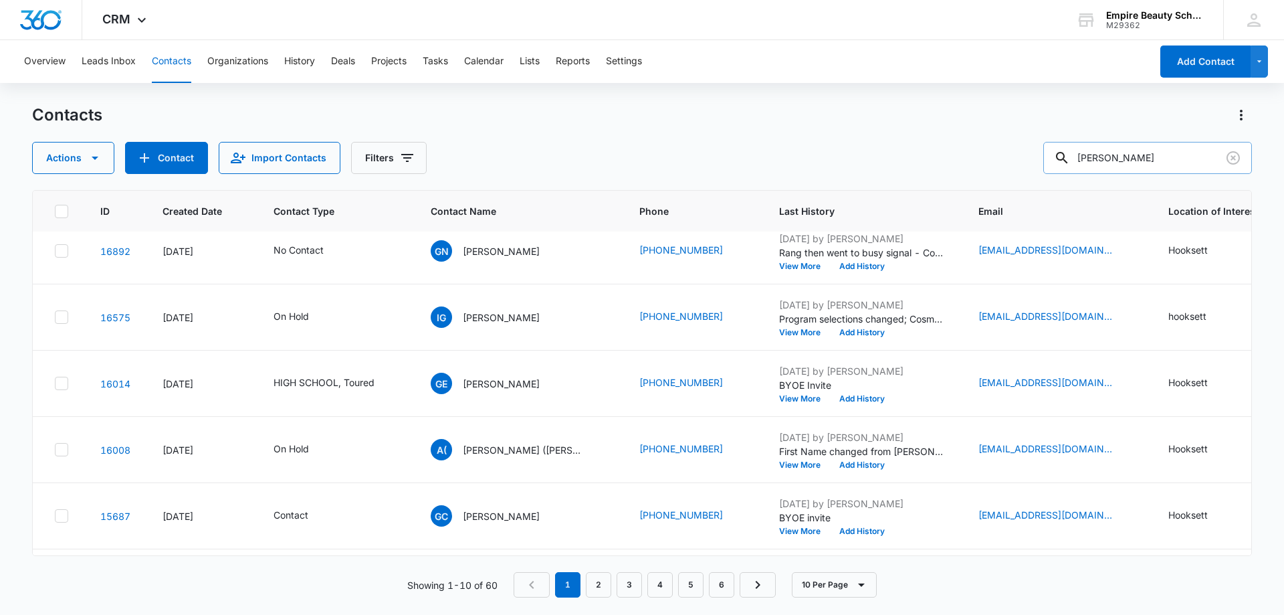
type input "[PERSON_NAME]"
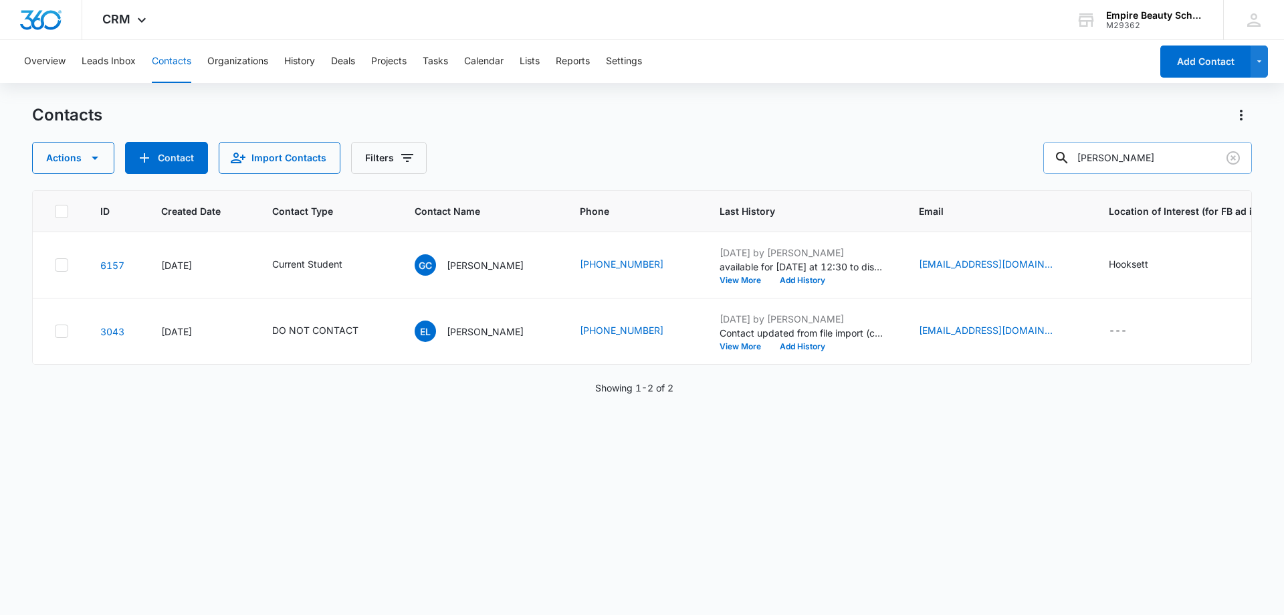
scroll to position [0, 0]
click at [1236, 160] on icon "Clear" at bounding box center [1233, 158] width 16 height 16
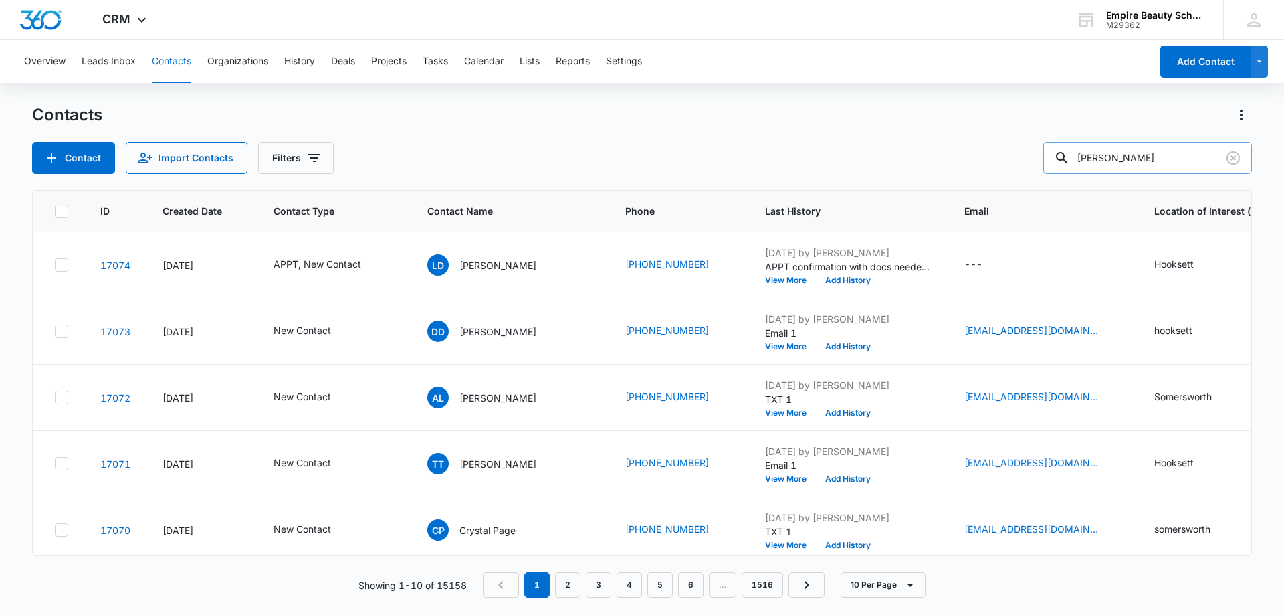
type input "[PERSON_NAME]"
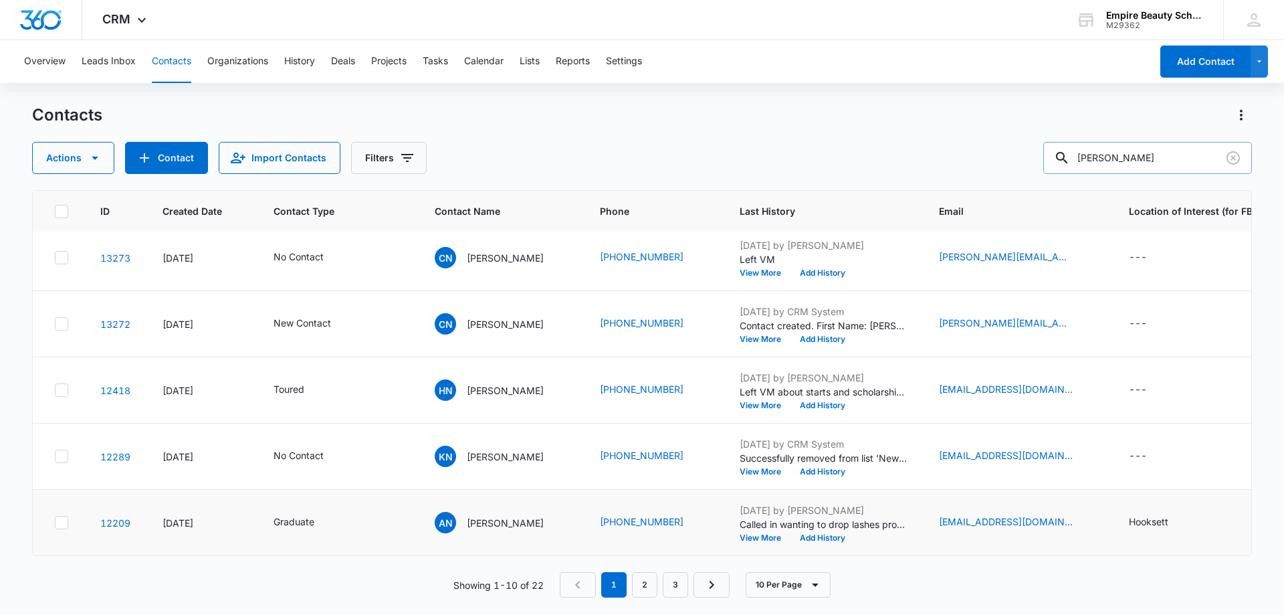
scroll to position [348, 0]
click at [805, 534] on button "Add History" at bounding box center [823, 538] width 64 height 8
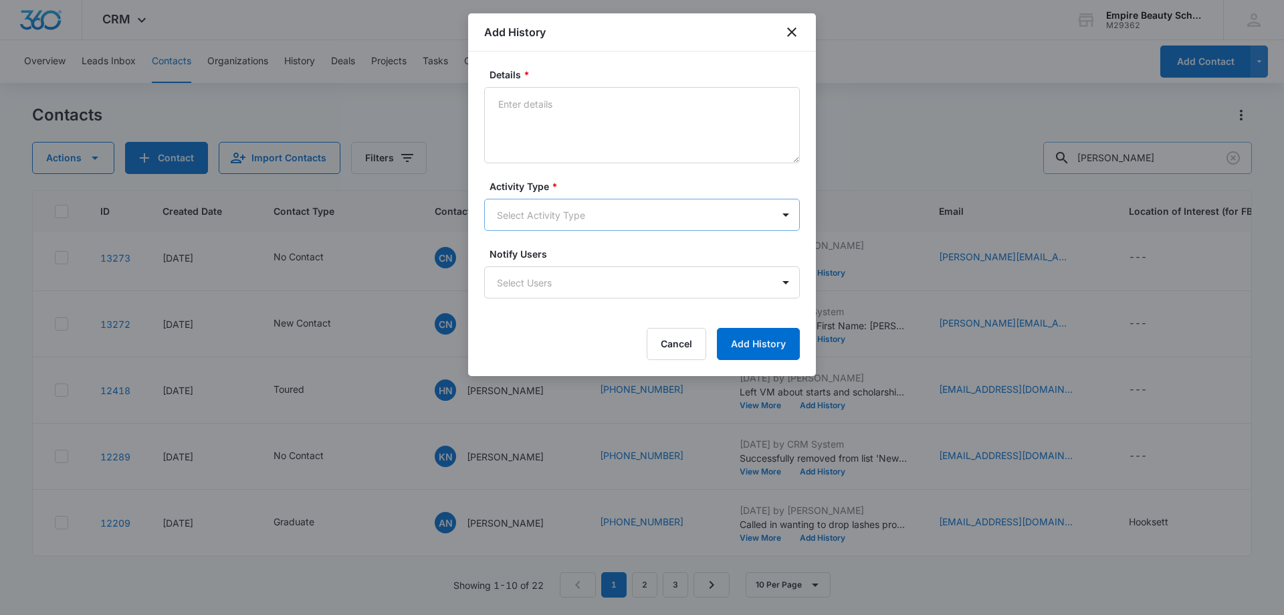
click at [514, 216] on body "CRM Apps Forms CRM Email Shop Payments POS Files Brand Settings AI Assistant Em…" at bounding box center [642, 307] width 1284 height 615
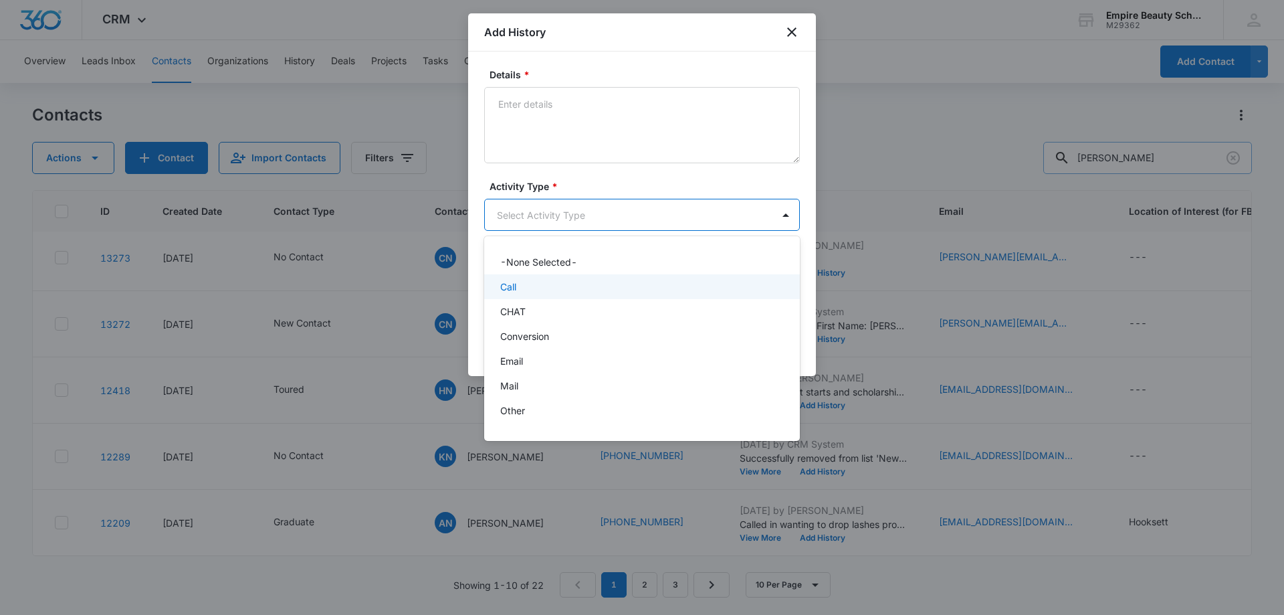
click at [516, 292] on p "Call" at bounding box center [508, 287] width 16 height 14
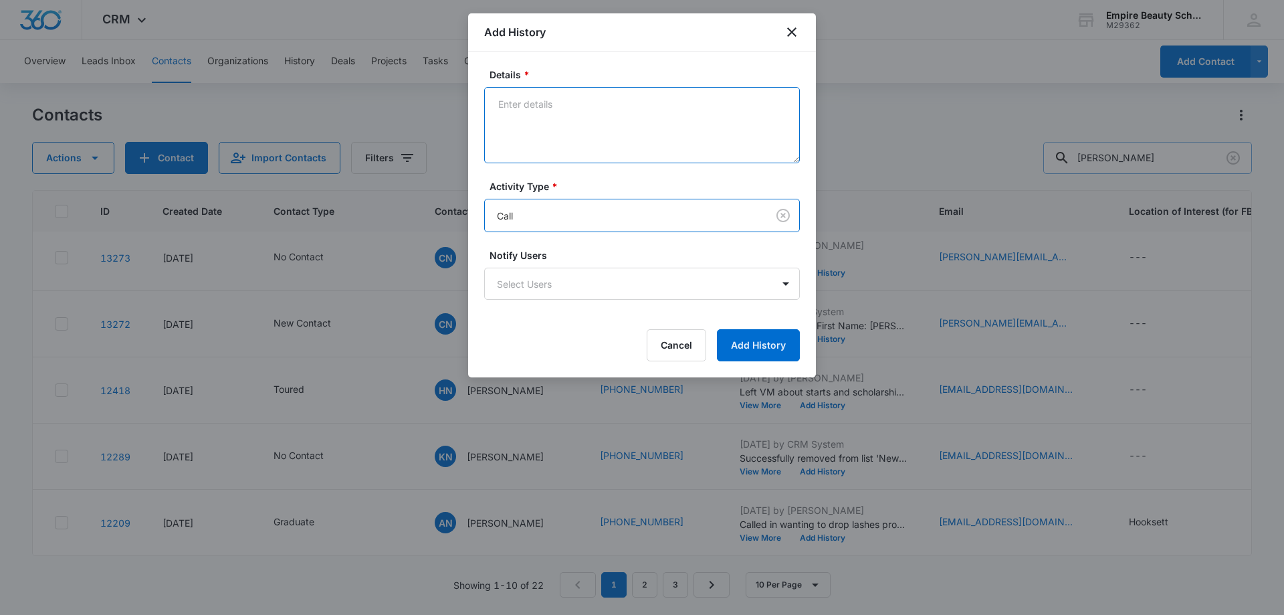
click at [540, 120] on textarea "Details *" at bounding box center [642, 125] width 316 height 76
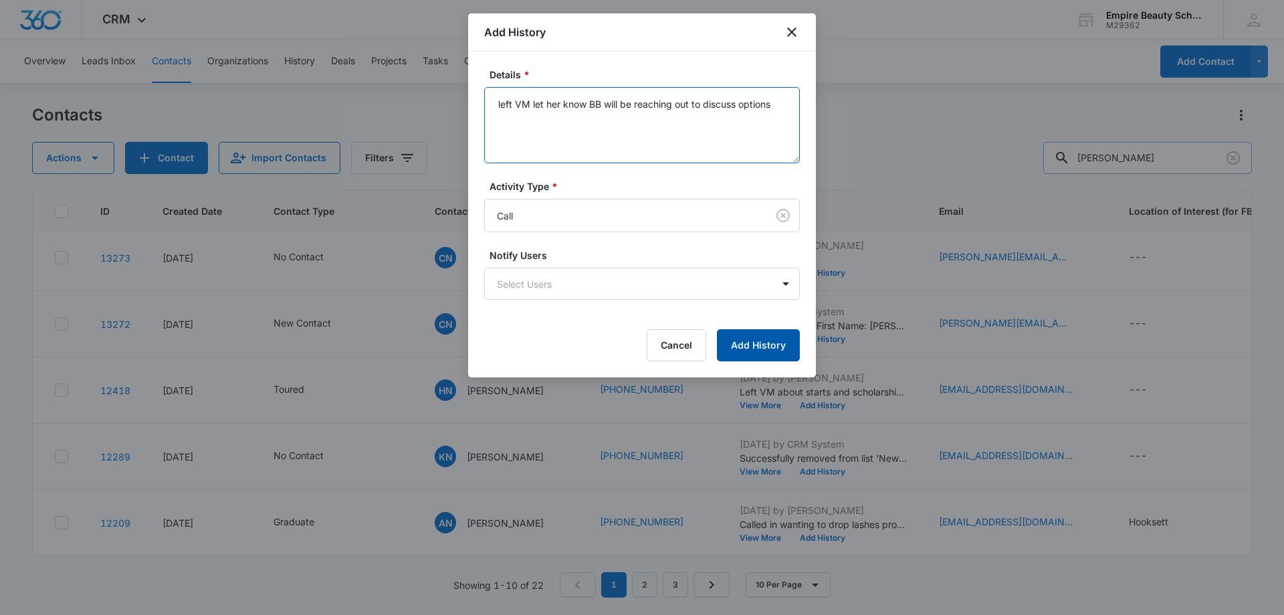
type textarea "left VM let her know BB will be reaching out to discuss options"
click at [740, 338] on button "Add History" at bounding box center [758, 345] width 83 height 32
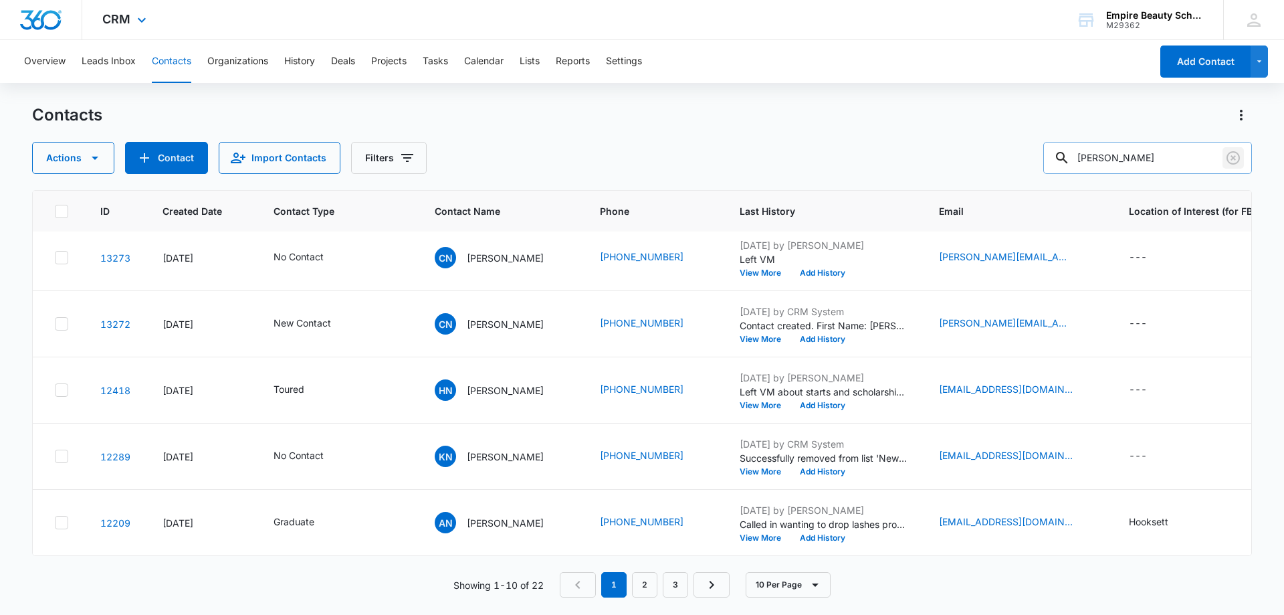
click at [1237, 156] on icon "Clear" at bounding box center [1233, 158] width 16 height 16
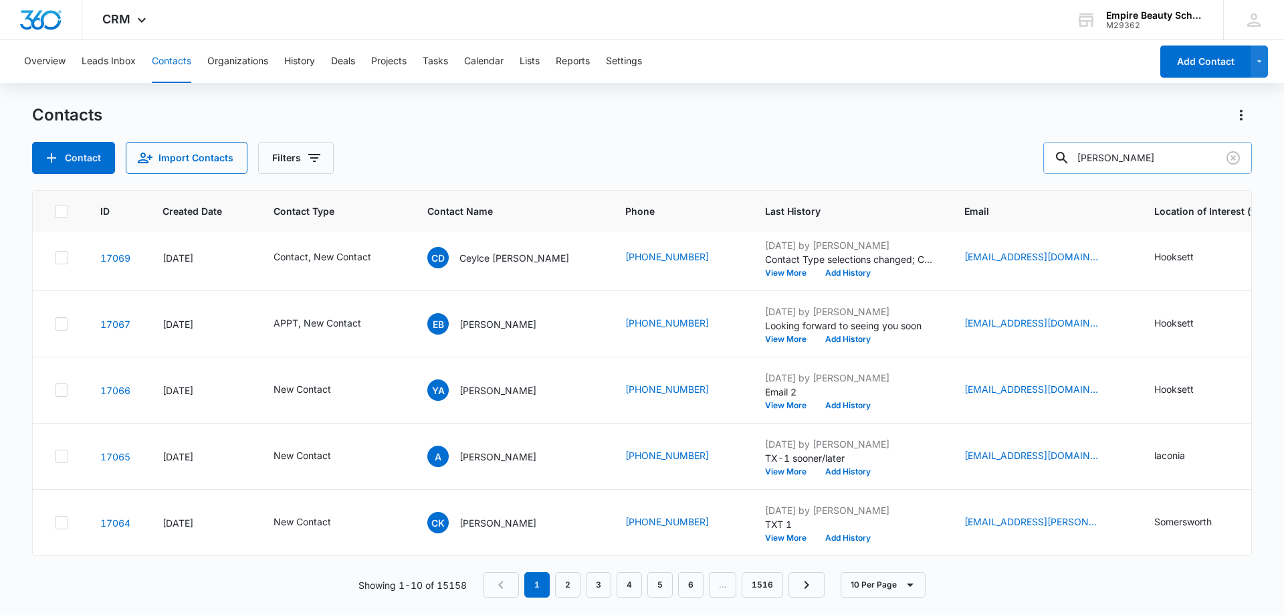
type input "[PERSON_NAME]"
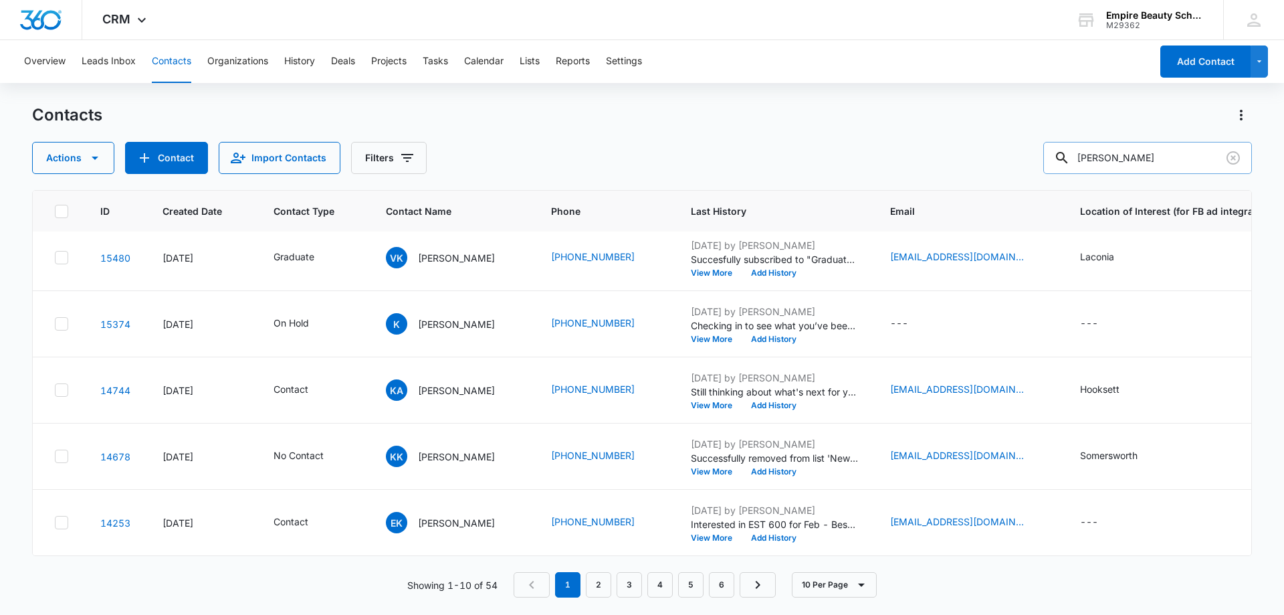
scroll to position [0, 0]
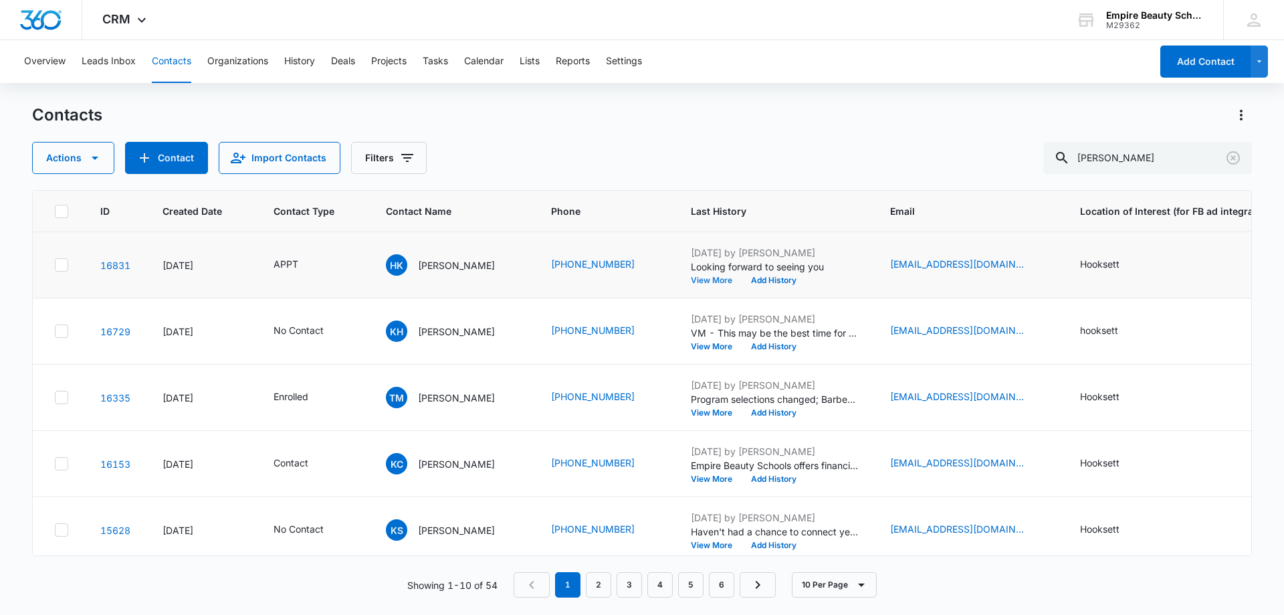
click at [695, 278] on button "View More" at bounding box center [716, 280] width 51 height 8
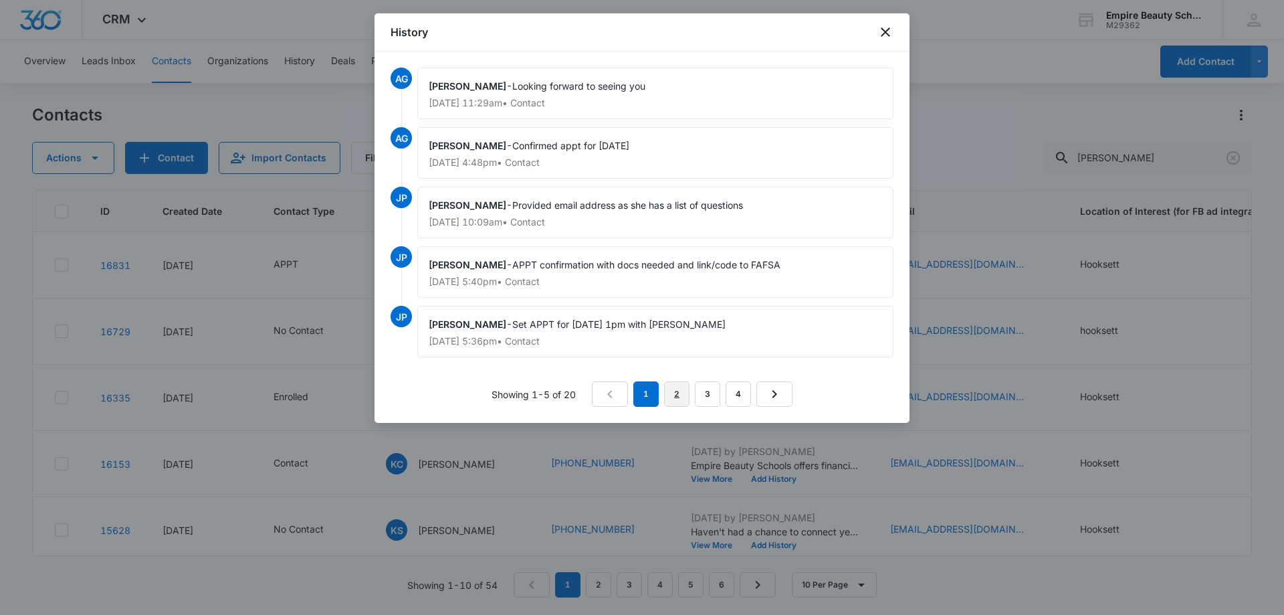
click at [681, 397] on link "2" at bounding box center [676, 393] width 25 height 25
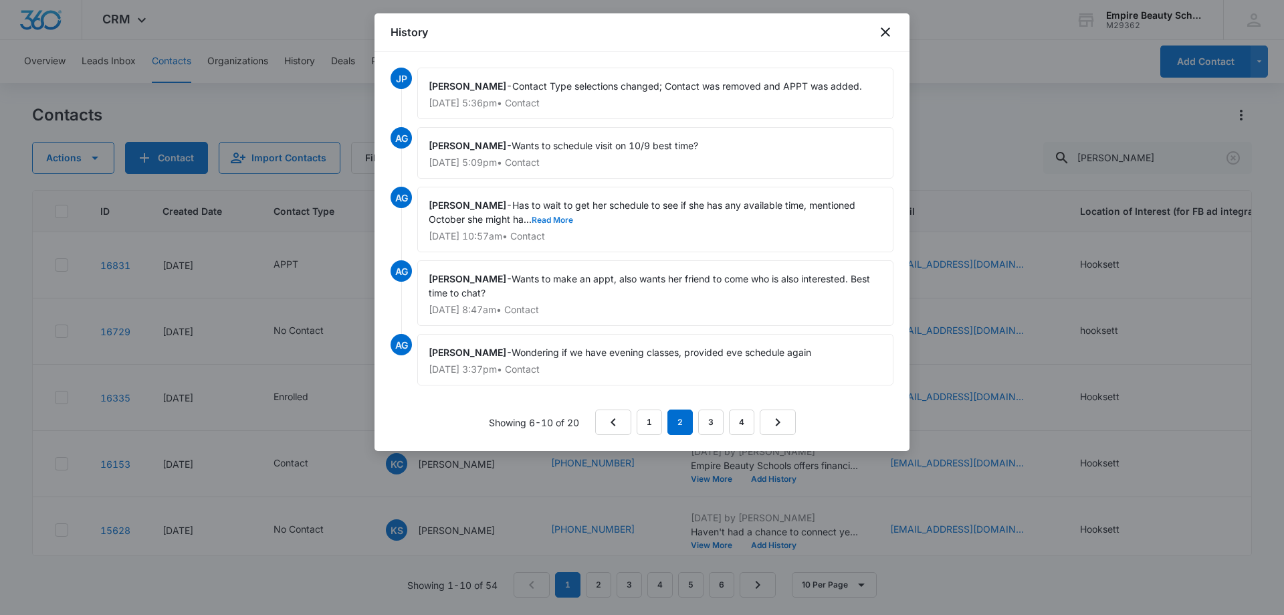
click at [548, 218] on button "Read More" at bounding box center [552, 220] width 41 height 8
click at [714, 420] on link "3" at bounding box center [710, 421] width 25 height 25
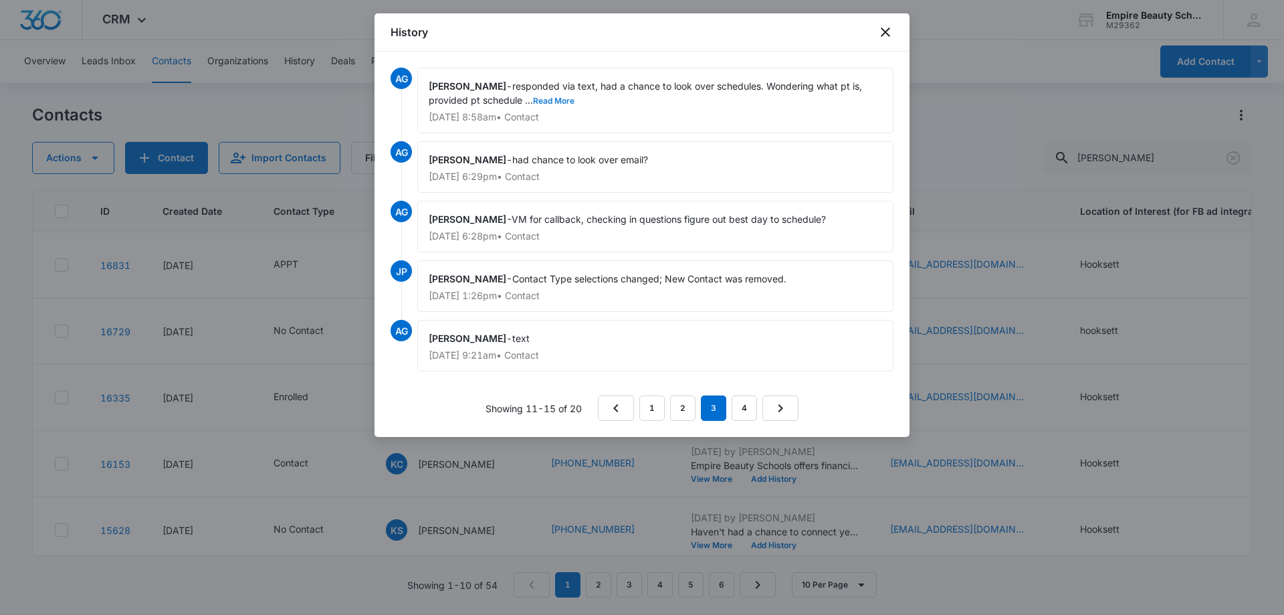
click at [560, 100] on button "Read More" at bounding box center [553, 101] width 41 height 8
click at [746, 409] on link "4" at bounding box center [744, 407] width 25 height 25
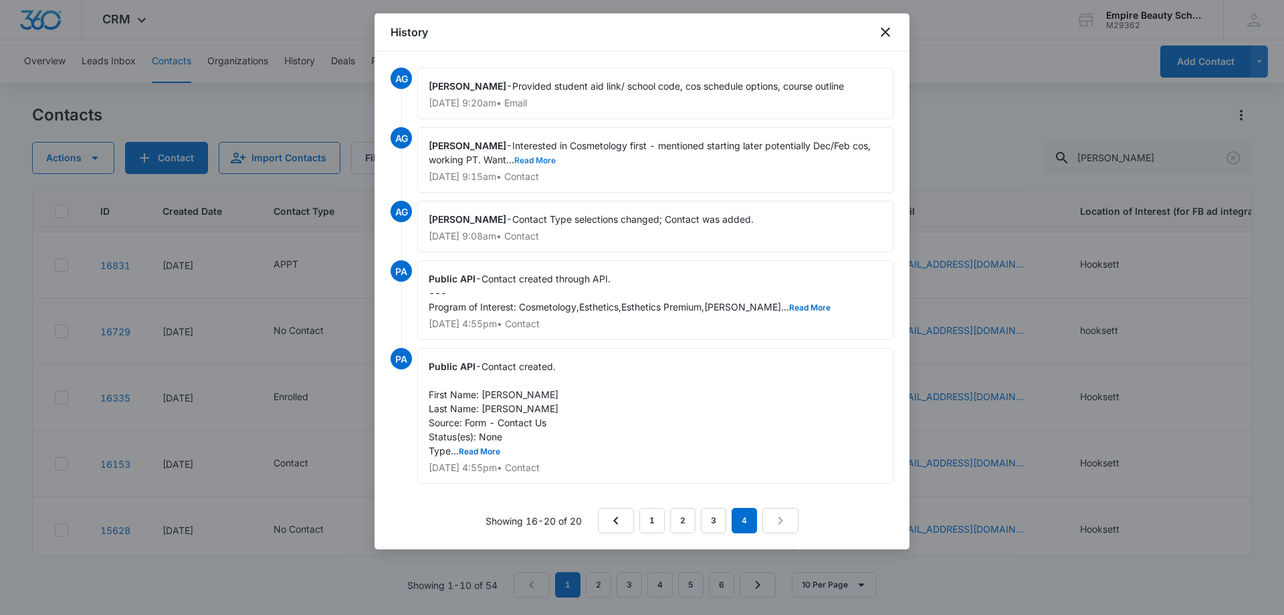
click at [551, 159] on button "Read More" at bounding box center [534, 160] width 41 height 8
click at [712, 518] on link "3" at bounding box center [713, 520] width 25 height 25
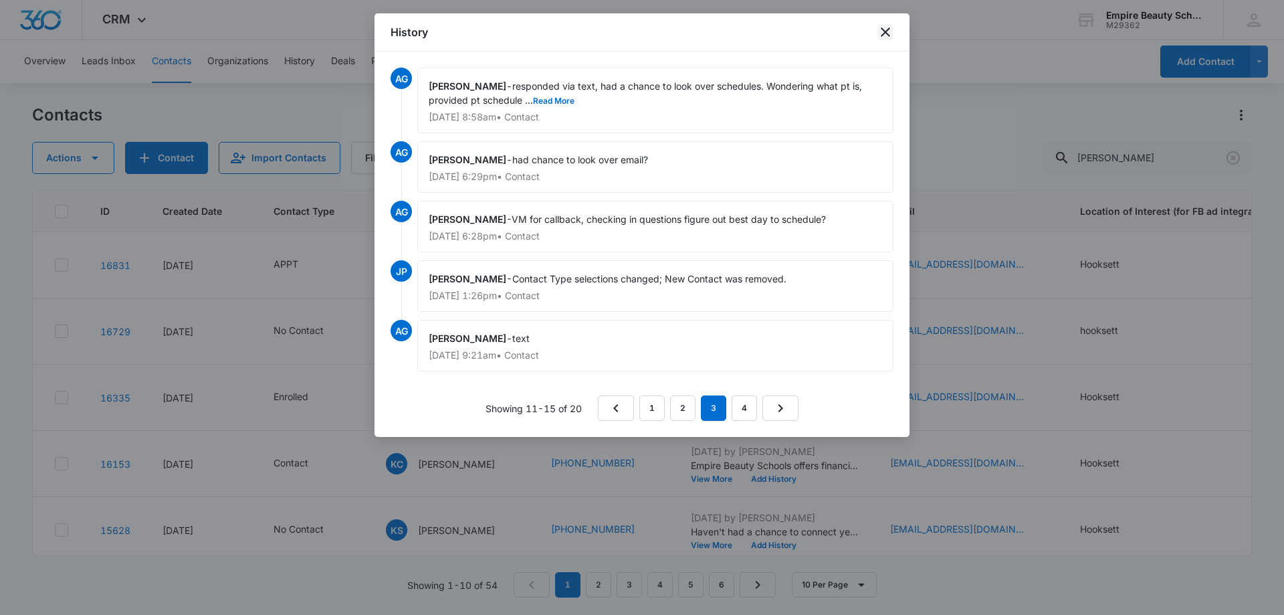
click at [884, 31] on icon "close" at bounding box center [885, 31] width 9 height 9
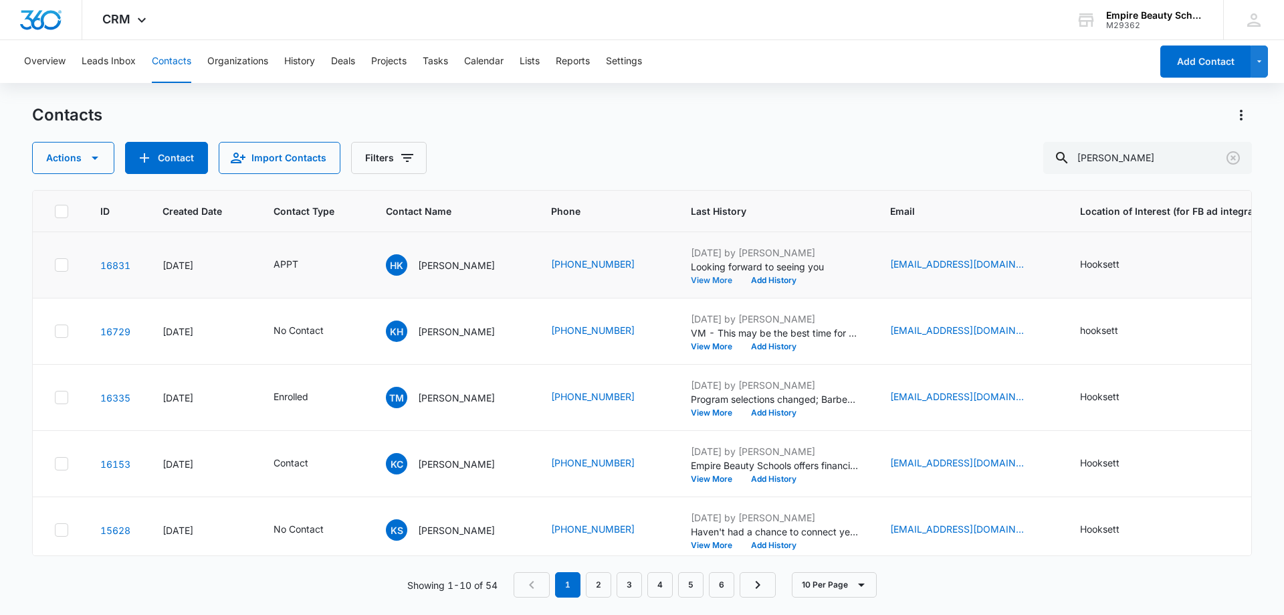
click at [703, 276] on button "View More" at bounding box center [716, 280] width 51 height 8
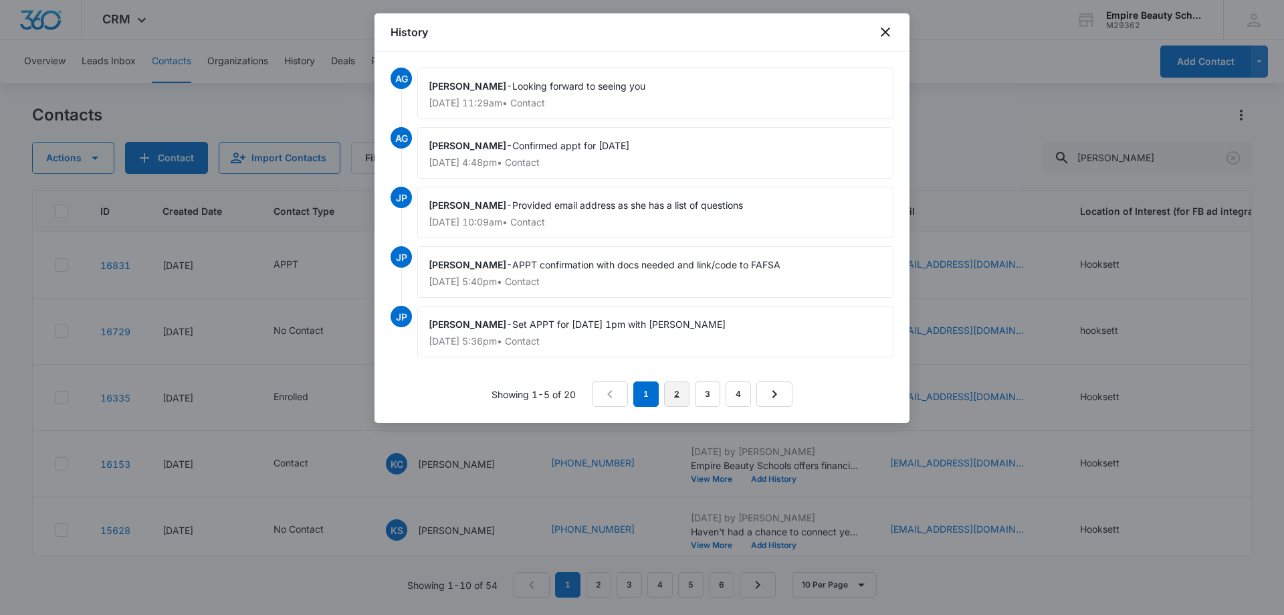
click at [675, 389] on link "2" at bounding box center [676, 393] width 25 height 25
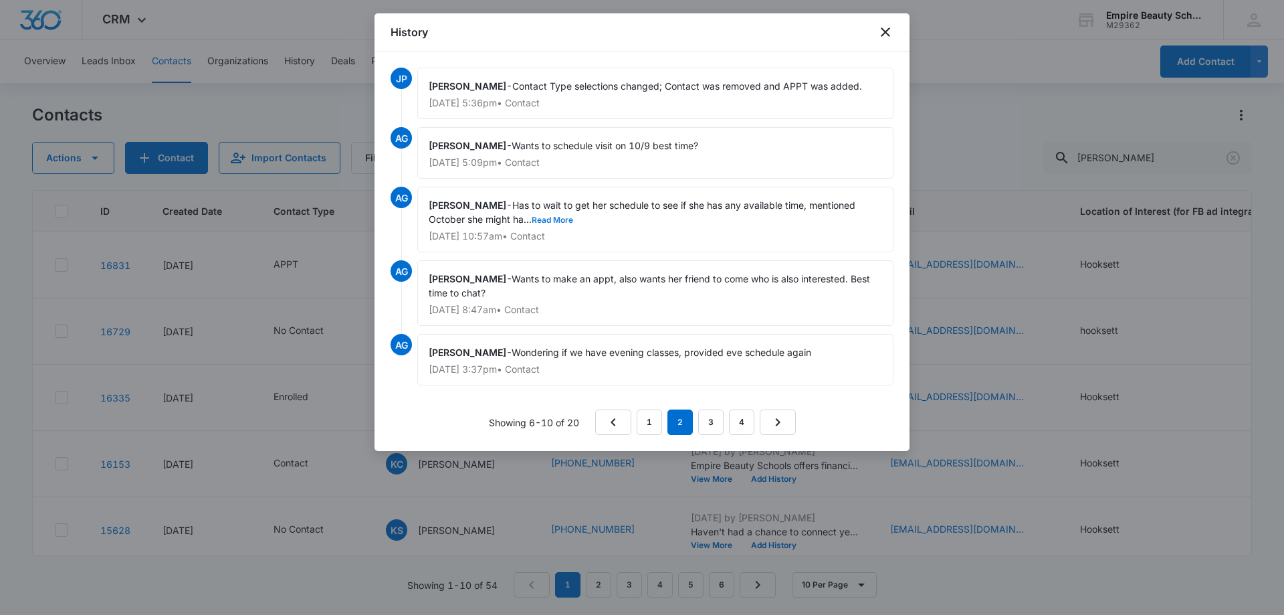
click at [564, 216] on button "Read More" at bounding box center [552, 220] width 41 height 8
click at [605, 219] on button "Show Less" at bounding box center [602, 220] width 47 height 8
click at [710, 417] on link "3" at bounding box center [710, 421] width 25 height 25
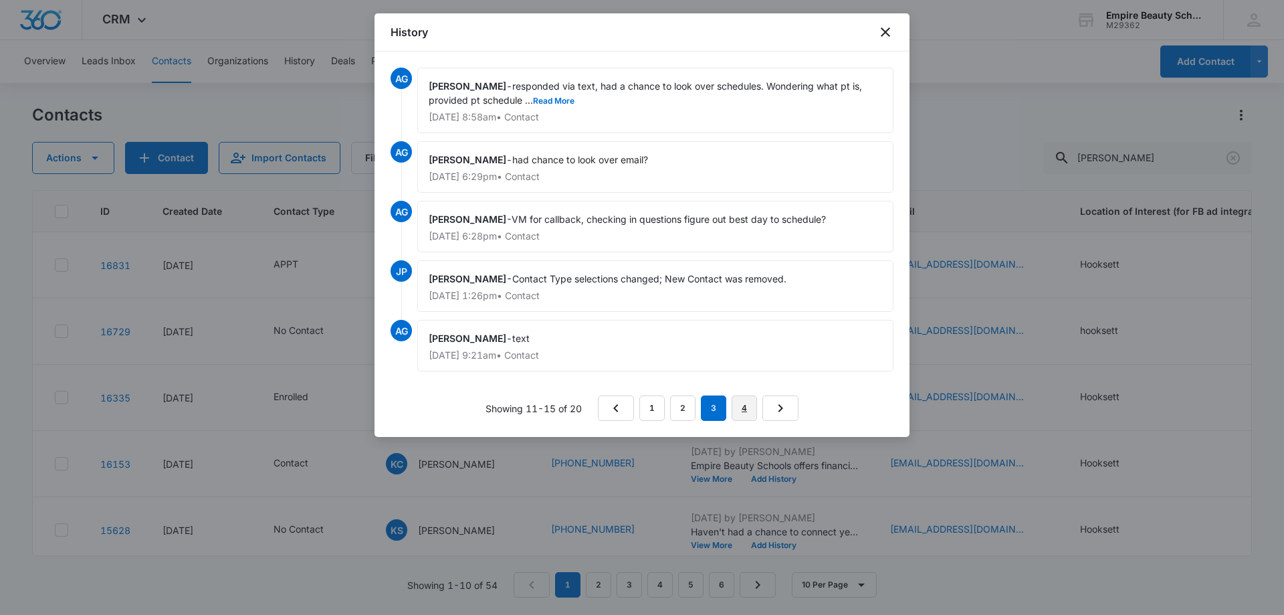
click at [746, 407] on link "4" at bounding box center [744, 407] width 25 height 25
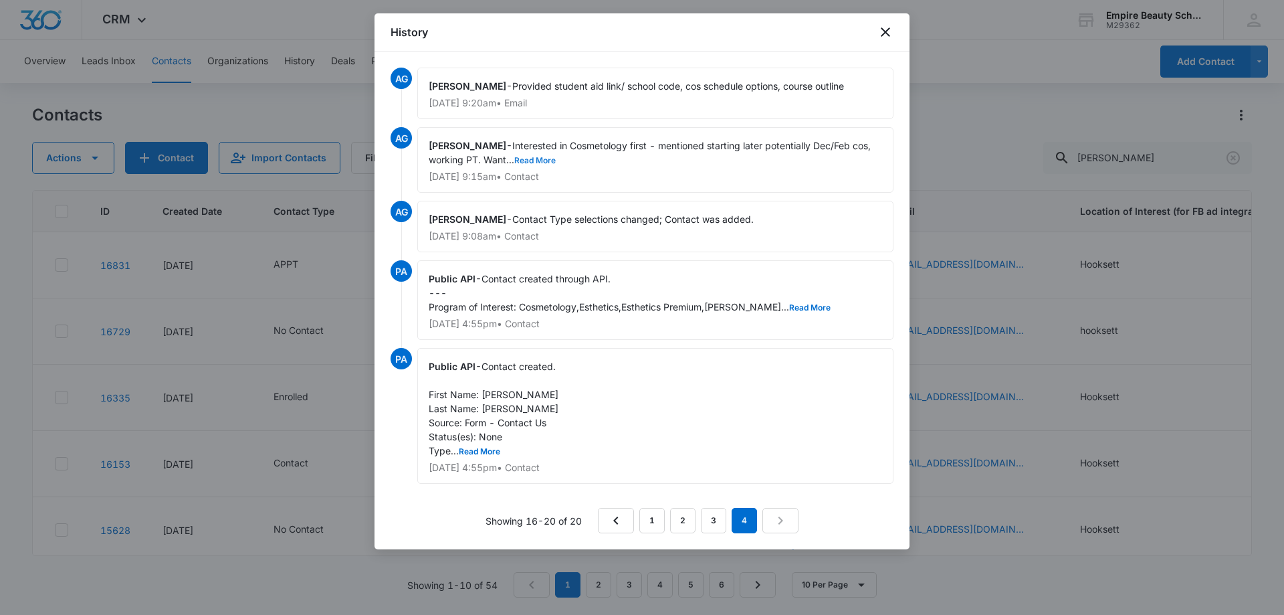
click at [541, 156] on button "Read More" at bounding box center [534, 160] width 41 height 8
click at [713, 518] on link "3" at bounding box center [713, 520] width 25 height 25
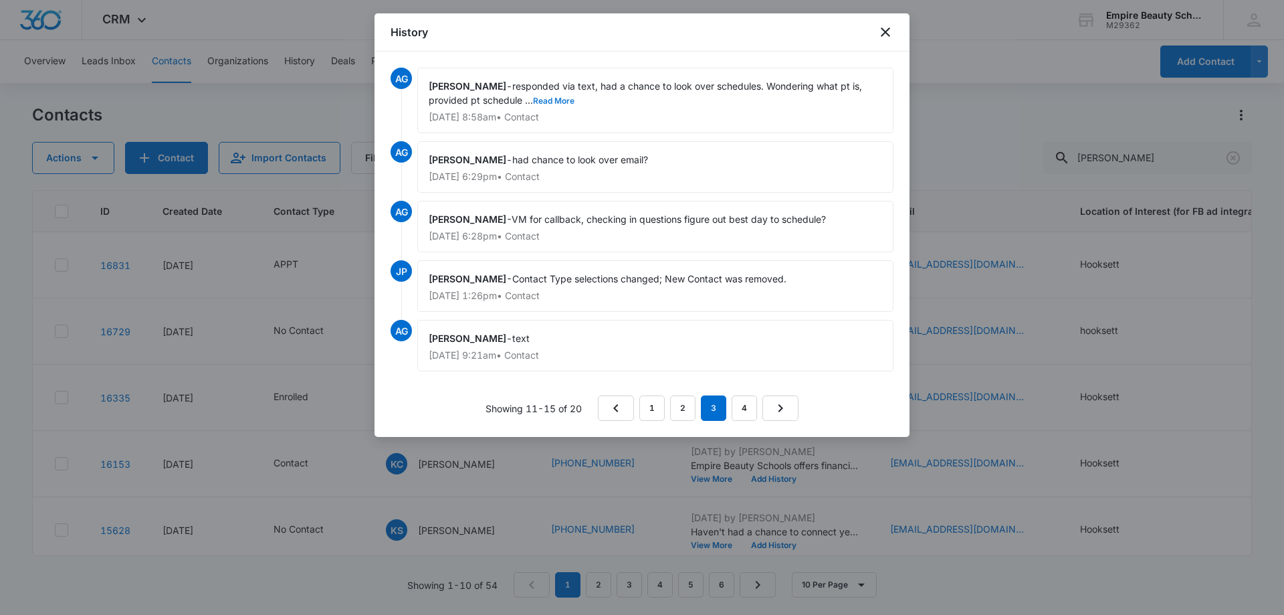
click at [562, 98] on button "Read More" at bounding box center [553, 101] width 41 height 8
click at [688, 407] on link "2" at bounding box center [682, 407] width 25 height 25
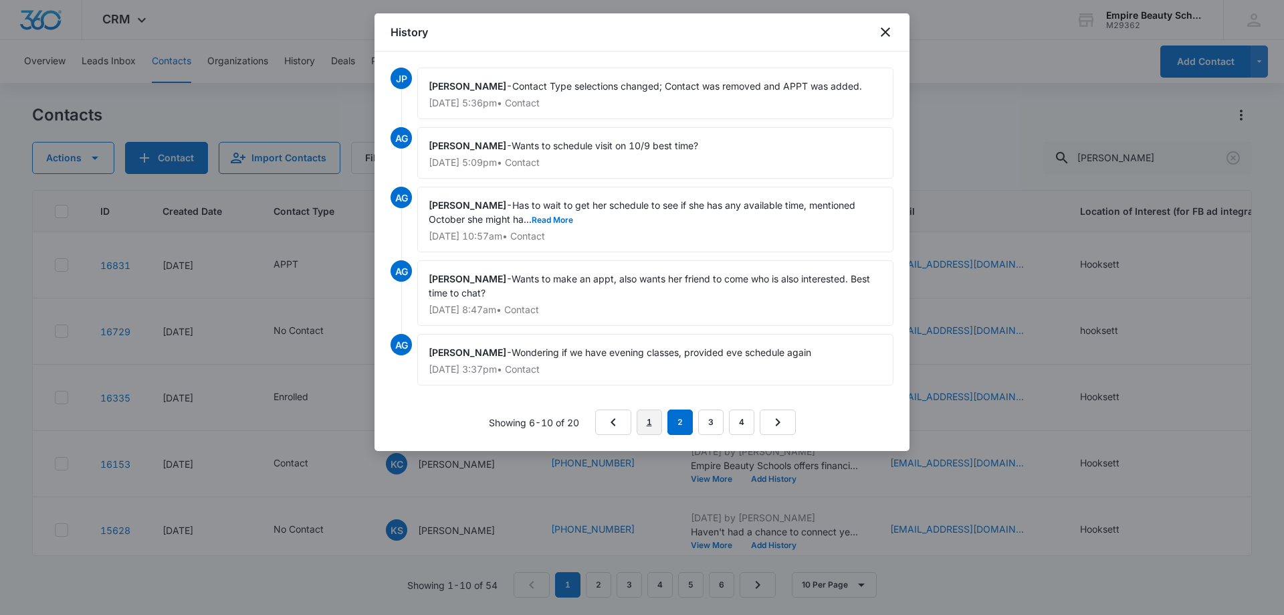
drag, startPoint x: 644, startPoint y: 419, endPoint x: 655, endPoint y: 376, distance: 44.8
click at [645, 419] on link "1" at bounding box center [649, 421] width 25 height 25
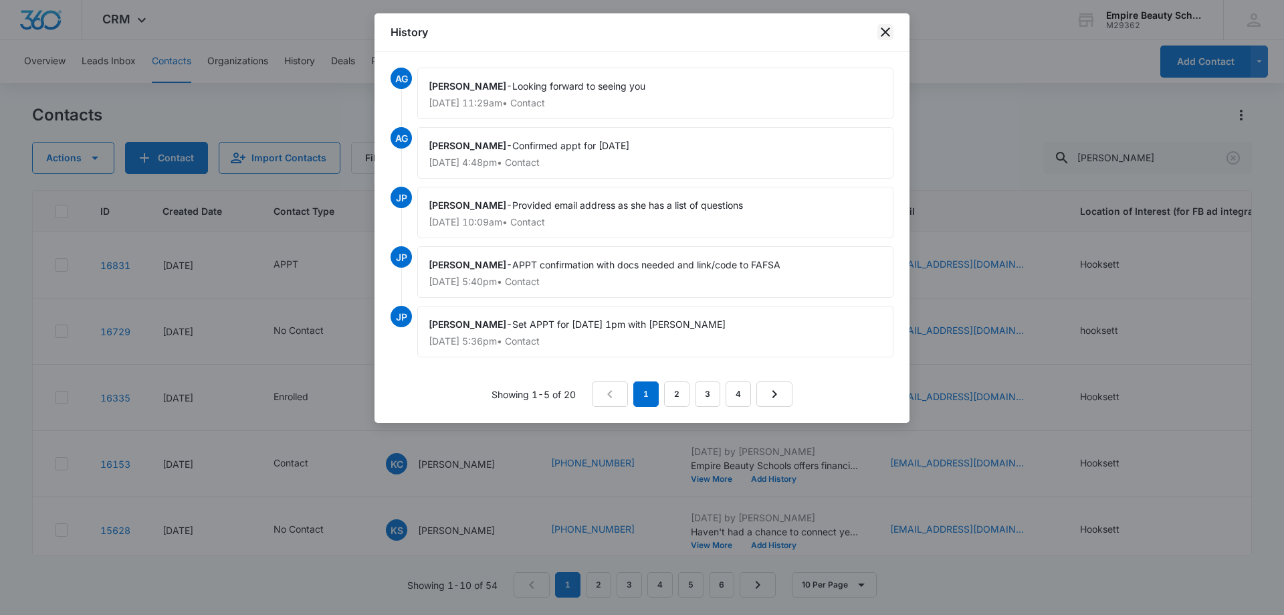
click at [884, 29] on icon "close" at bounding box center [885, 32] width 16 height 16
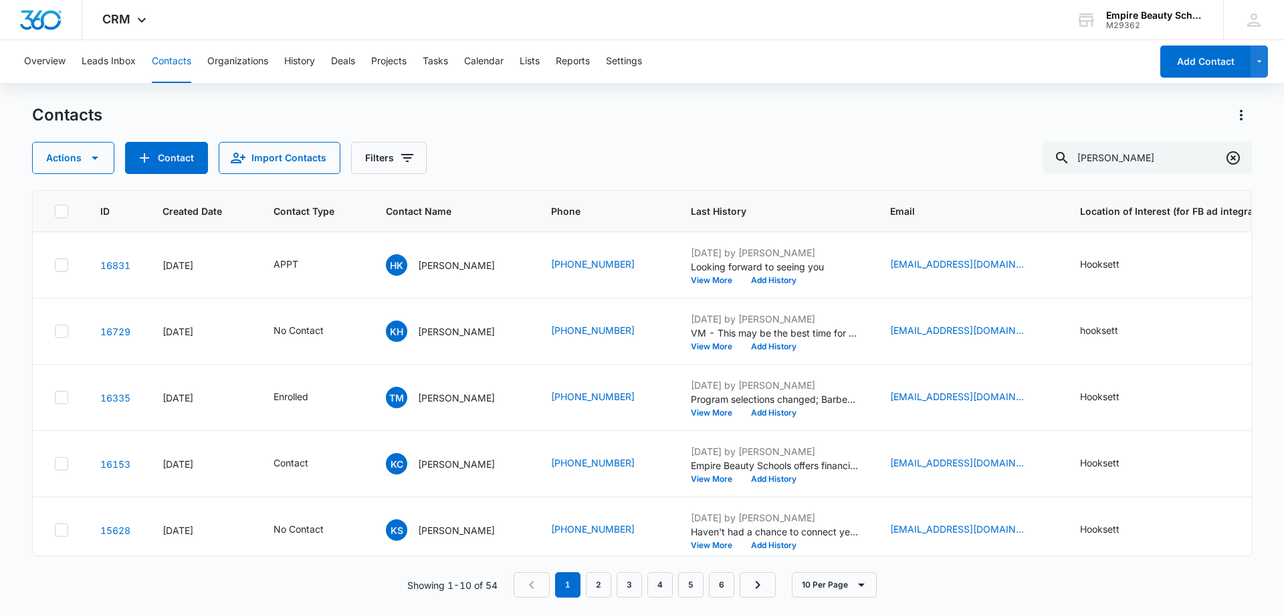
click at [1239, 154] on icon "Clear" at bounding box center [1233, 157] width 13 height 13
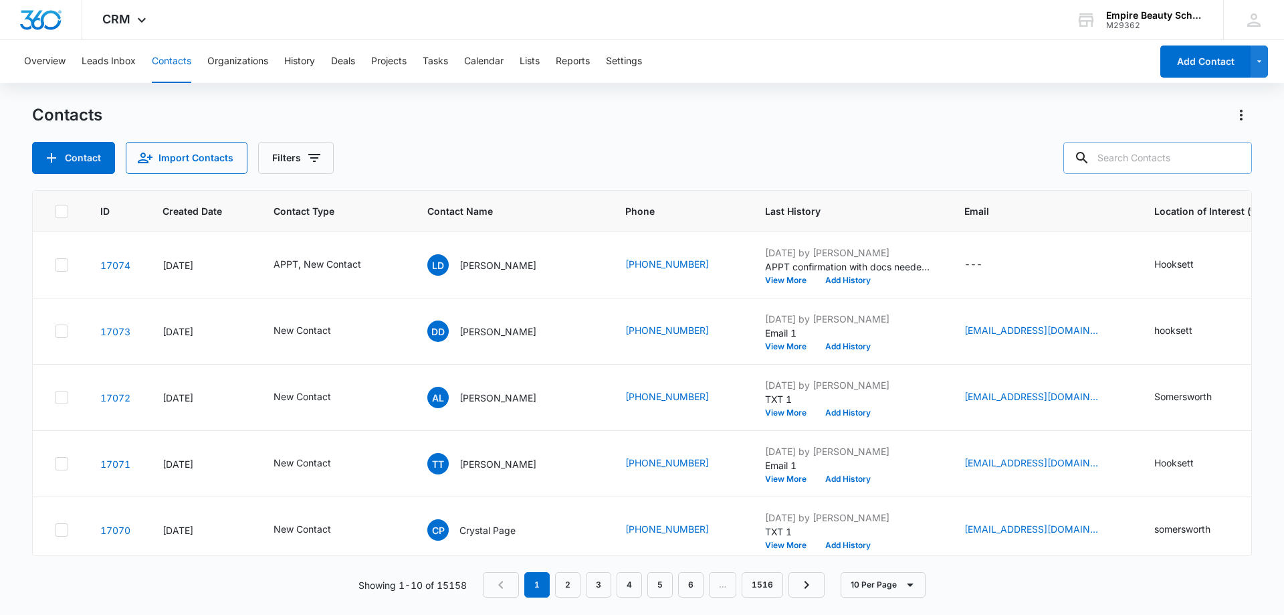
click at [1162, 156] on input "text" at bounding box center [1157, 158] width 189 height 32
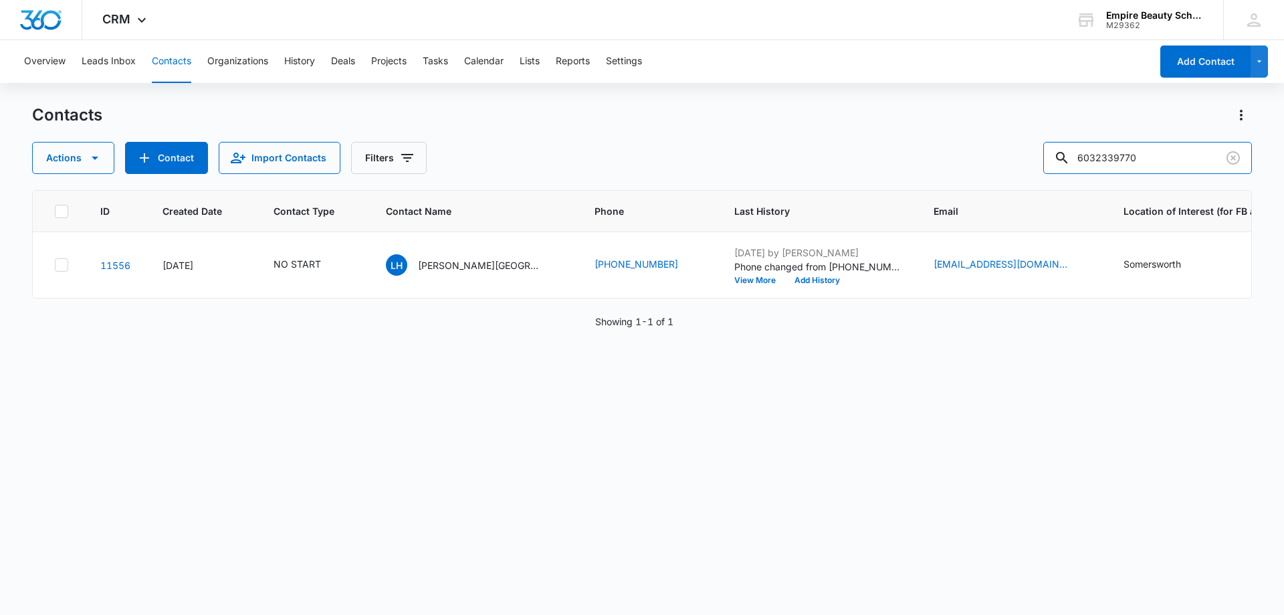
scroll to position [0, 13]
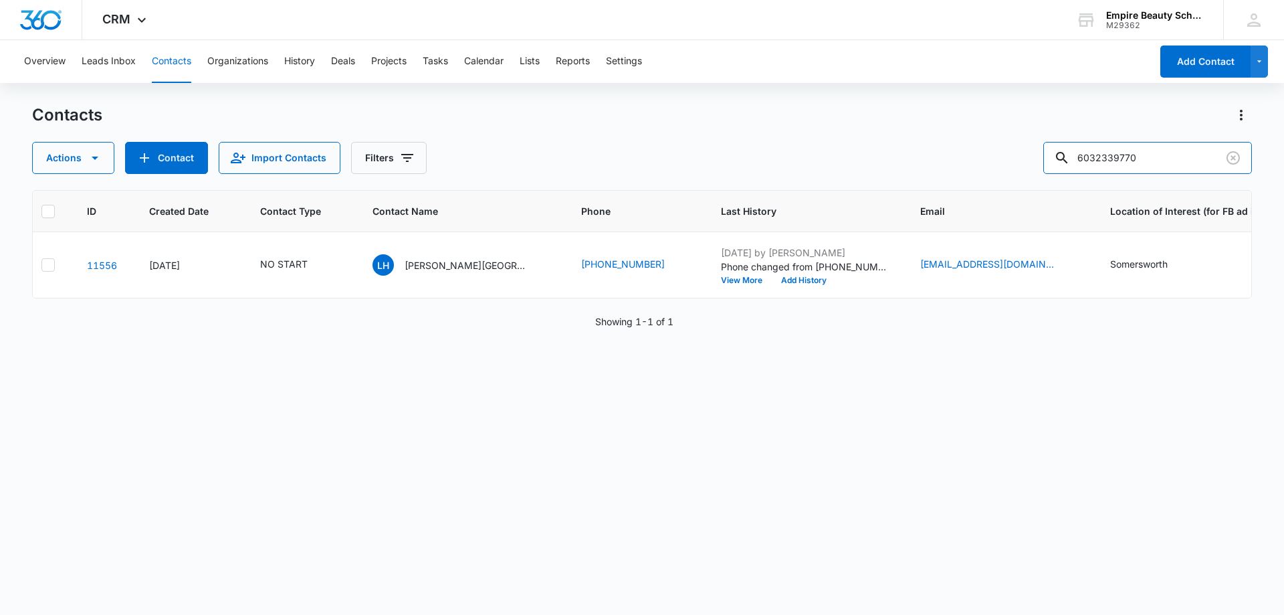
drag, startPoint x: 1124, startPoint y: 158, endPoint x: 1027, endPoint y: 157, distance: 96.3
click at [1027, 157] on div "Actions Contact Import Contacts Filters 6032339770" at bounding box center [642, 158] width 1220 height 32
type input "9770"
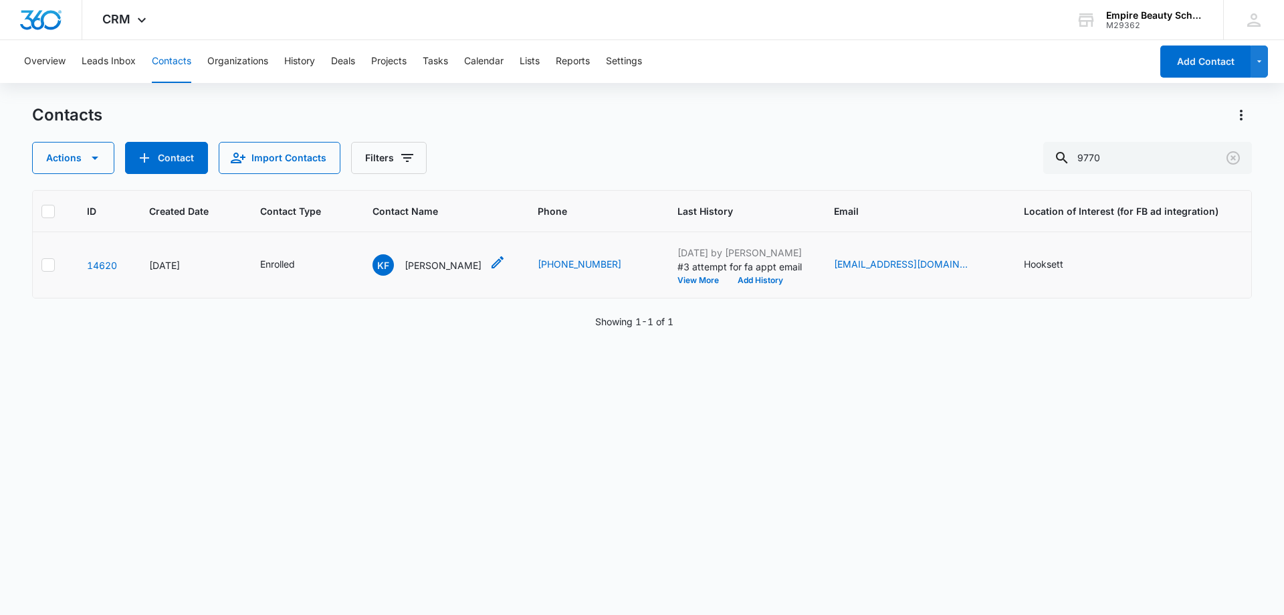
click at [423, 258] on p "[PERSON_NAME]" at bounding box center [443, 265] width 77 height 14
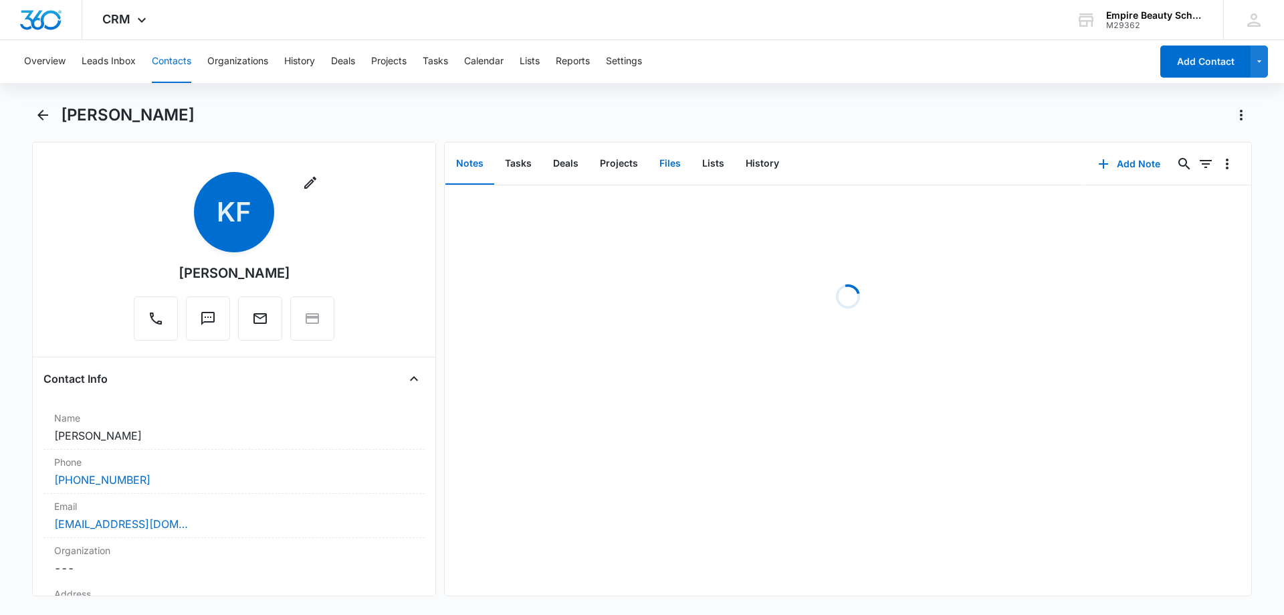
click at [679, 160] on button "Files" at bounding box center [670, 163] width 43 height 41
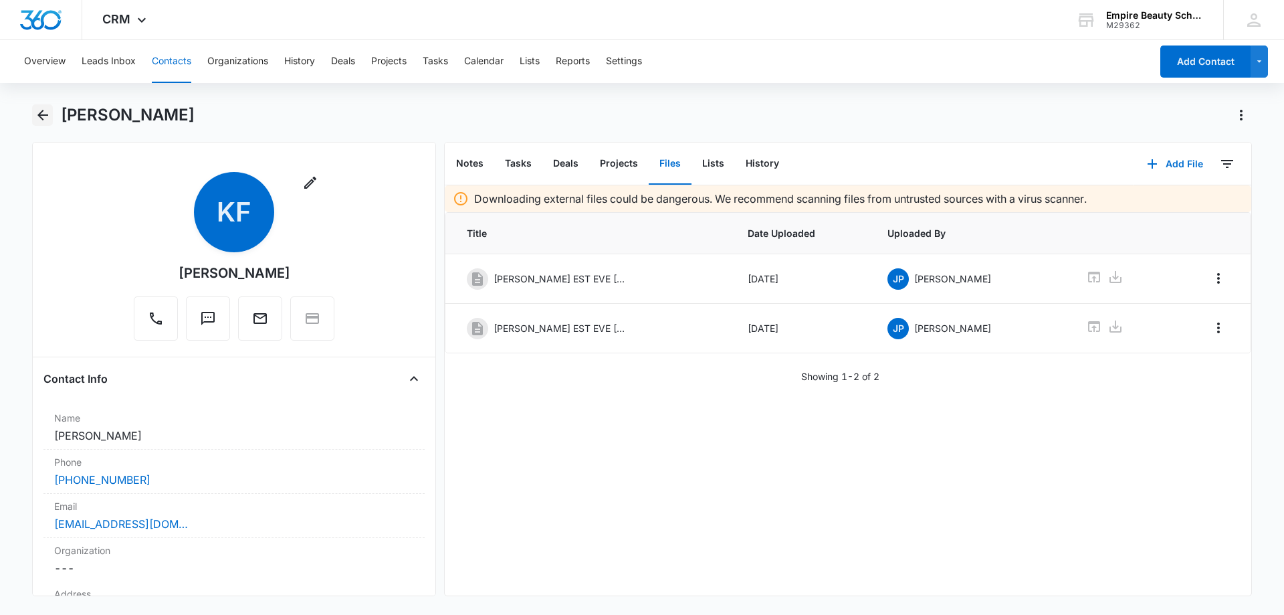
click at [45, 116] on icon "Back" at bounding box center [42, 115] width 11 height 11
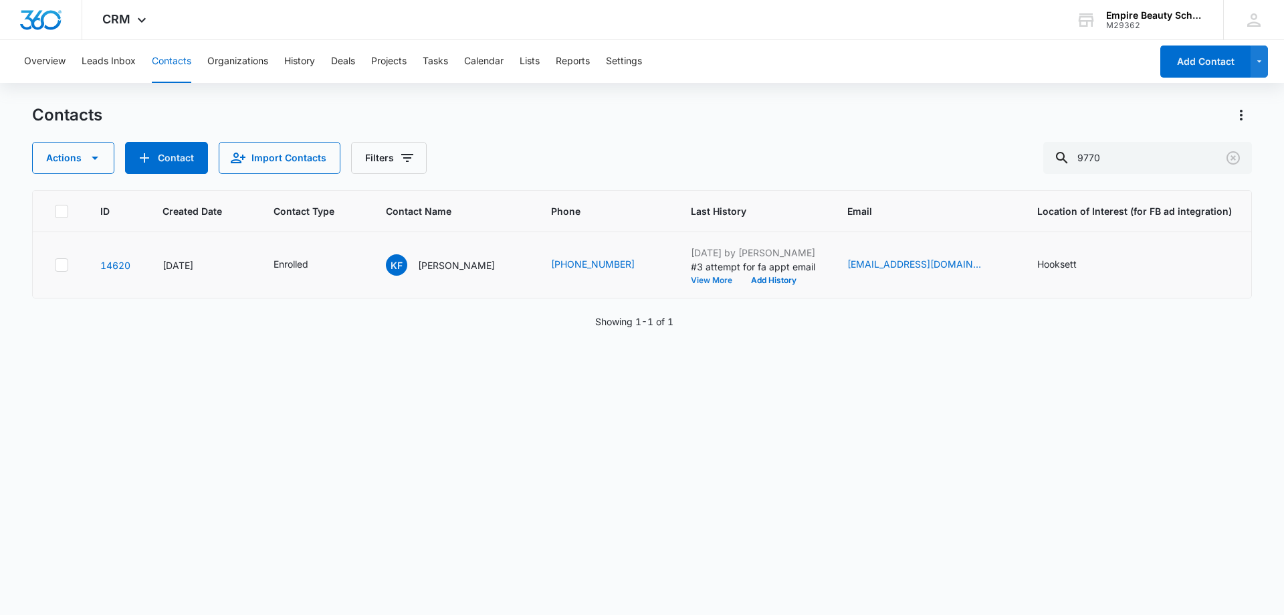
click at [691, 277] on button "View More" at bounding box center [716, 280] width 51 height 8
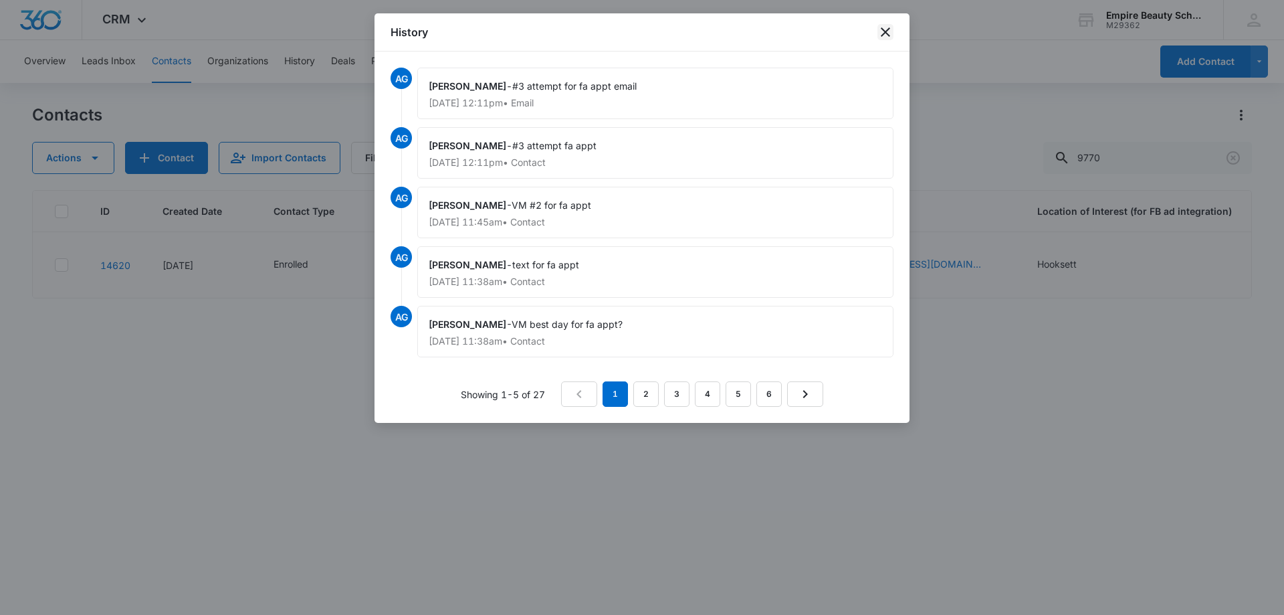
click at [881, 31] on icon "close" at bounding box center [885, 32] width 16 height 16
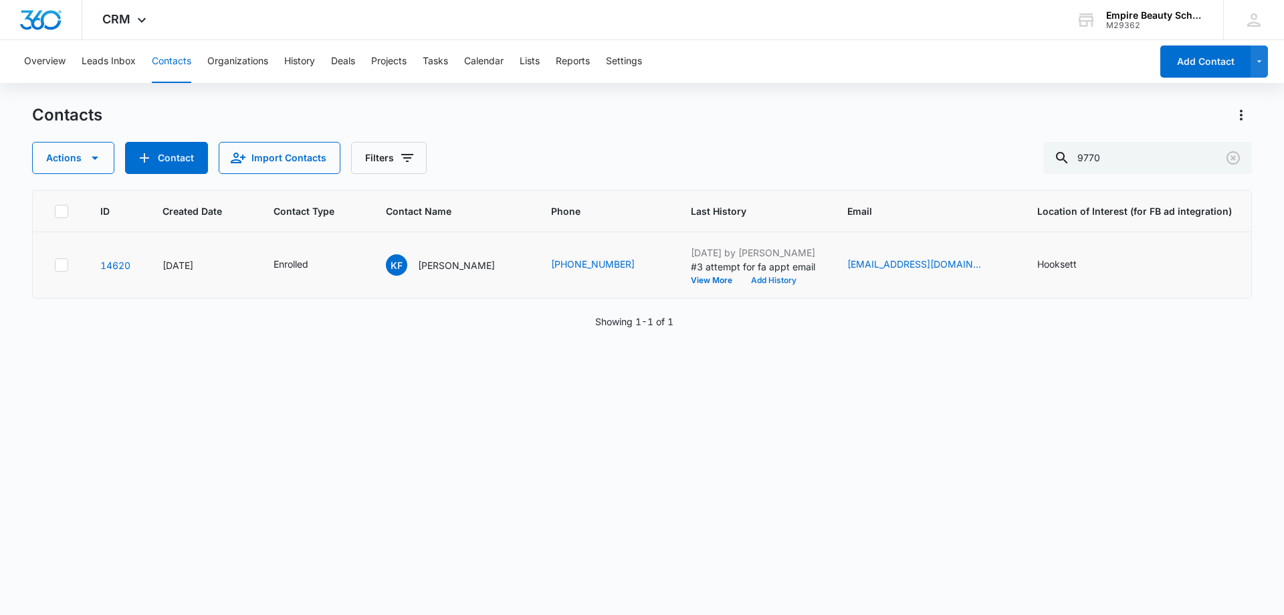
click at [744, 282] on button "Add History" at bounding box center [774, 280] width 64 height 8
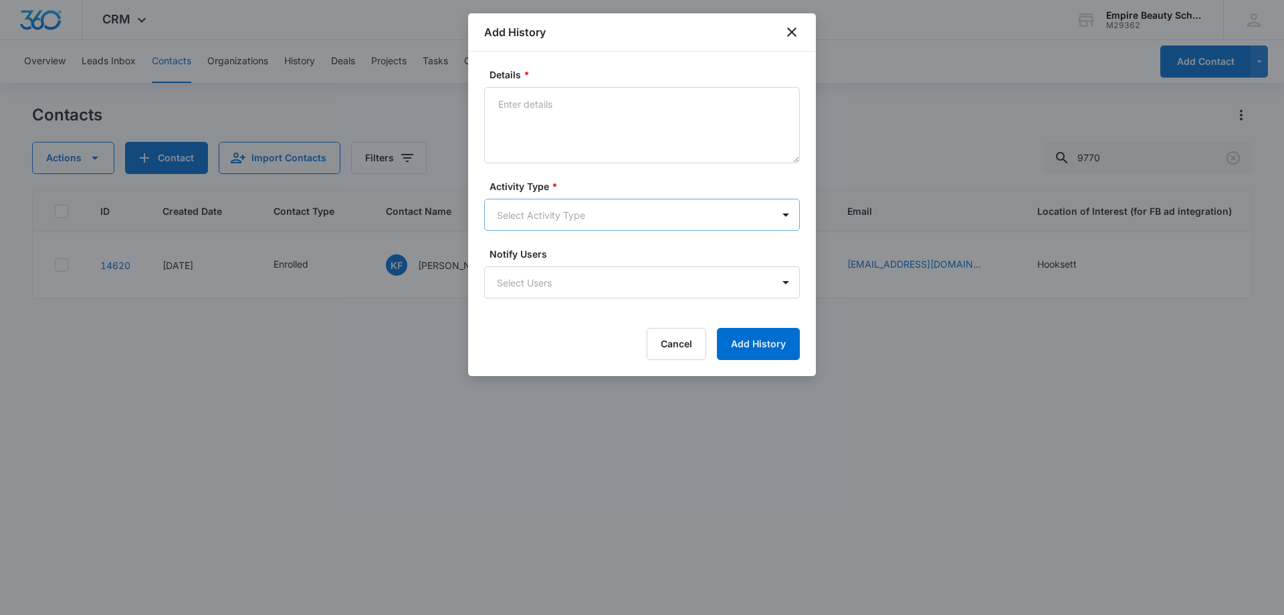
click at [532, 211] on body "CRM Apps Forms CRM Email Shop Payments POS Files Brand Settings AI Assistant Em…" at bounding box center [642, 307] width 1284 height 615
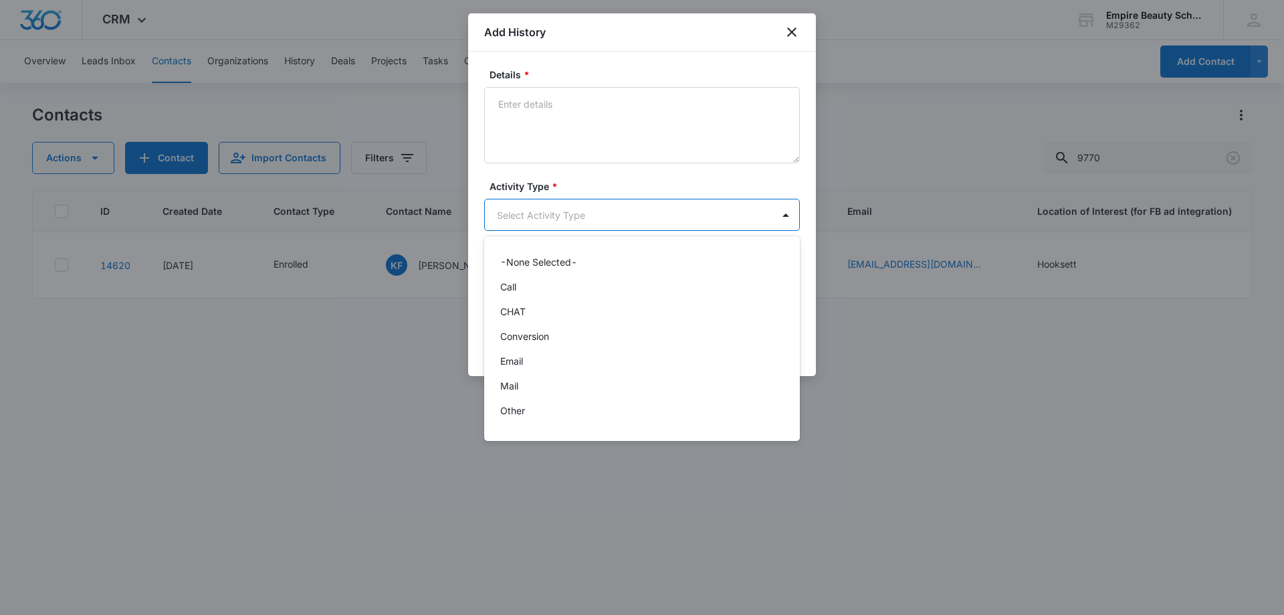
scroll to position [70, 0]
click at [513, 413] on p "Text" at bounding box center [509, 415] width 19 height 14
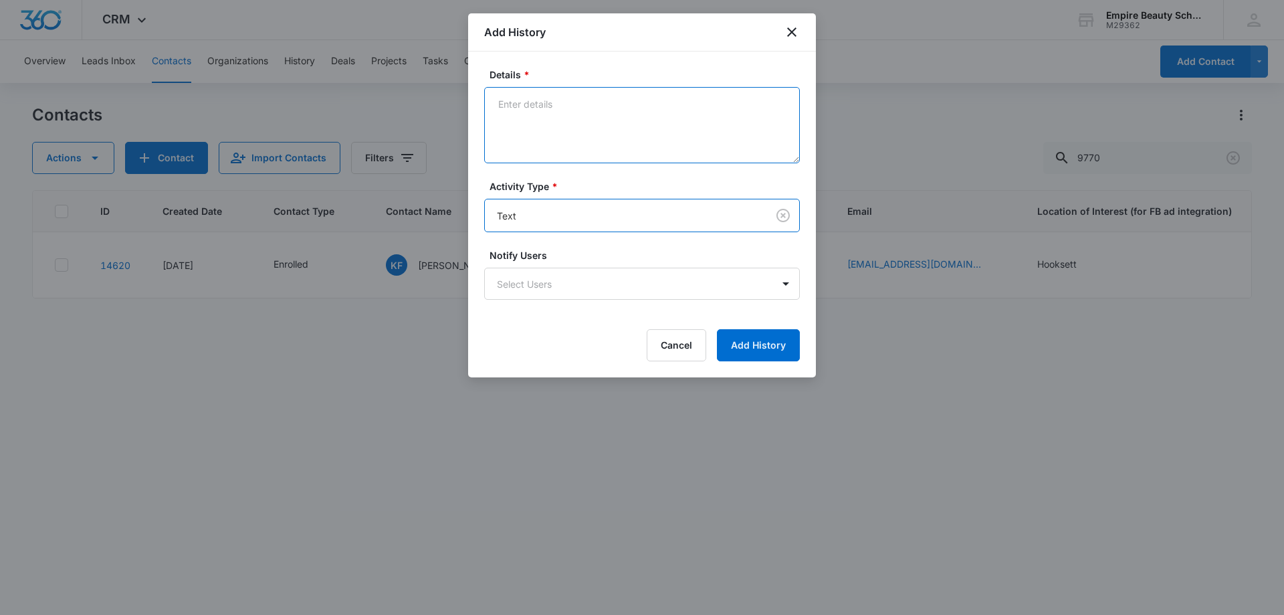
click at [544, 114] on textarea "Details *" at bounding box center [642, 125] width 316 height 76
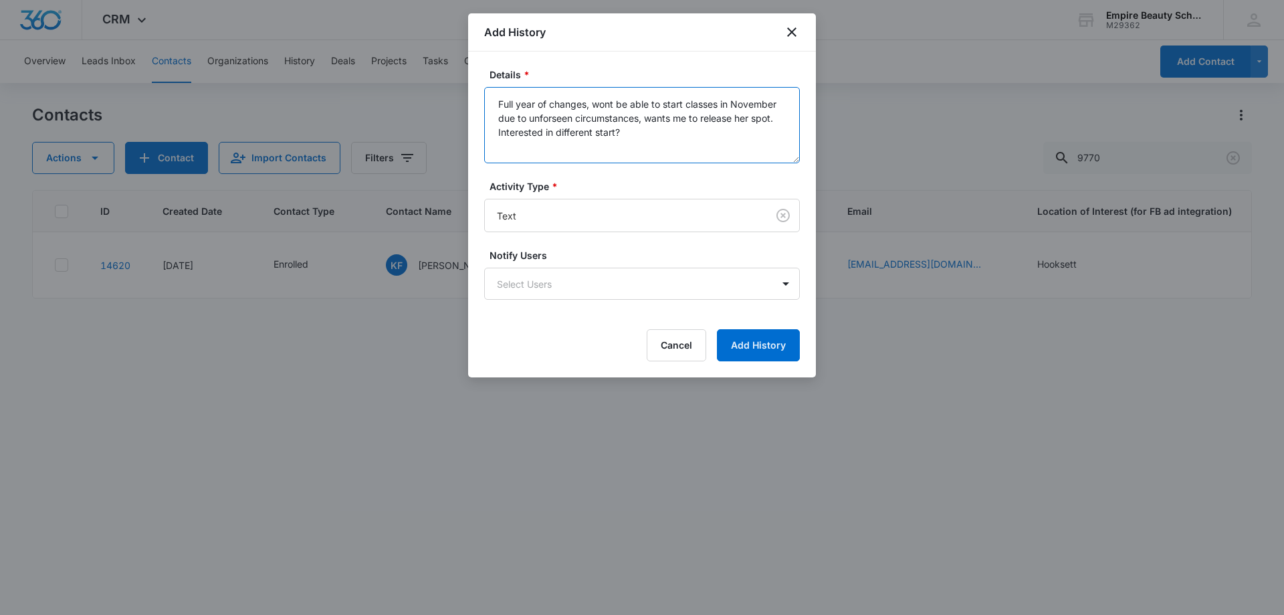
click at [546, 114] on textarea "Full year of changes, wont be able to start classes in November due to unforsee…" at bounding box center [642, 125] width 316 height 76
drag, startPoint x: 548, startPoint y: 116, endPoint x: 539, endPoint y: 110, distance: 11.1
click at [539, 110] on textarea "Full year of changes, wont be able to start classes in November due to unforsee…" at bounding box center [642, 125] width 316 height 76
click at [548, 115] on textarea "Full year of changes, wont be able to start classes in November due to unforsee…" at bounding box center [642, 125] width 316 height 76
click at [540, 136] on textarea "Full year of changes, wont be able to start classes in November due to unforese…" at bounding box center [642, 125] width 316 height 76
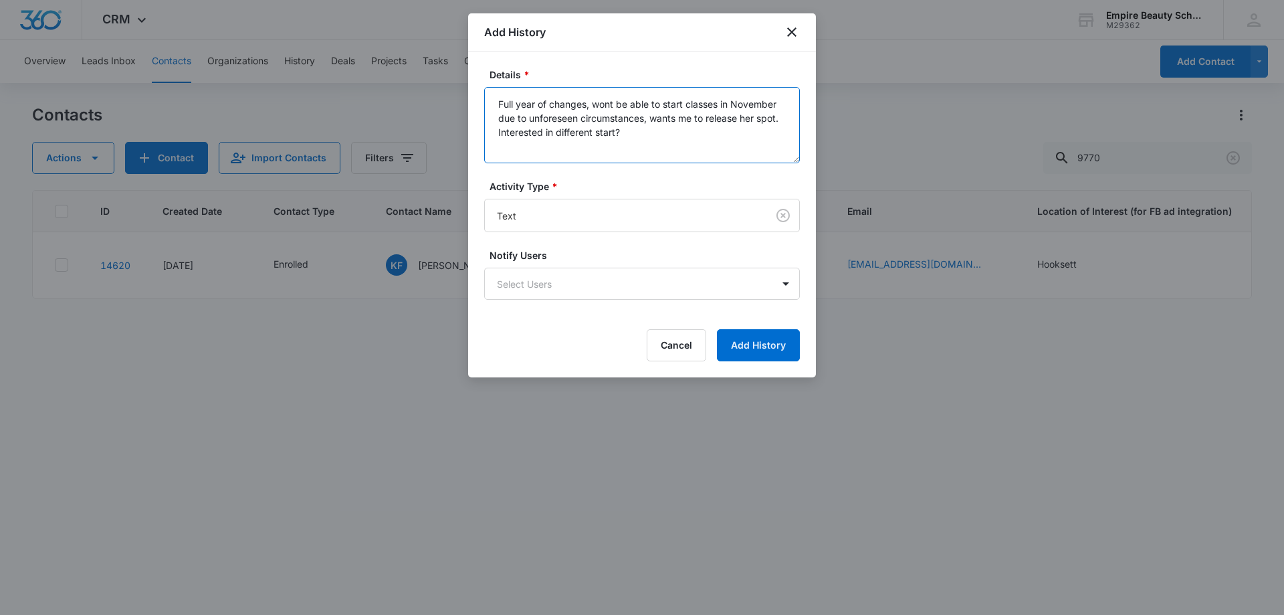
click at [681, 161] on textarea "Full year of changes, wont be able to start classes in November due to unforese…" at bounding box center [642, 125] width 316 height 76
type textarea "Full year of changes, wont be able to start classes in November due to unforese…"
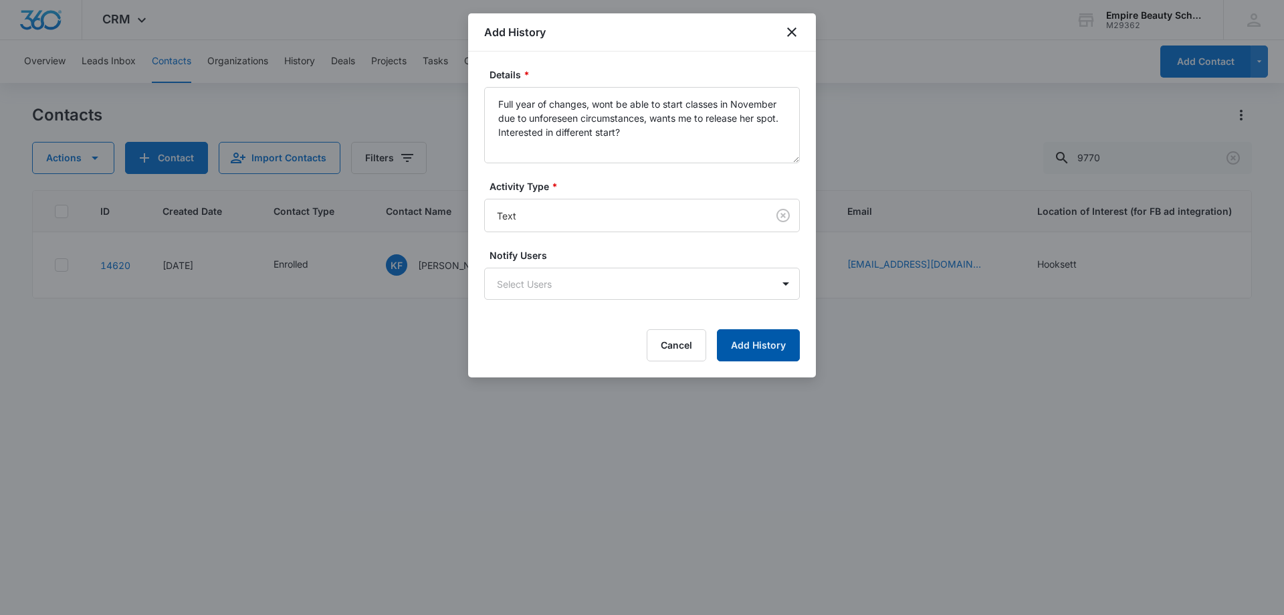
click at [734, 342] on button "Add History" at bounding box center [758, 345] width 83 height 32
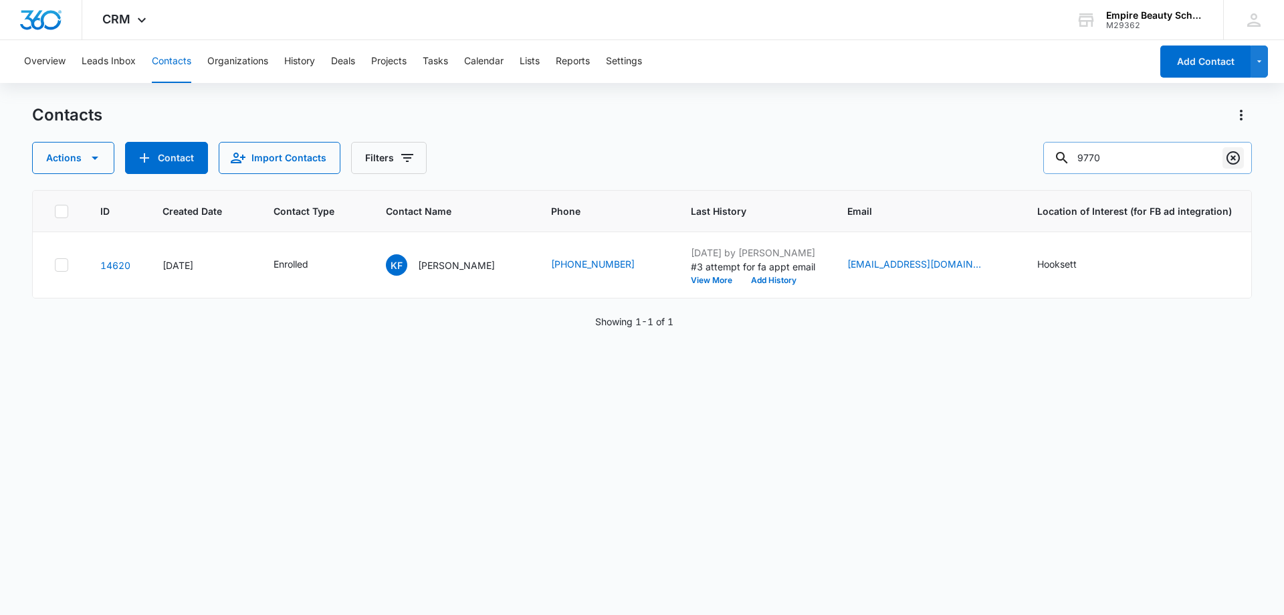
click at [1238, 155] on icon "Clear" at bounding box center [1233, 157] width 13 height 13
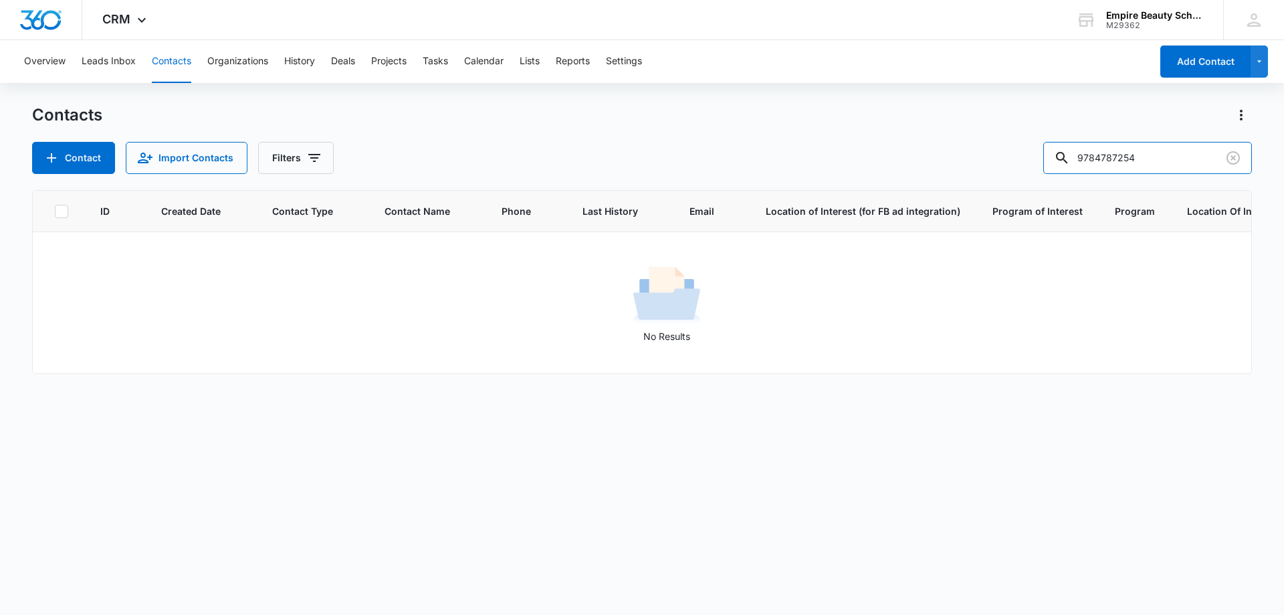
drag, startPoint x: 1125, startPoint y: 153, endPoint x: 997, endPoint y: 169, distance: 129.4
click at [997, 169] on div "Contact Import Contacts Filters 9784787254" at bounding box center [642, 158] width 1220 height 32
type input "7254"
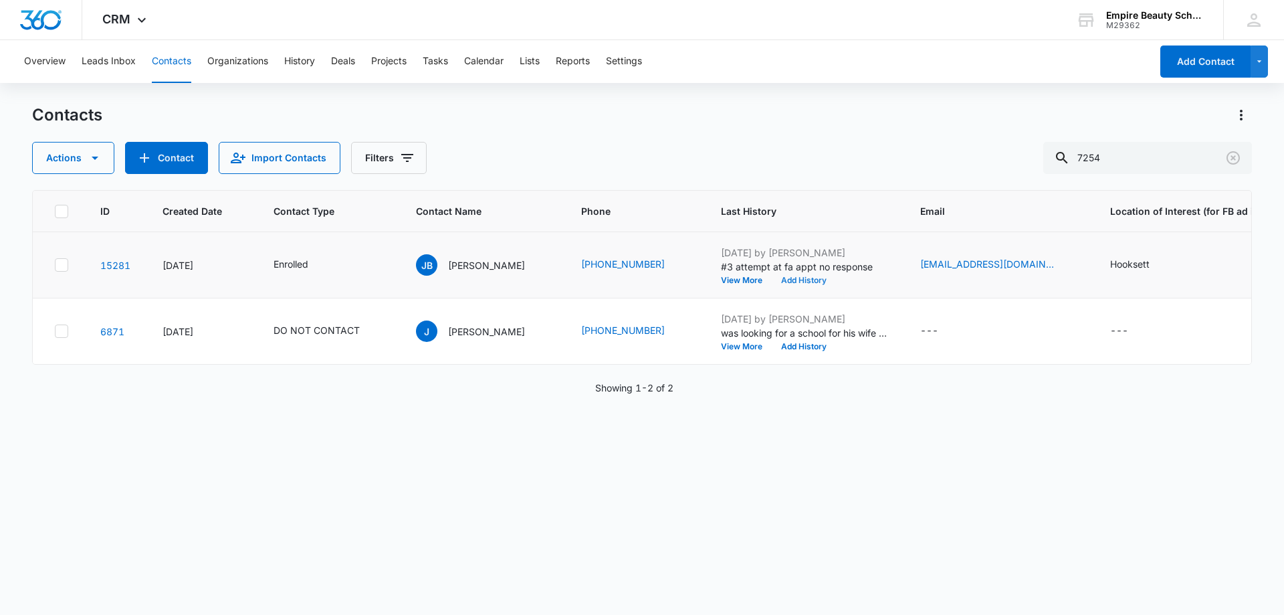
click at [772, 276] on button "Add History" at bounding box center [804, 280] width 64 height 8
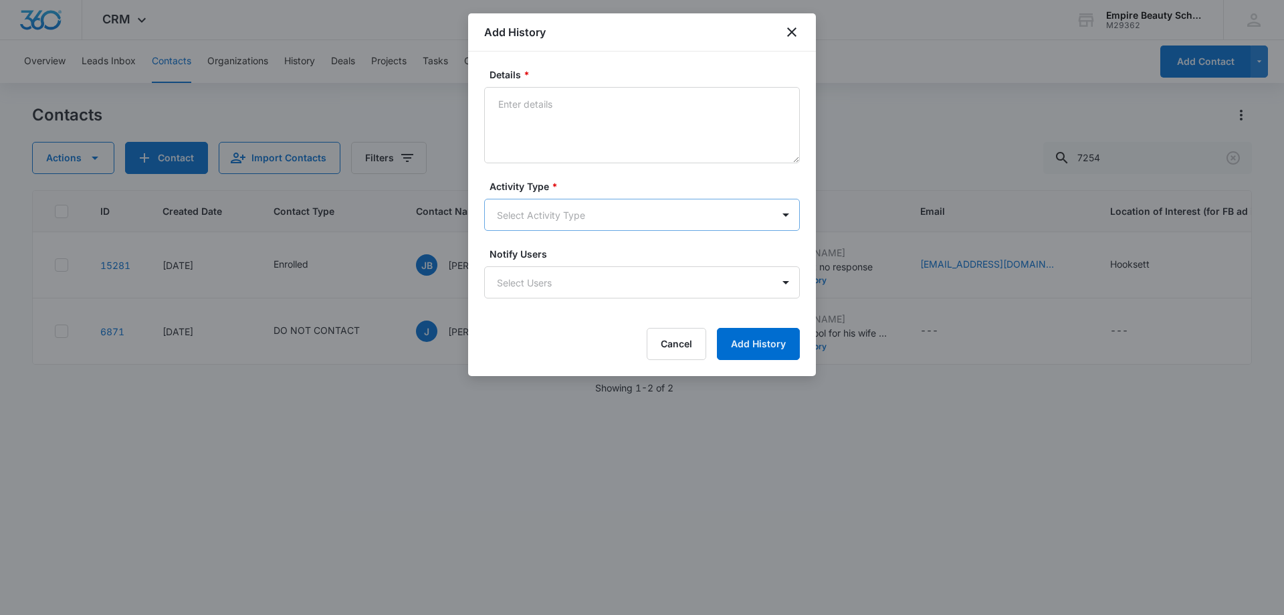
click at [564, 203] on body "CRM Apps Forms CRM Email Shop Payments POS Files Brand Settings AI Assistant Em…" at bounding box center [642, 307] width 1284 height 615
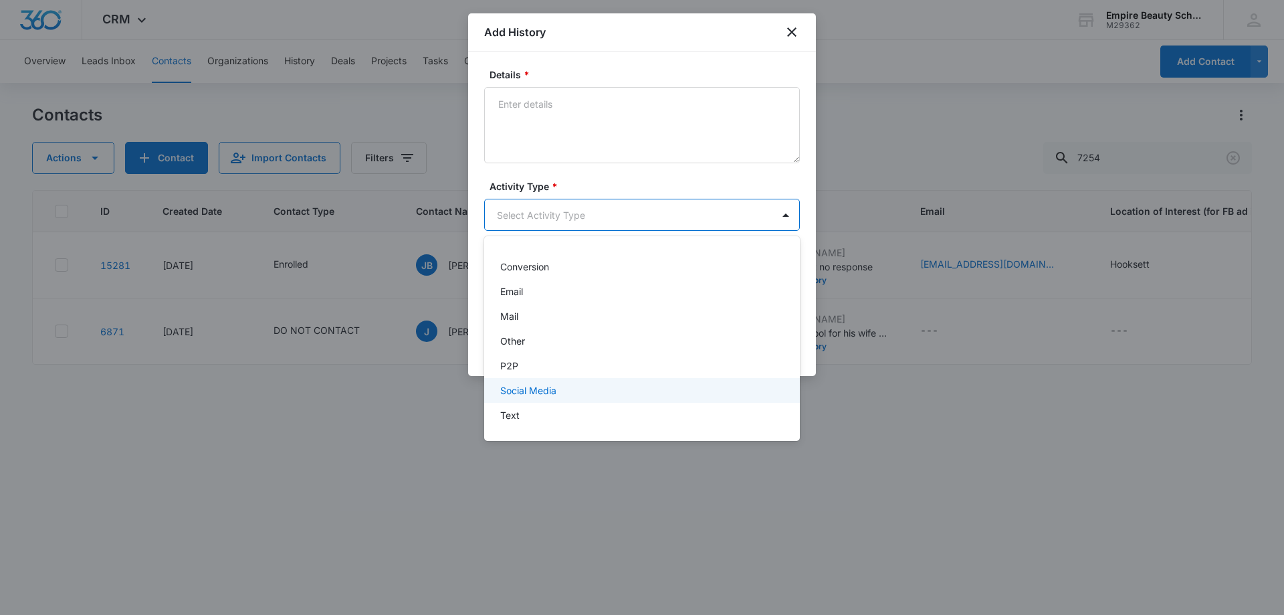
click at [538, 407] on div "Text" at bounding box center [642, 415] width 316 height 25
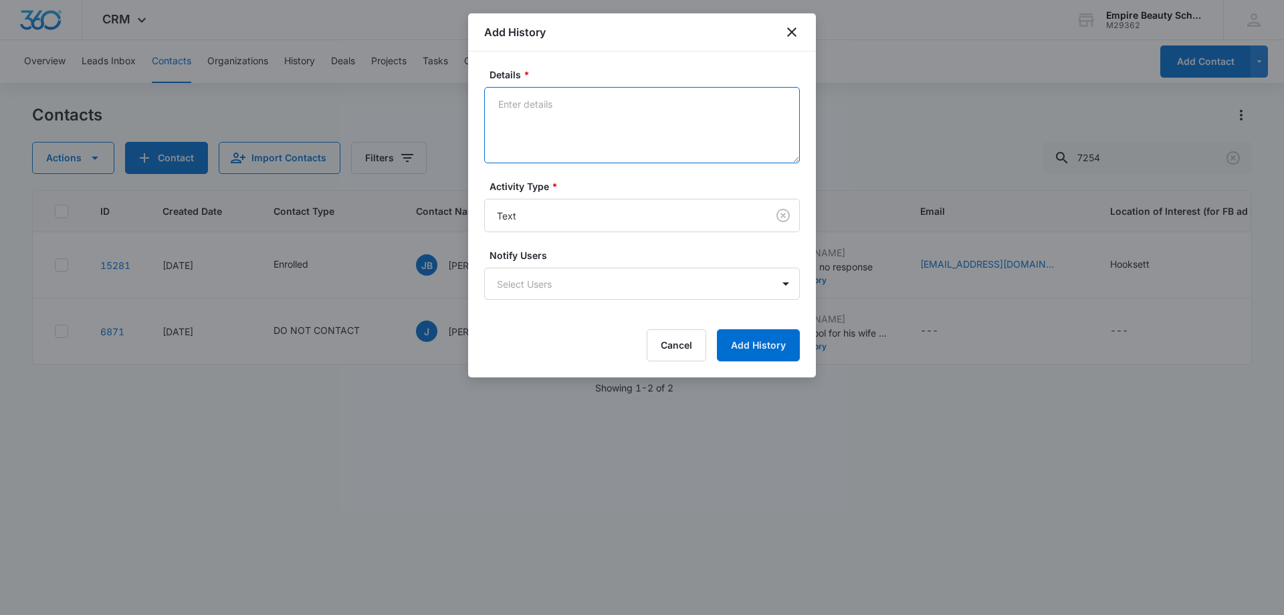
click at [585, 93] on textarea "Details *" at bounding box center [642, 125] width 316 height 76
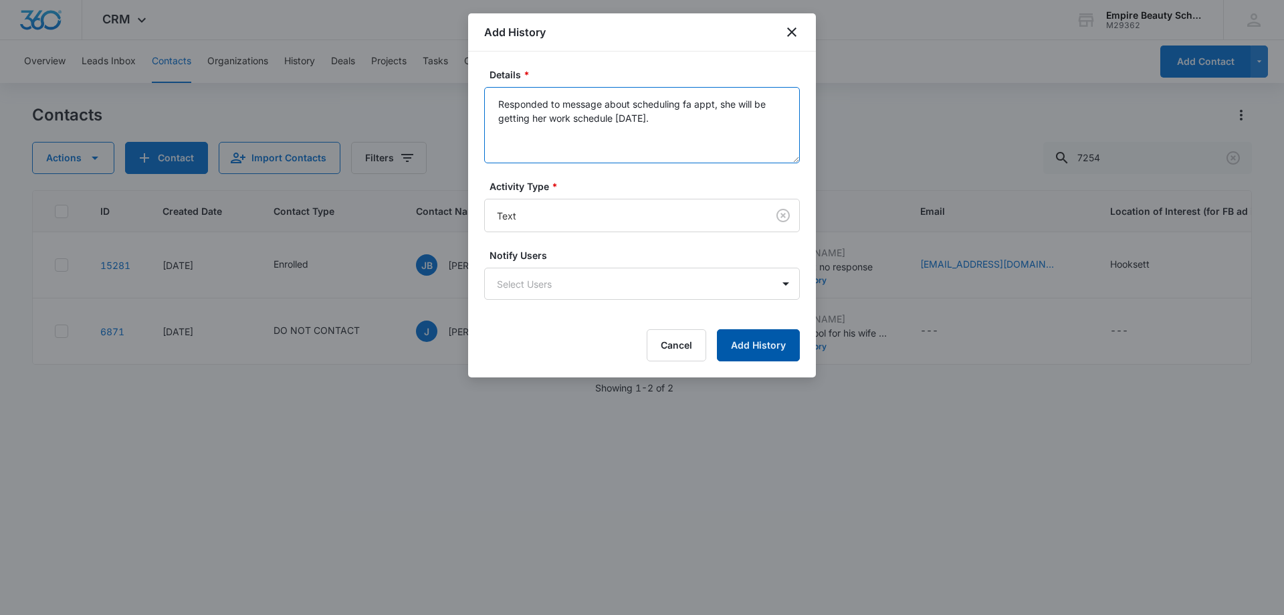
type textarea "Responded to message about scheduling fa appt, she will be getting her work sch…"
click at [748, 352] on button "Add History" at bounding box center [758, 345] width 83 height 32
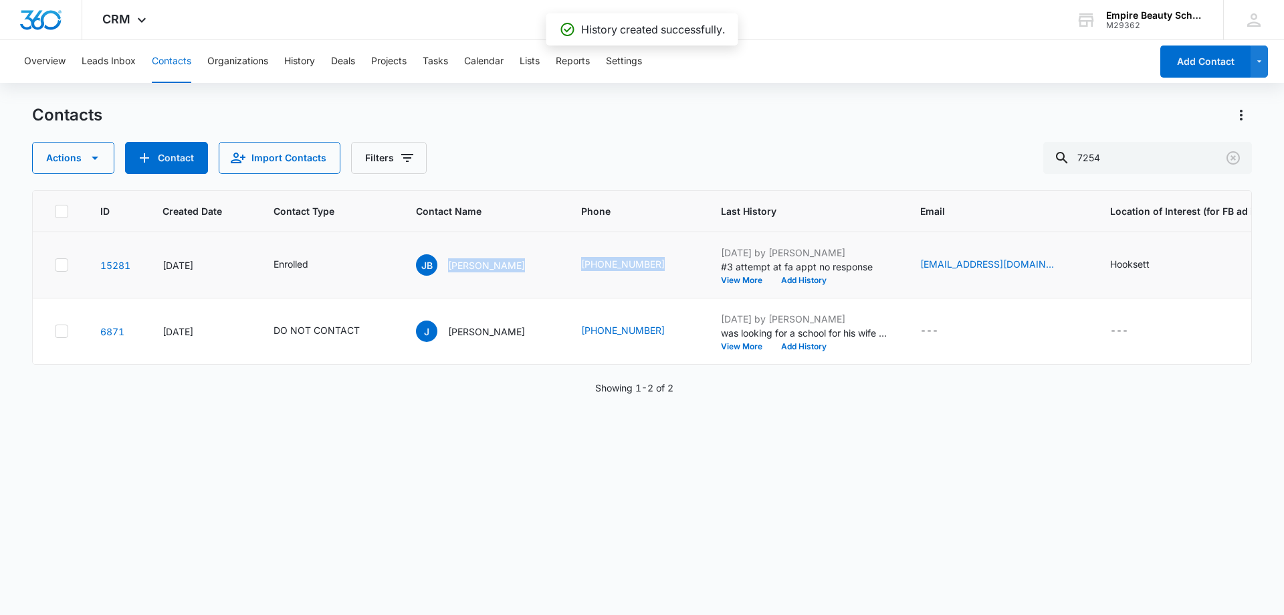
drag, startPoint x: 446, startPoint y: 264, endPoint x: 660, endPoint y: 275, distance: 214.3
click at [660, 275] on tr "15281 [DATE] Enrolled [PERSON_NAME] [PERSON_NAME] (978) 478-7254 [DATE] by [PER…" at bounding box center [839, 265] width 1612 height 66
copy tr "[PERSON_NAME] [PHONE_NUMBER]"
click at [467, 483] on div "ID Created Date Contact Type Contact Name Phone Last History Email Location of …" at bounding box center [642, 393] width 1220 height 407
click at [721, 276] on button "View More" at bounding box center [746, 280] width 51 height 8
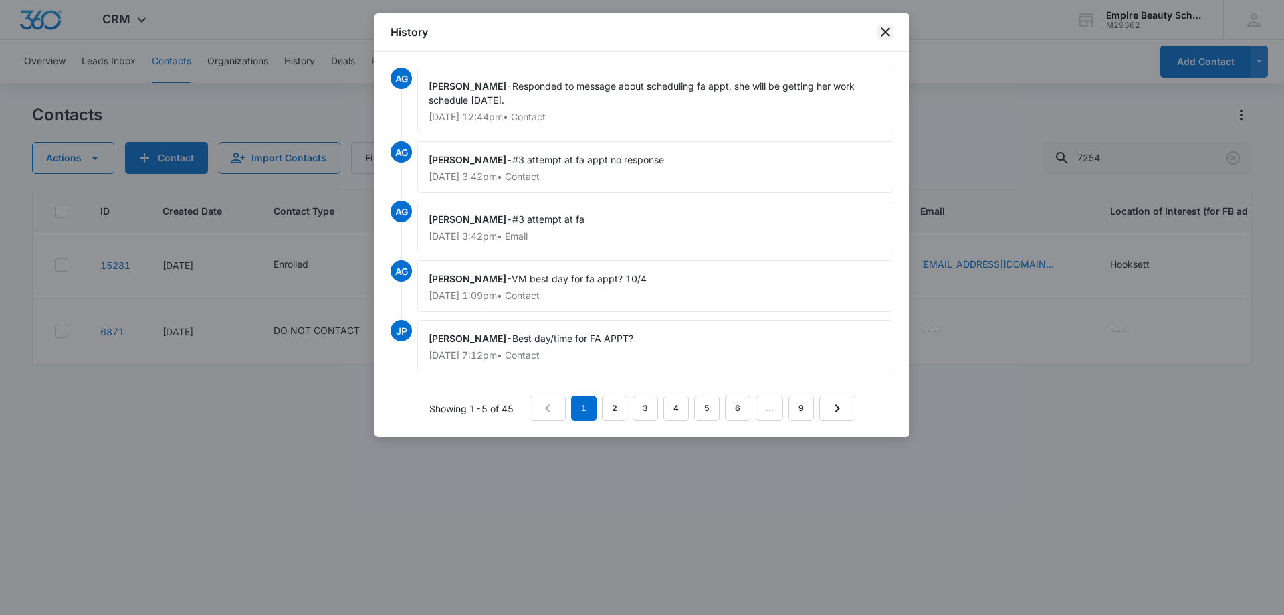
click at [889, 31] on icon "close" at bounding box center [885, 32] width 16 height 16
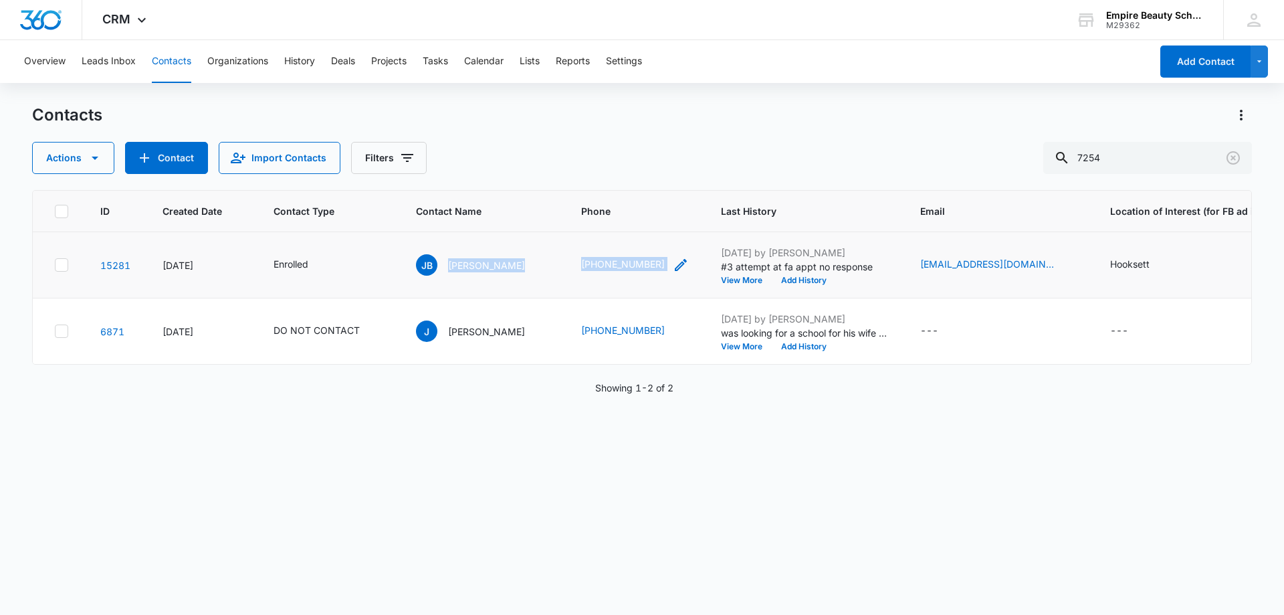
drag, startPoint x: 446, startPoint y: 266, endPoint x: 646, endPoint y: 268, distance: 200.0
click at [646, 268] on tr "15281 [DATE] Enrolled [PERSON_NAME] [PERSON_NAME] (978) 478-7254 [DATE] by [PER…" at bounding box center [839, 265] width 1612 height 66
copy tr "[PERSON_NAME] [PHONE_NUMBER]"
click at [478, 478] on div "ID Created Date Contact Type Contact Name Phone Last History Email Location of …" at bounding box center [642, 393] width 1220 height 407
click at [721, 280] on button "View More" at bounding box center [746, 280] width 51 height 8
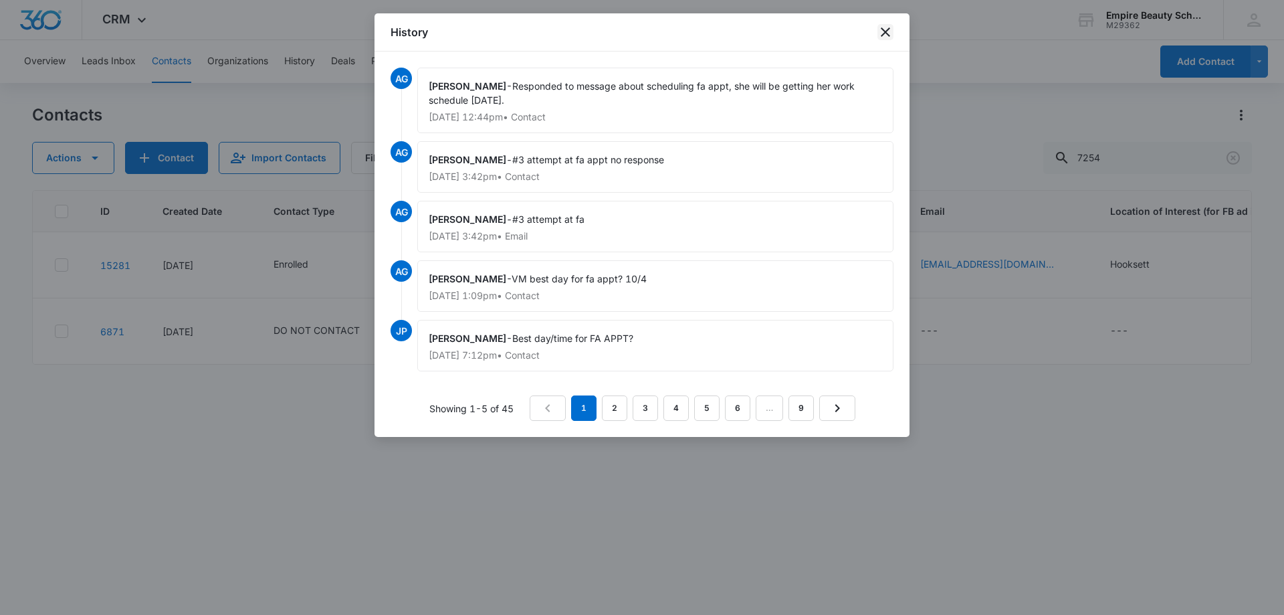
click at [883, 35] on icon "close" at bounding box center [885, 32] width 16 height 16
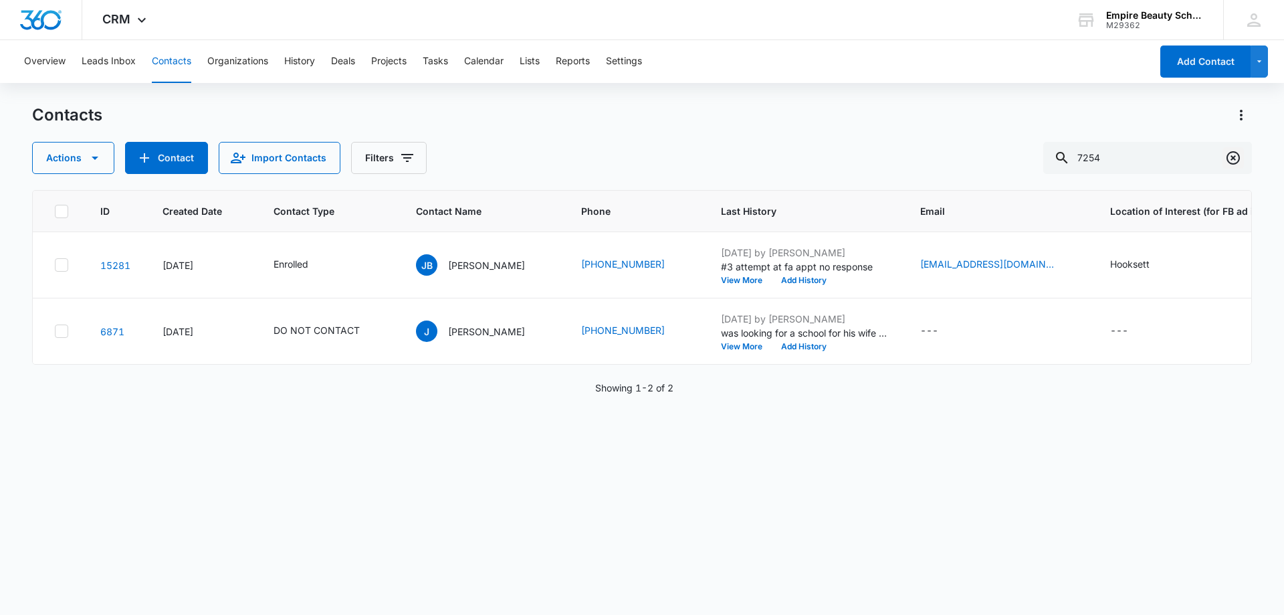
click at [1238, 154] on icon "Clear" at bounding box center [1233, 157] width 13 height 13
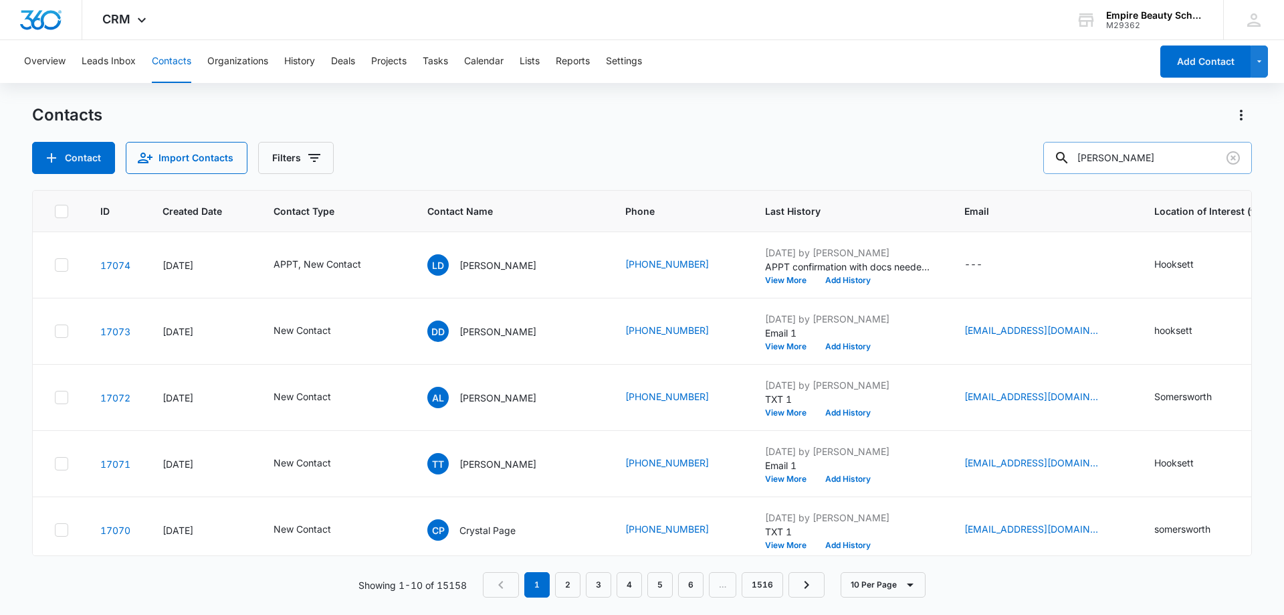
type input "[PERSON_NAME]"
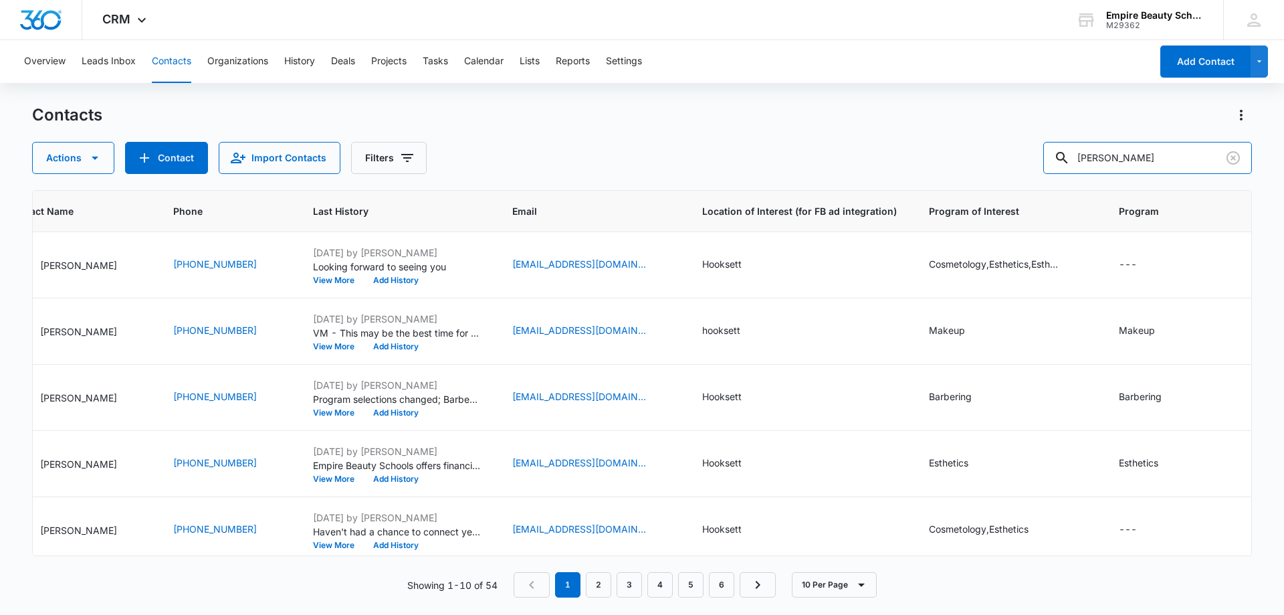
scroll to position [0, 0]
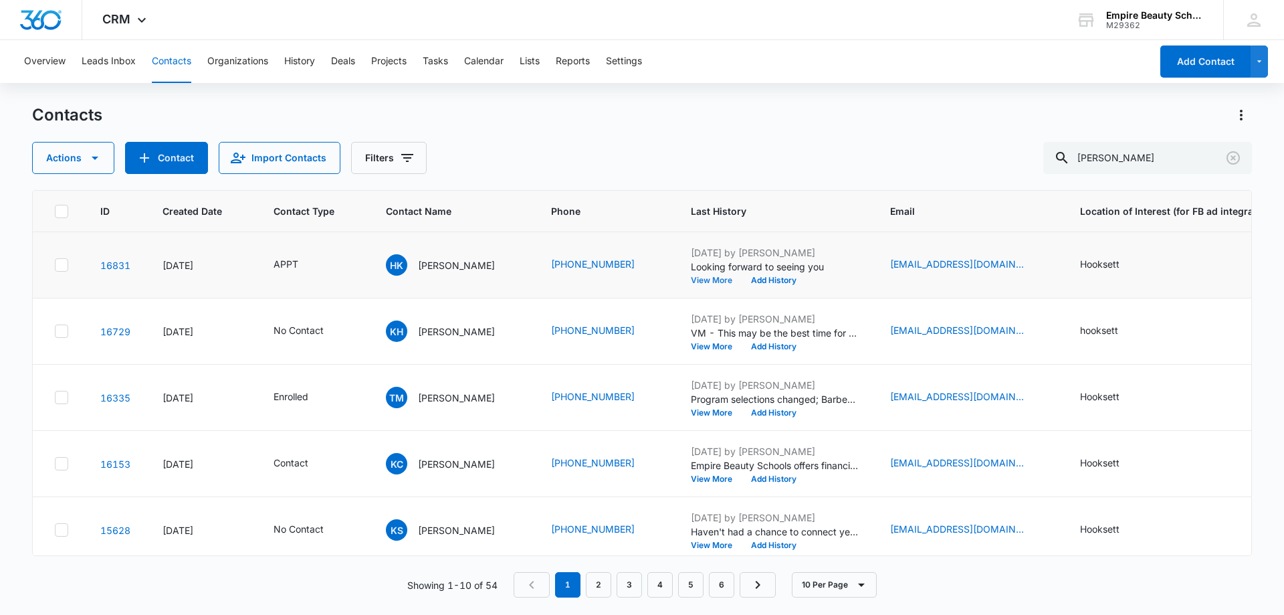
click at [691, 280] on button "View More" at bounding box center [716, 280] width 51 height 8
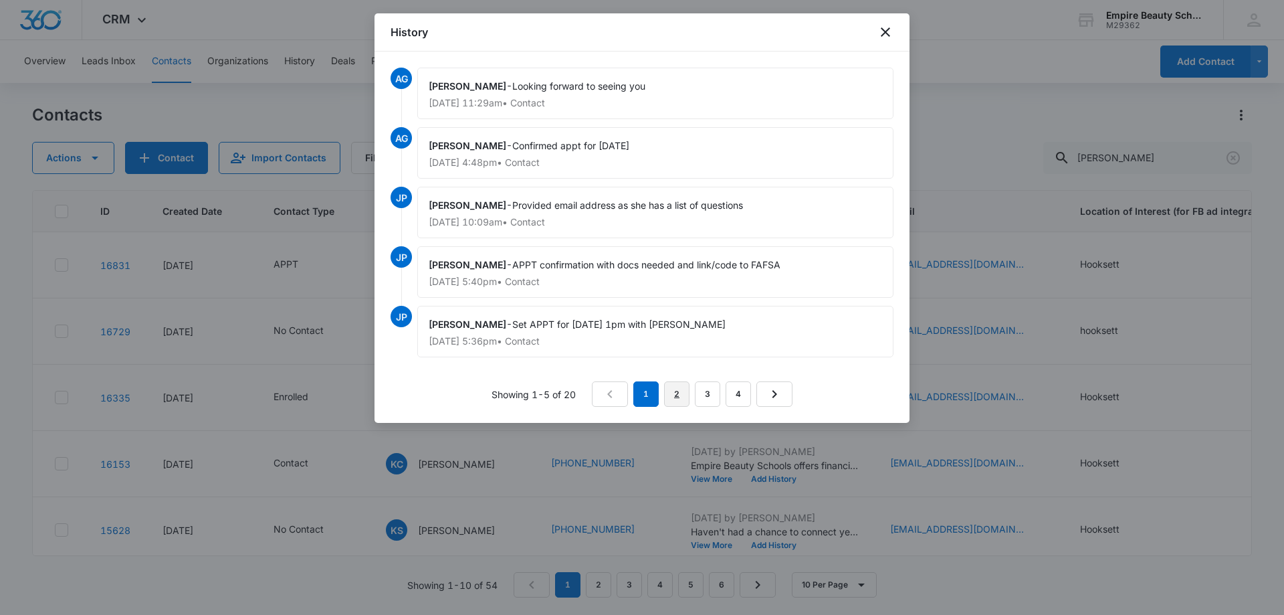
click at [673, 390] on link "2" at bounding box center [676, 393] width 25 height 25
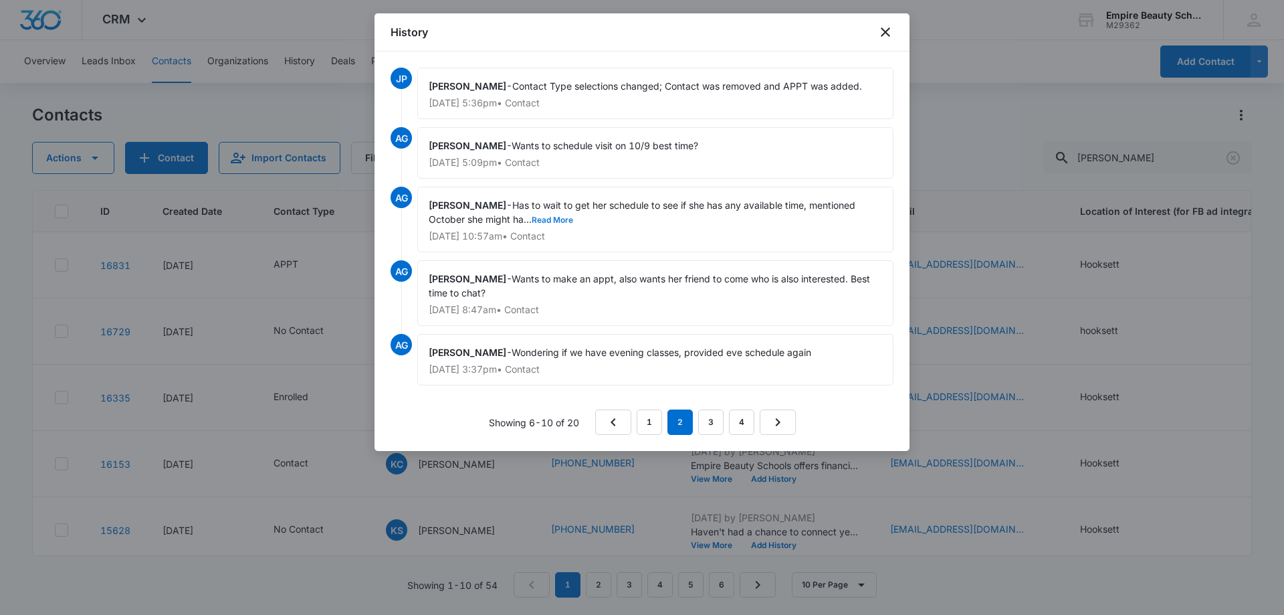
click at [550, 217] on button "Read More" at bounding box center [552, 220] width 41 height 8
click at [746, 426] on link "4" at bounding box center [741, 421] width 25 height 25
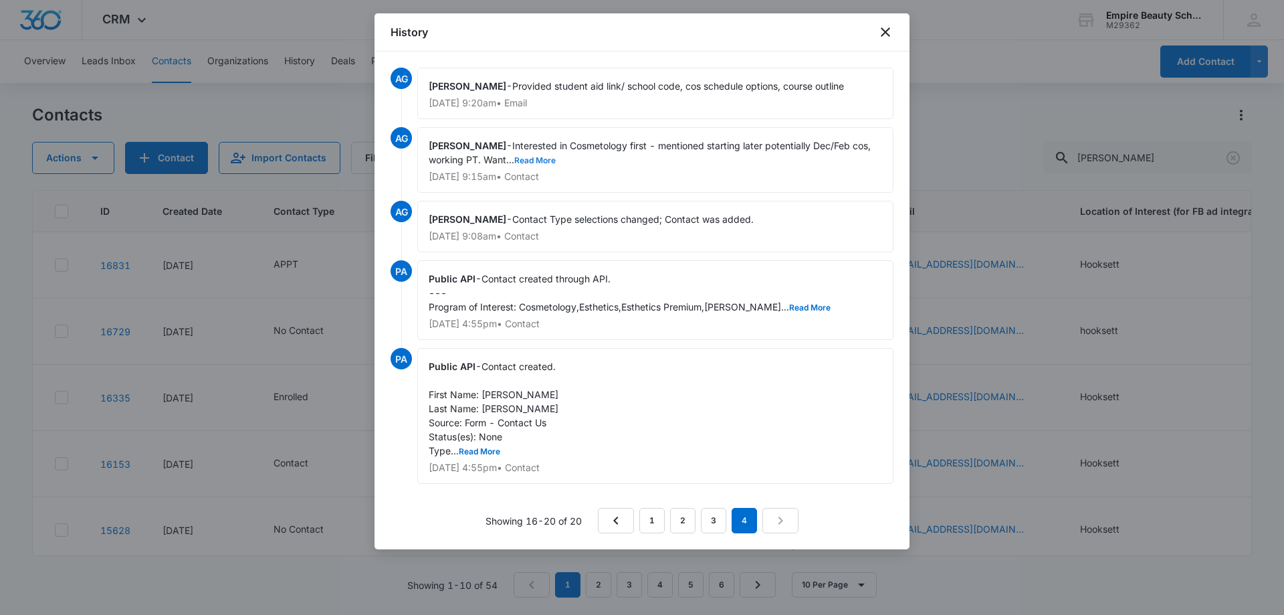
click at [550, 161] on button "Read More" at bounding box center [534, 160] width 41 height 8
click at [716, 517] on link "3" at bounding box center [713, 520] width 25 height 25
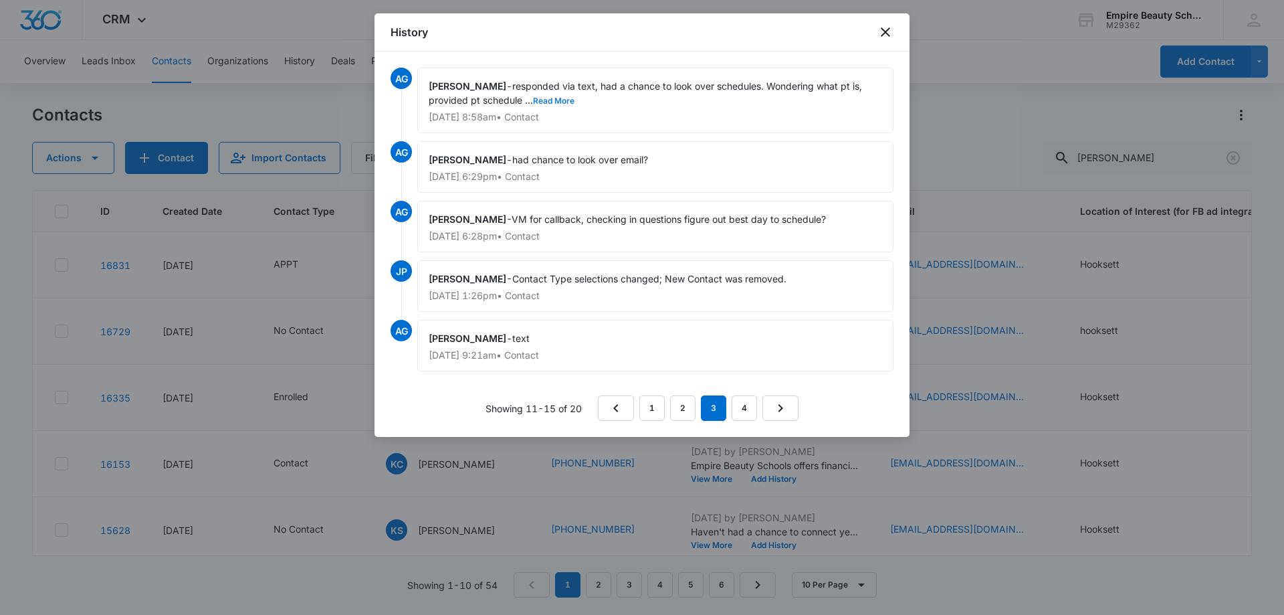
click at [562, 100] on button "Read More" at bounding box center [553, 101] width 41 height 8
click at [688, 409] on link "2" at bounding box center [682, 407] width 25 height 25
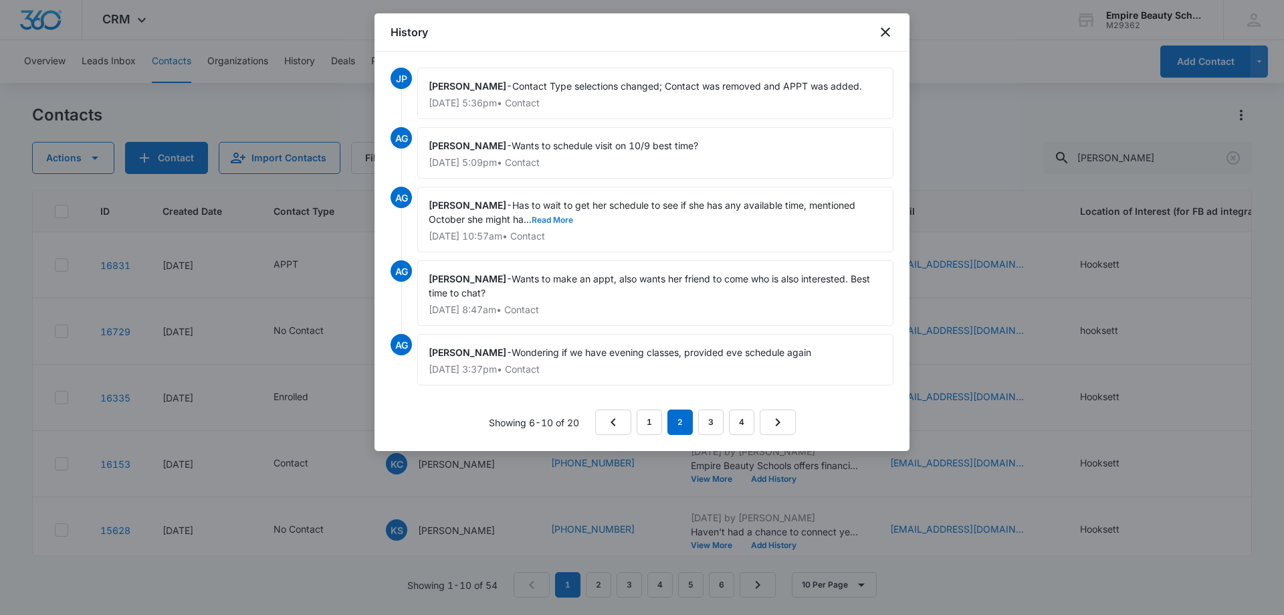
click at [553, 221] on button "Read More" at bounding box center [552, 220] width 41 height 8
click at [654, 422] on link "1" at bounding box center [649, 421] width 25 height 25
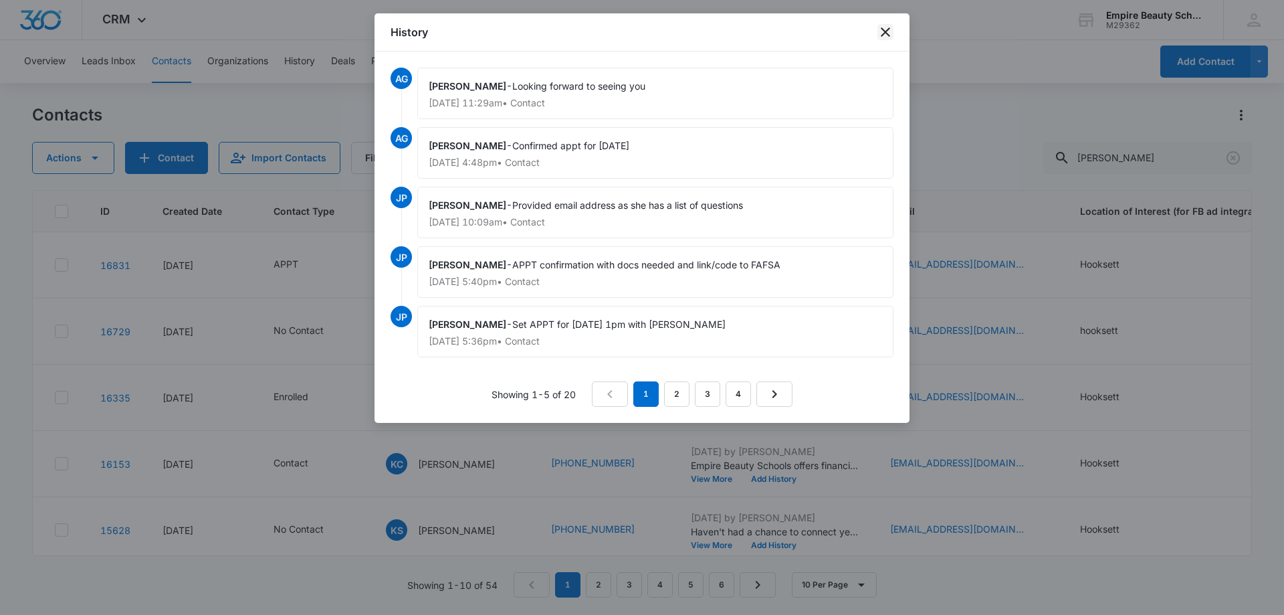
click at [887, 26] on icon "close" at bounding box center [885, 32] width 16 height 16
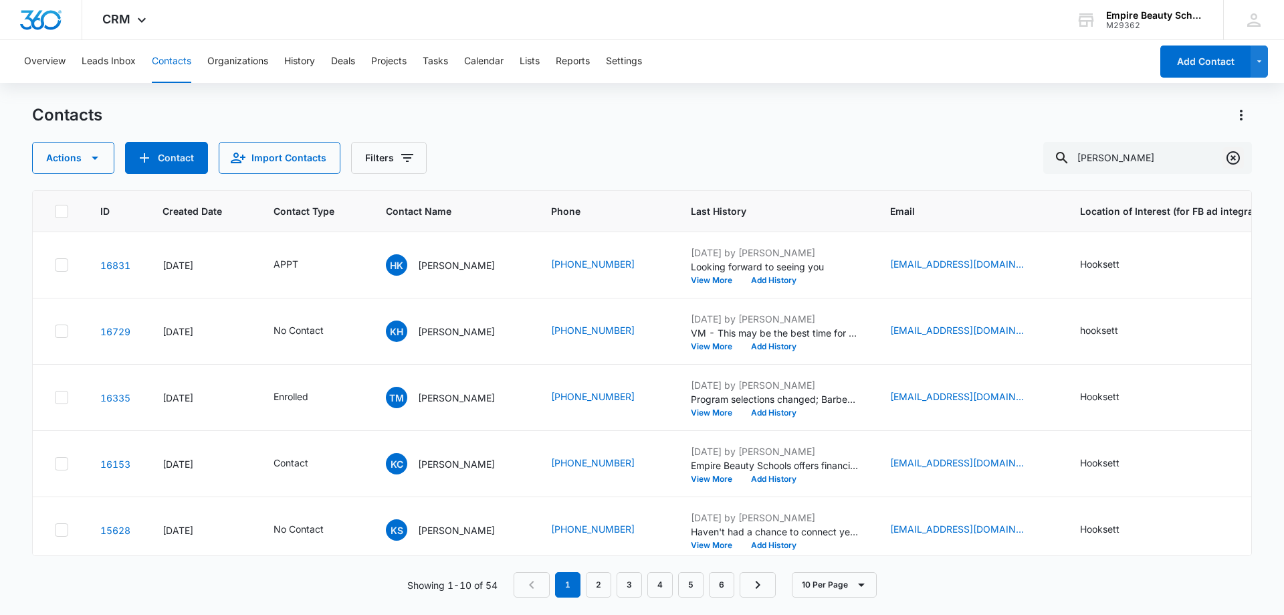
click at [1236, 157] on icon "Clear" at bounding box center [1233, 158] width 16 height 16
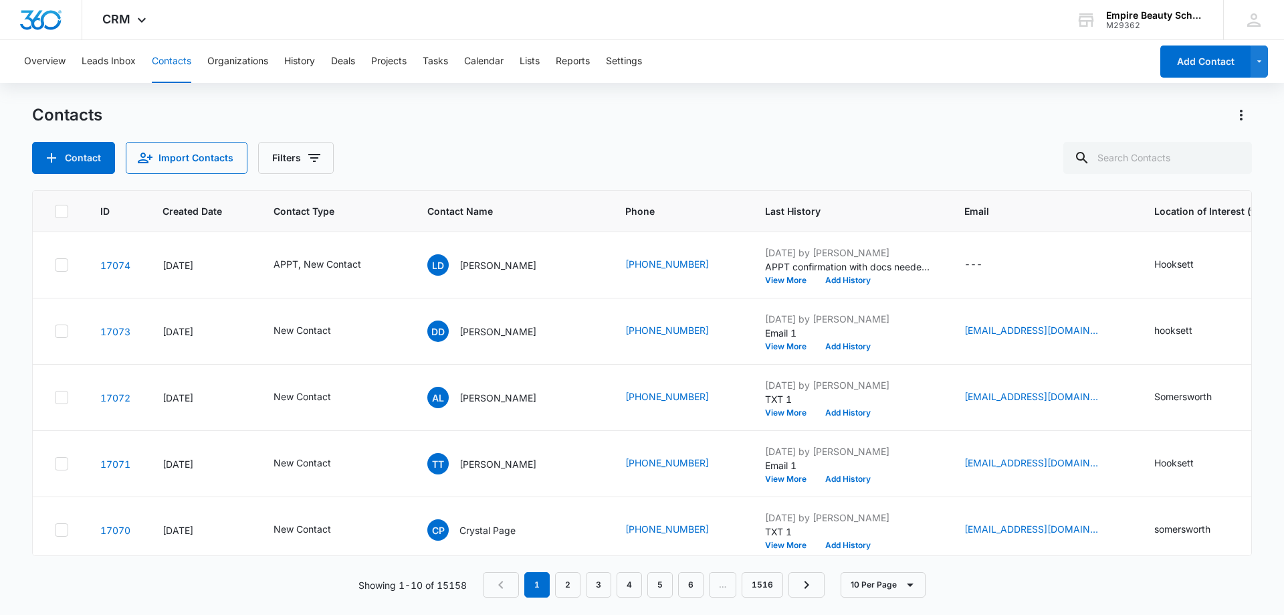
click at [430, 142] on div "Contact Import Contacts Filters" at bounding box center [642, 158] width 1220 height 32
click at [422, 154] on div "Contact Import Contacts Filters" at bounding box center [642, 158] width 1220 height 32
click at [1124, 151] on input "text" at bounding box center [1157, 158] width 189 height 32
type input "[PERSON_NAME]"
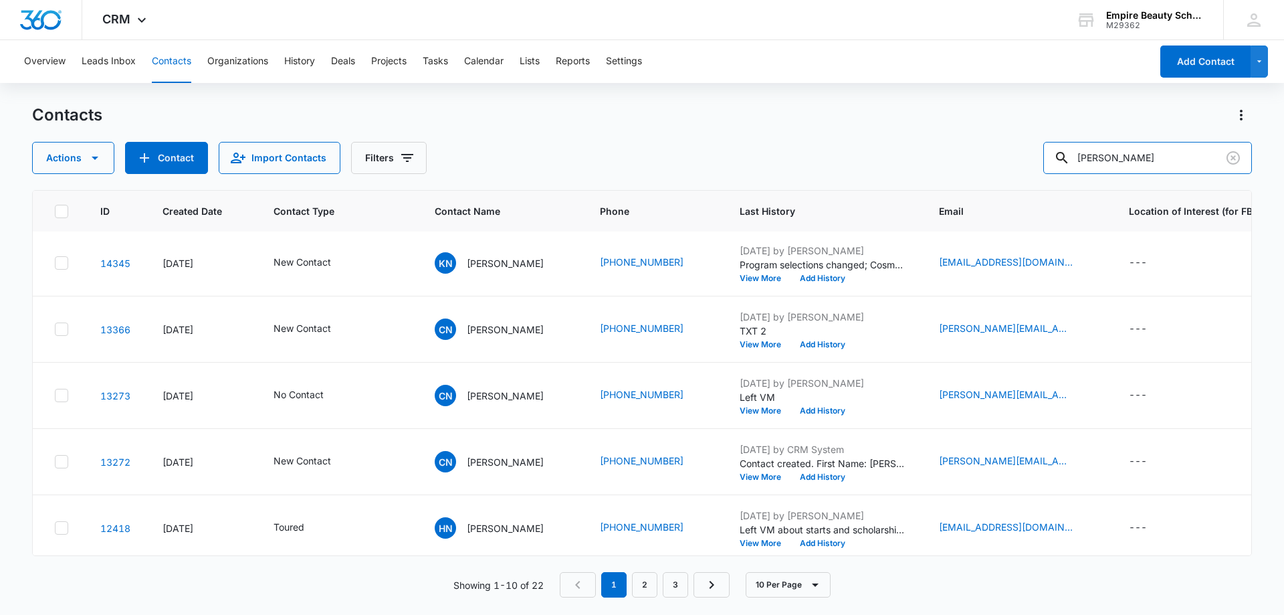
scroll to position [348, 0]
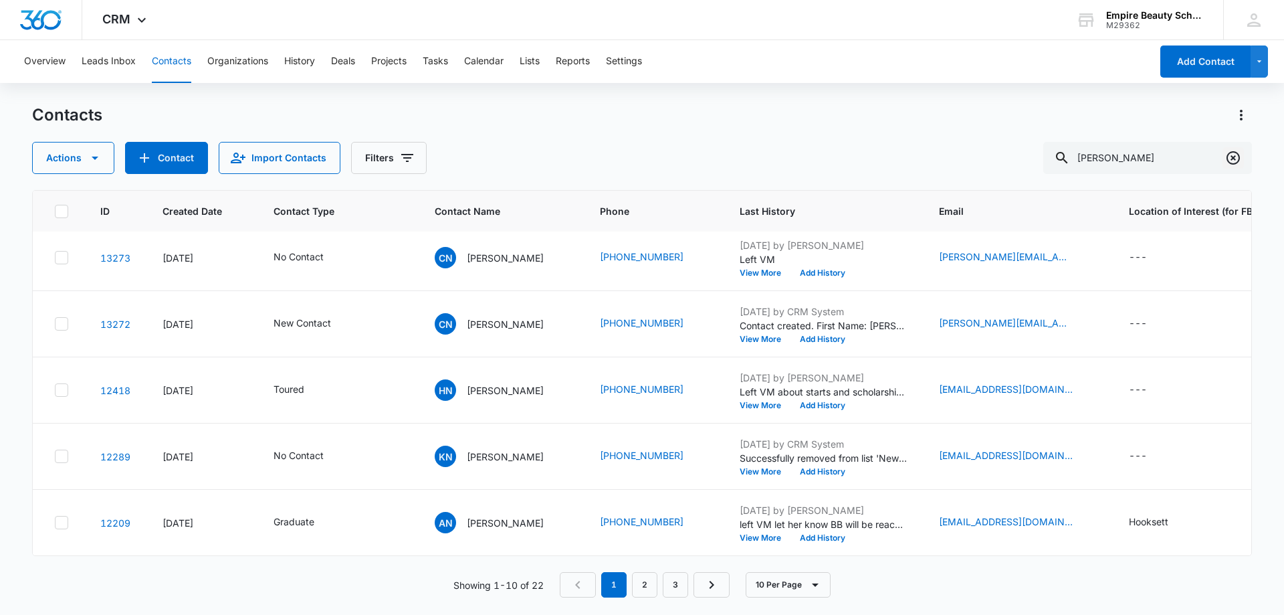
click at [1229, 159] on icon "Clear" at bounding box center [1233, 158] width 16 height 16
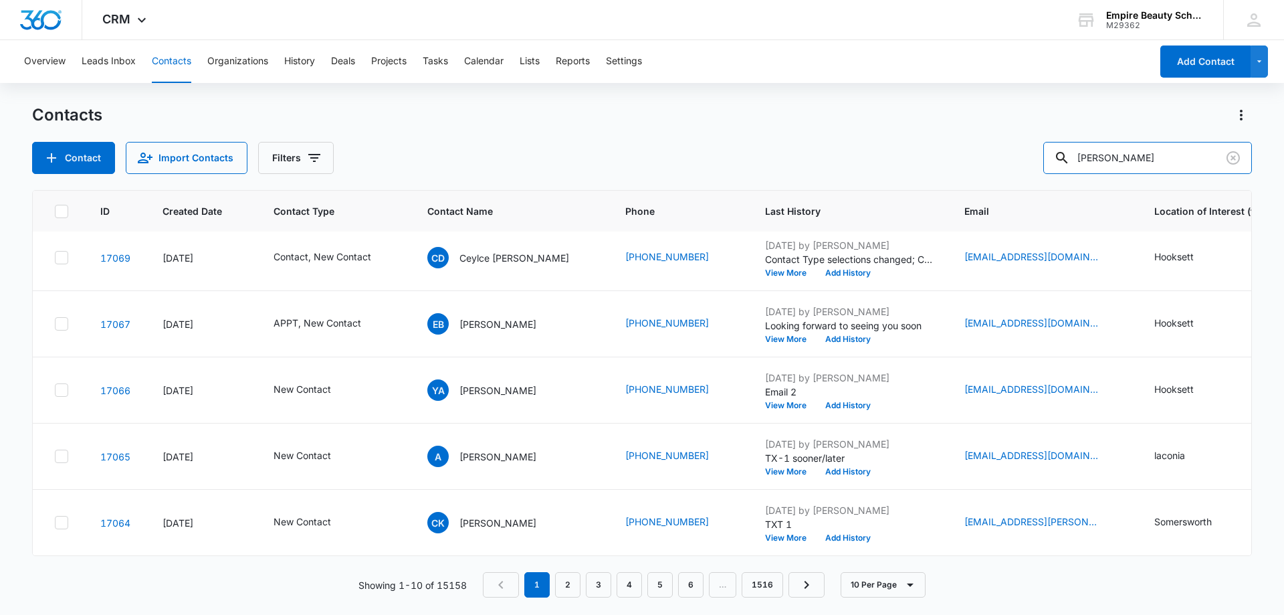
type input "[PERSON_NAME]"
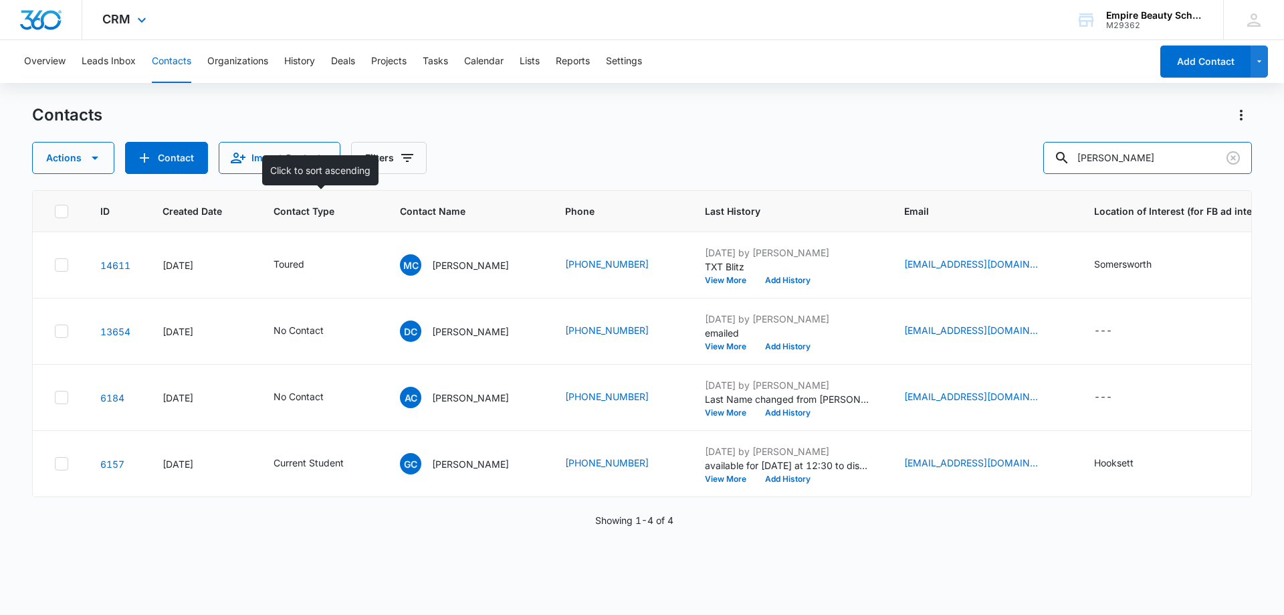
scroll to position [0, 0]
click at [1235, 160] on icon "Clear" at bounding box center [1233, 157] width 13 height 13
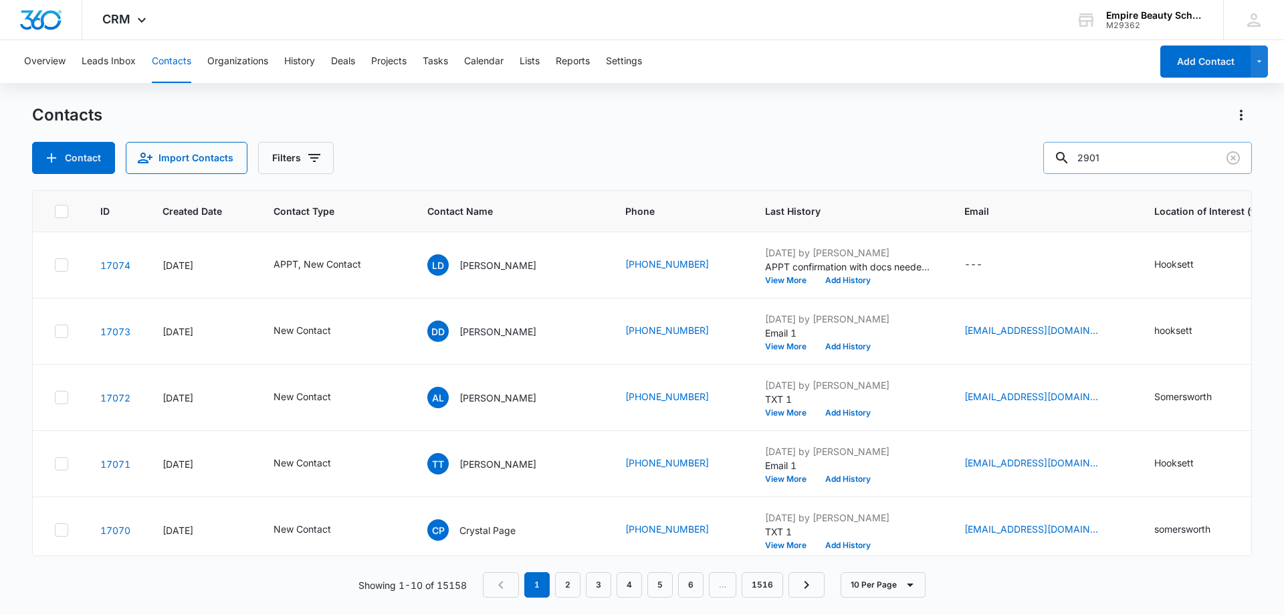
type input "2901"
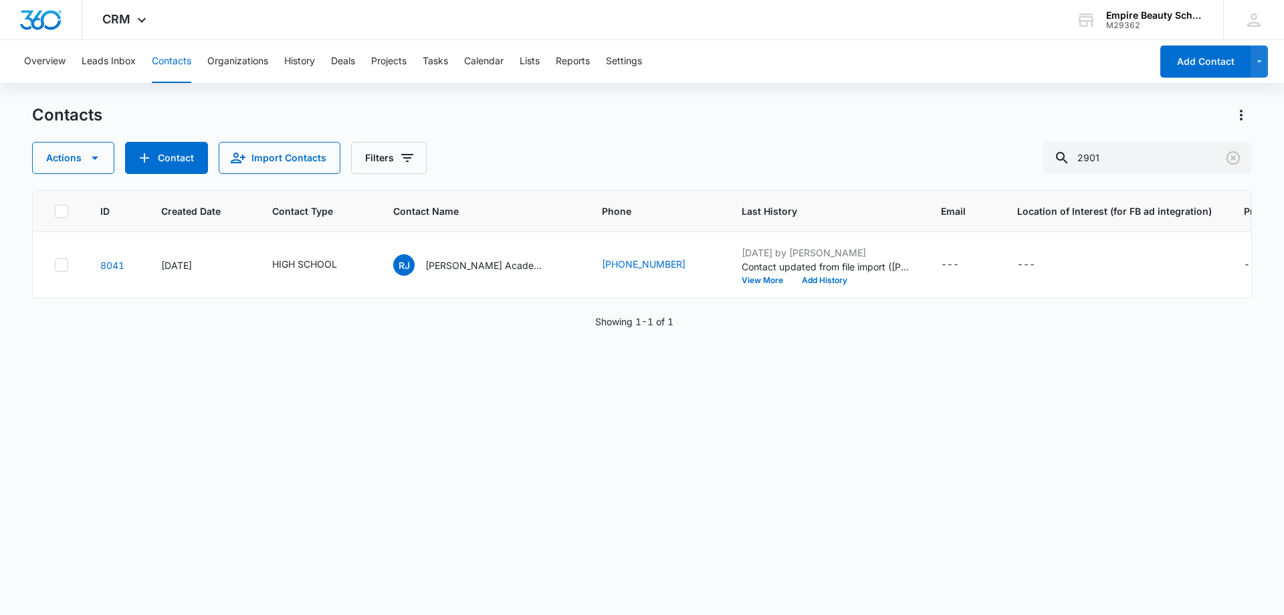
click at [1239, 159] on icon "Clear" at bounding box center [1233, 157] width 13 height 13
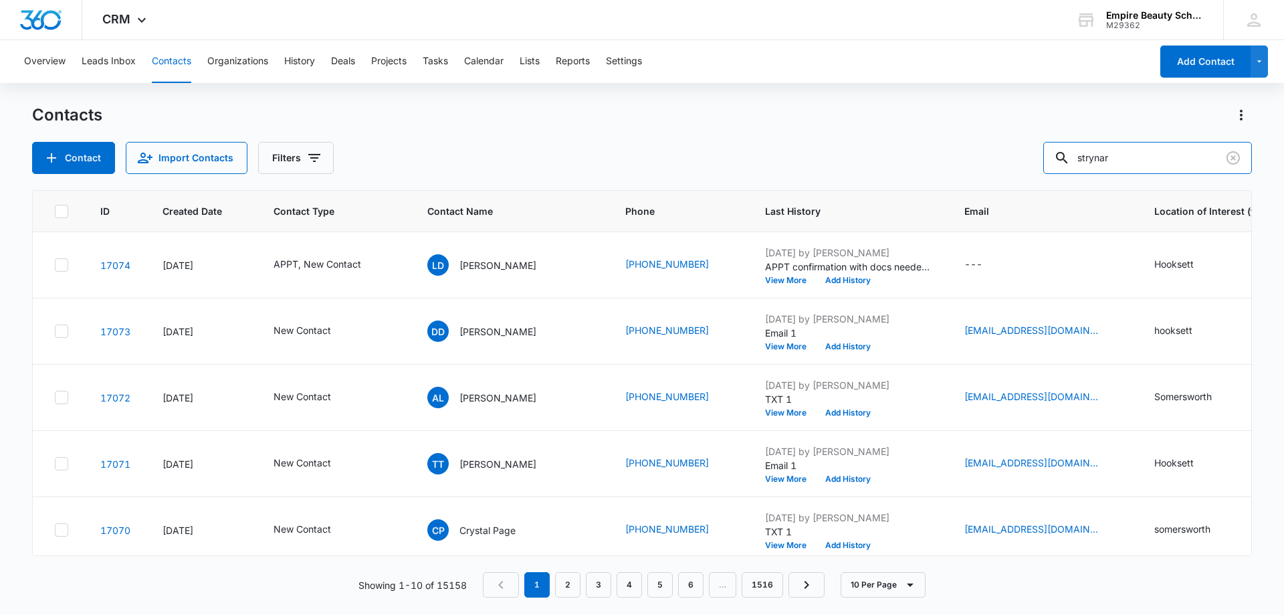
type input "strynar"
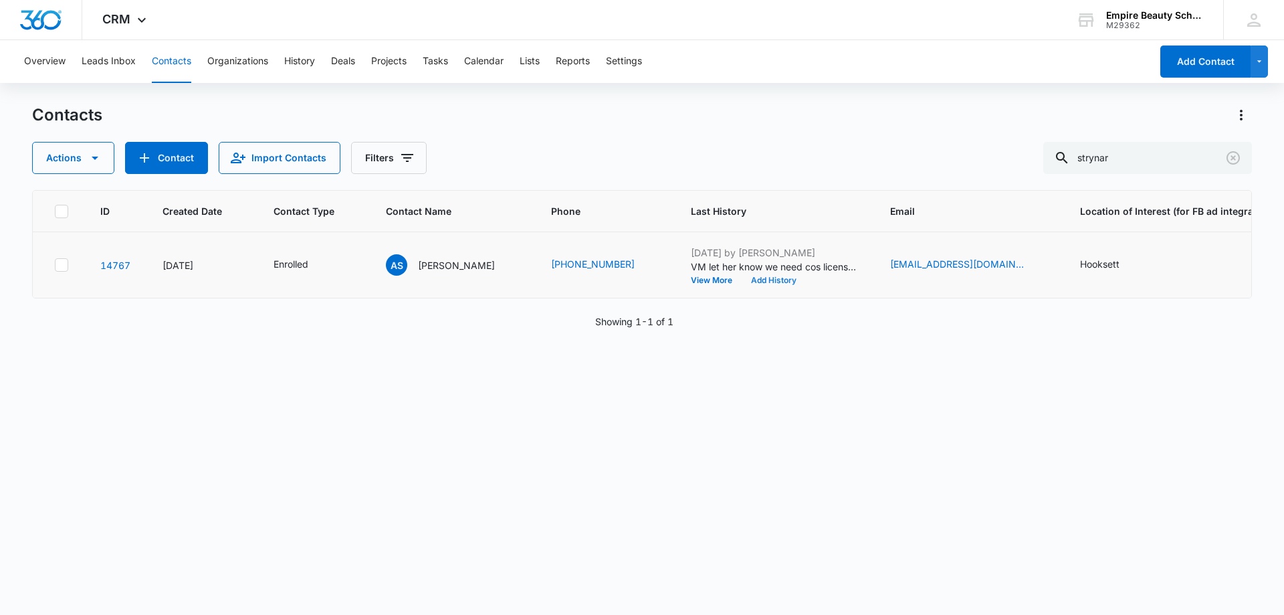
click at [744, 278] on button "Add History" at bounding box center [774, 280] width 64 height 8
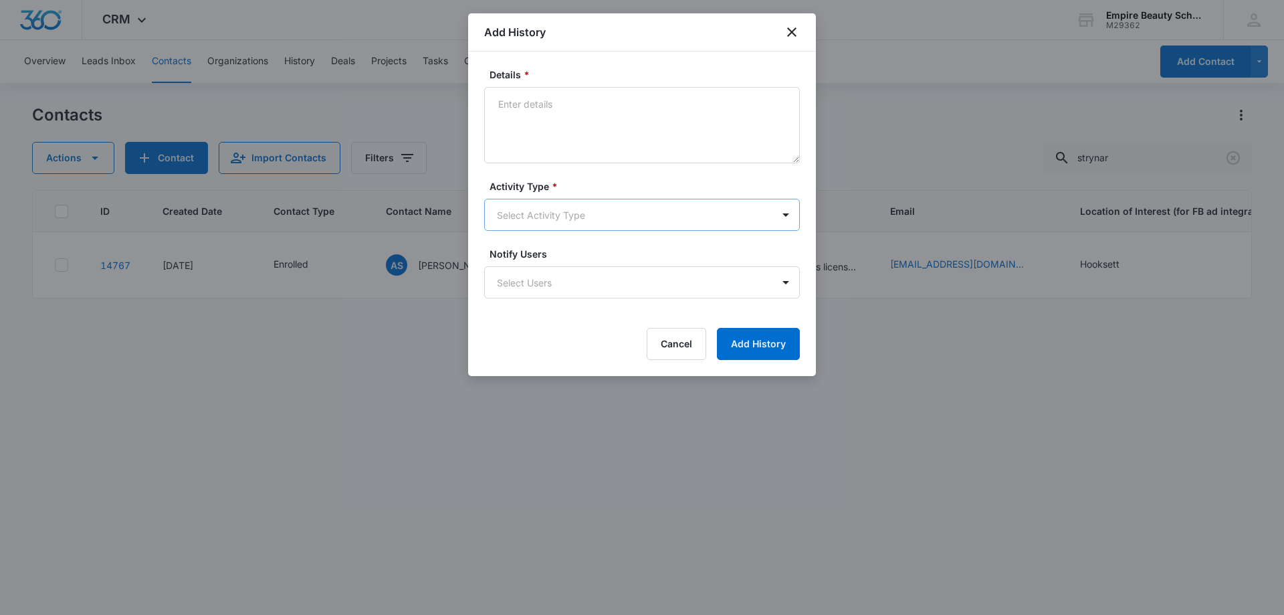
click at [517, 213] on body "CRM Apps Forms CRM Email Shop Payments POS Files Brand Settings AI Assistant Em…" at bounding box center [642, 307] width 1284 height 615
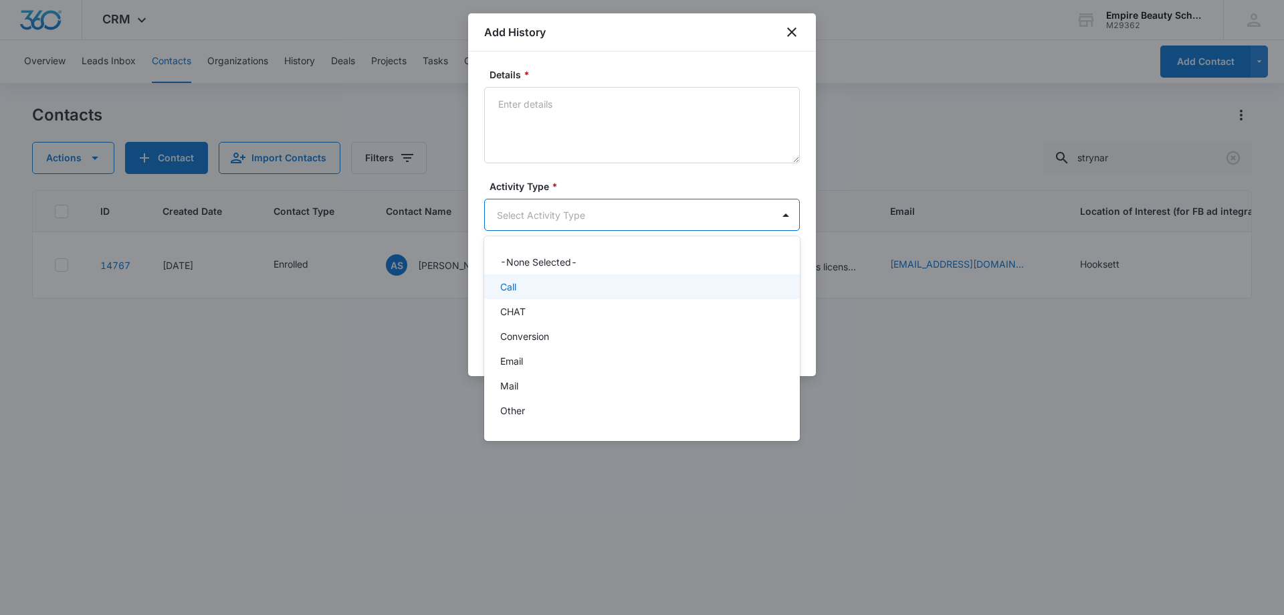
click at [497, 293] on div "Call" at bounding box center [642, 286] width 316 height 25
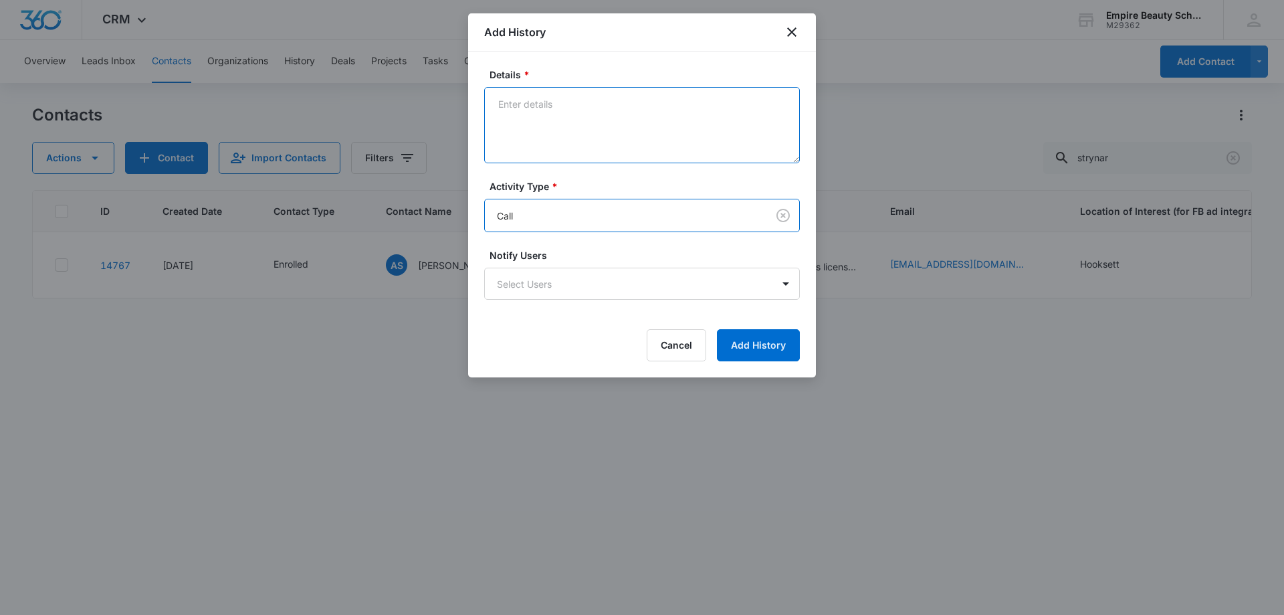
click at [545, 133] on textarea "Details *" at bounding box center [642, 125] width 316 height 76
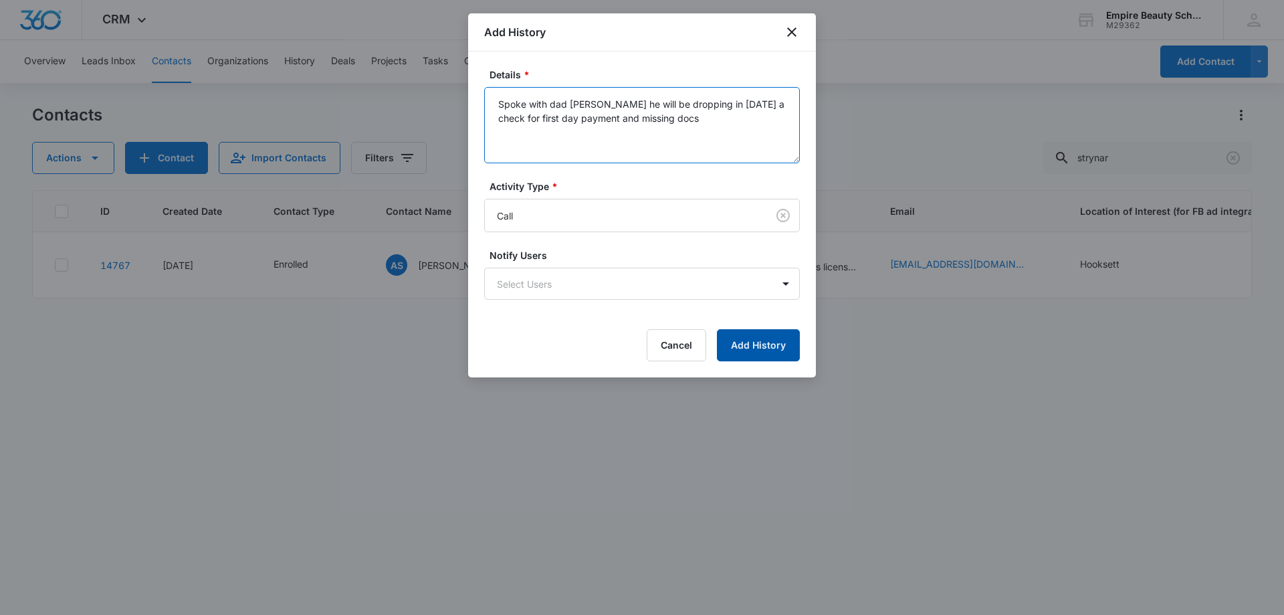
type textarea "Spoke with dad [PERSON_NAME] he will be dropping in [DATE] a check for first da…"
click at [742, 340] on button "Add History" at bounding box center [758, 345] width 83 height 32
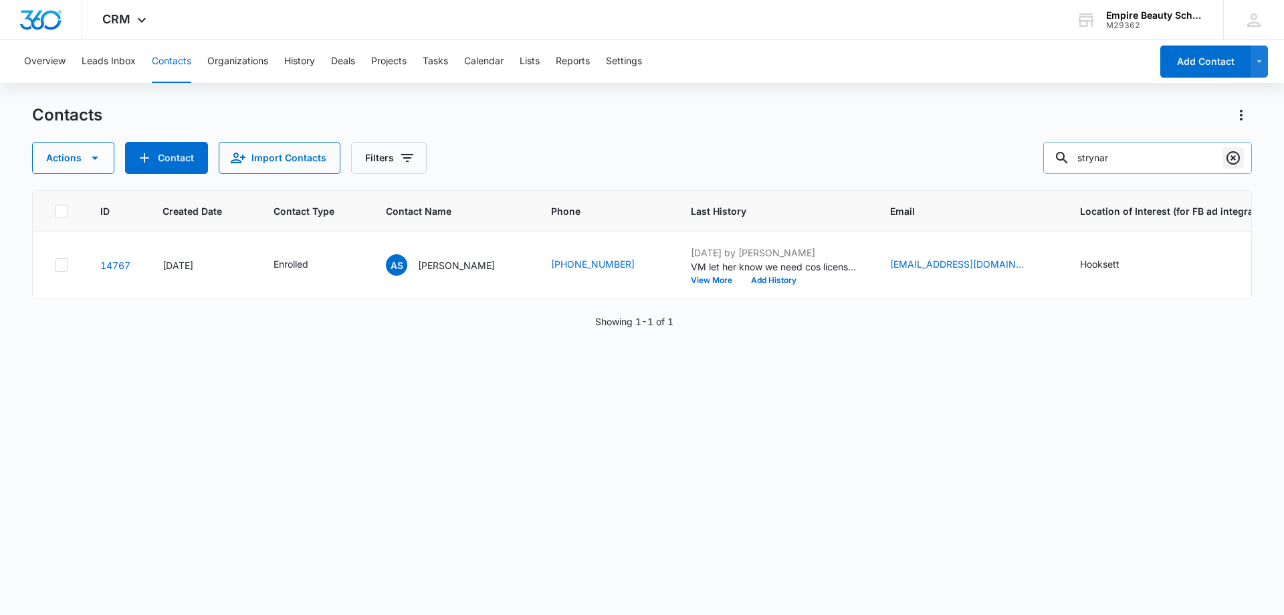
click at [1231, 164] on icon "Clear" at bounding box center [1233, 157] width 13 height 13
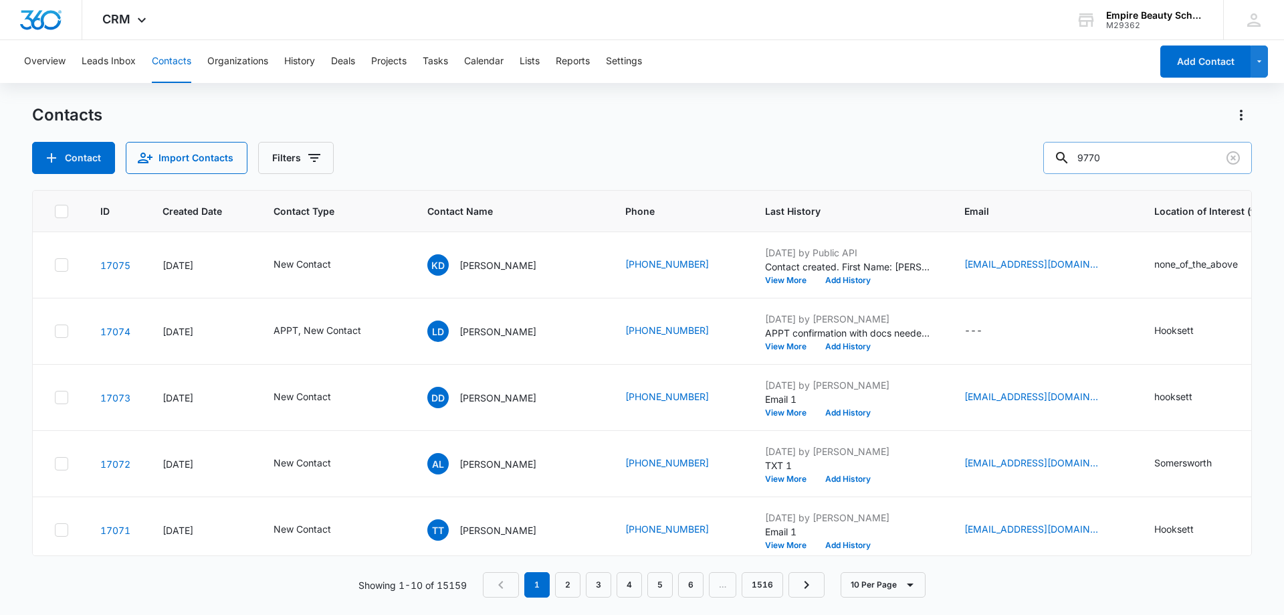
type input "9770"
